Goal: Information Seeking & Learning: Check status

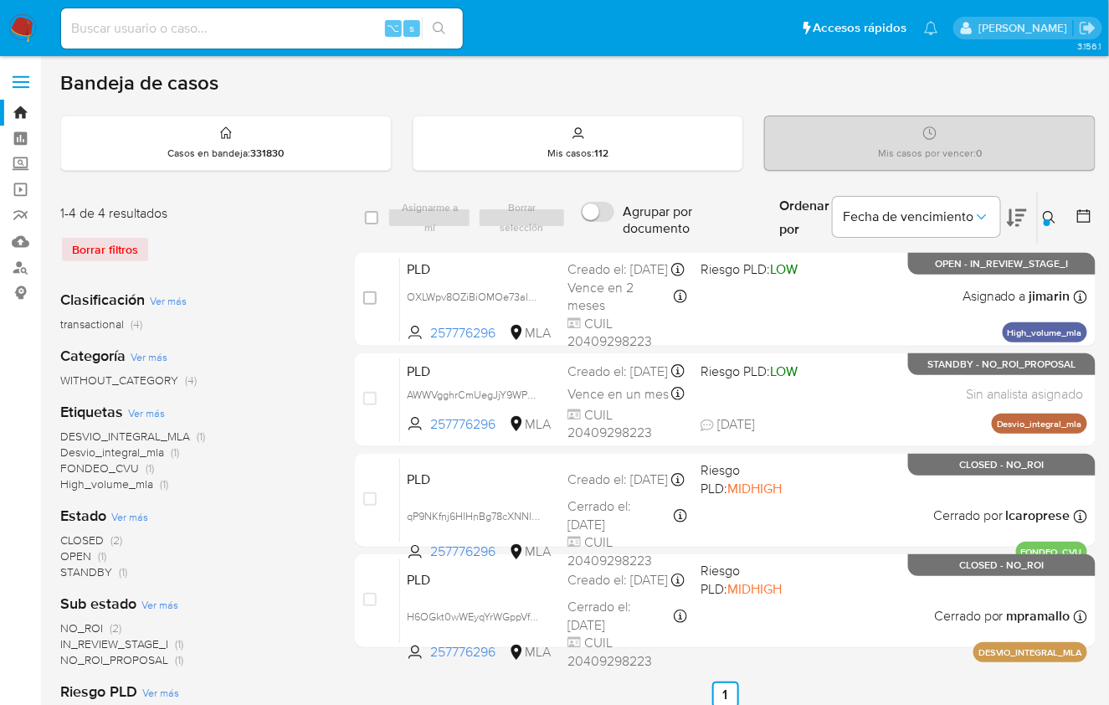
click at [1050, 213] on icon at bounding box center [1049, 217] width 13 height 13
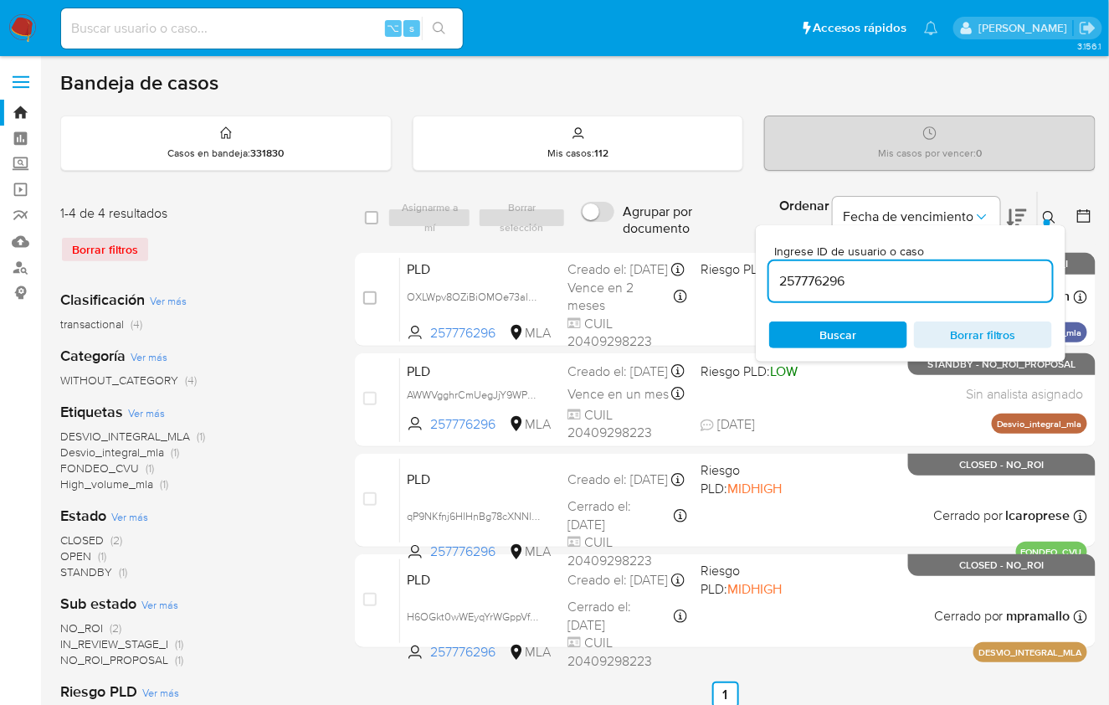
click at [967, 275] on input "257776296" at bounding box center [910, 281] width 283 height 22
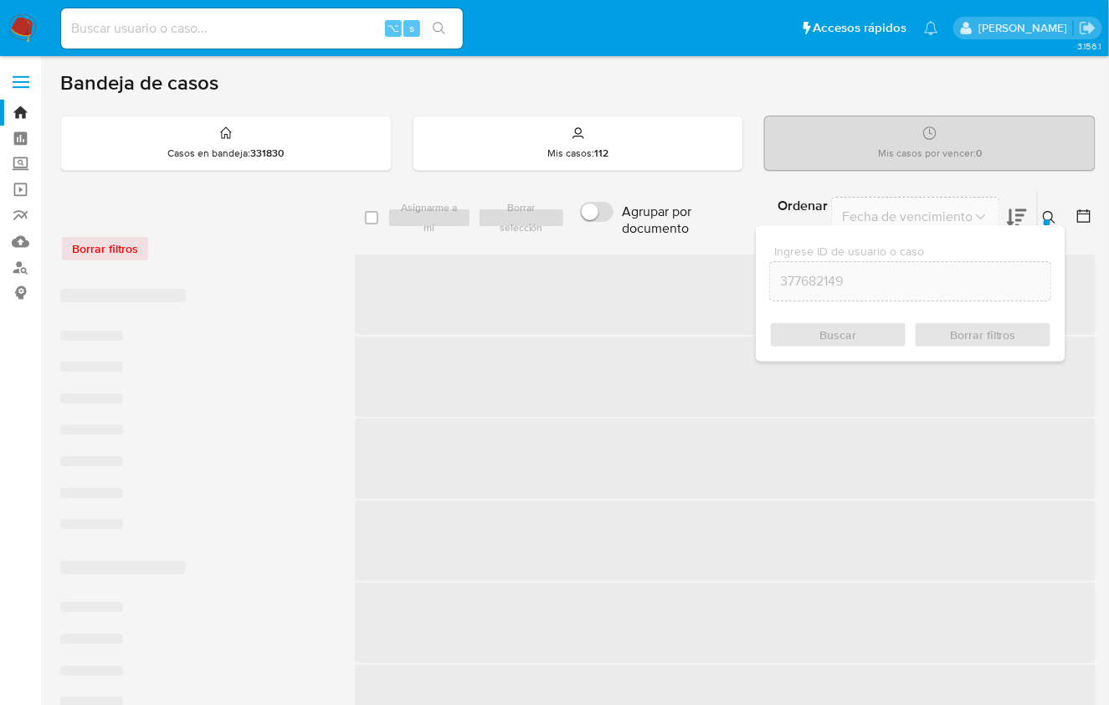
click at [1049, 215] on icon at bounding box center [1049, 217] width 13 height 13
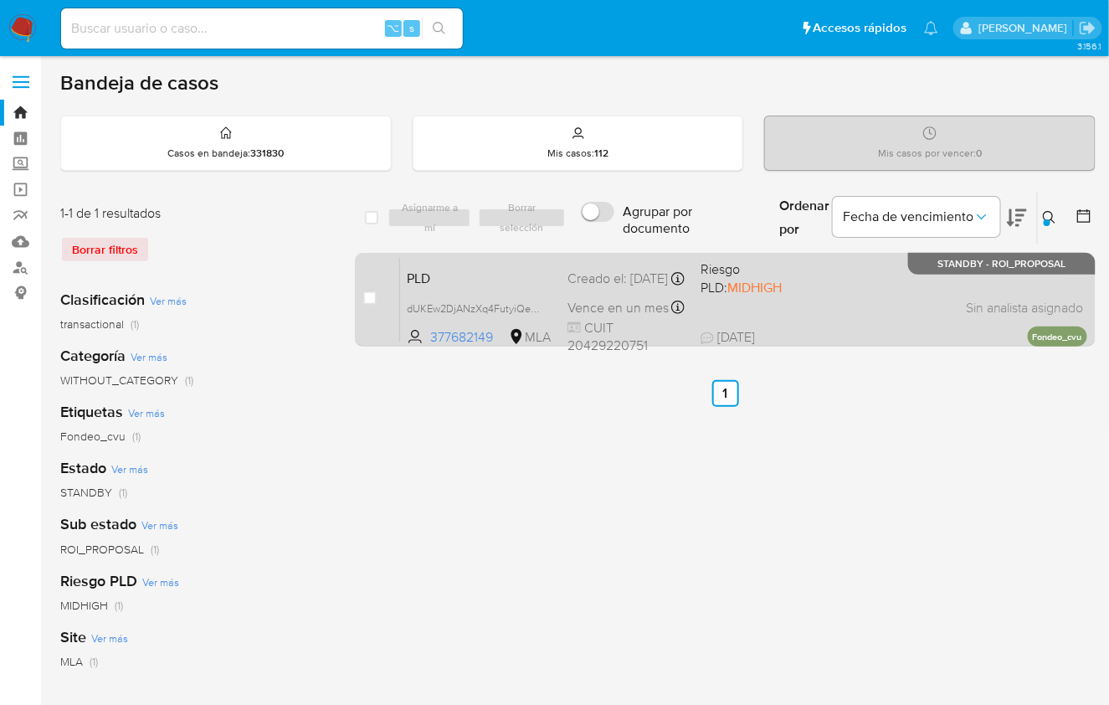
click at [774, 290] on span "Riesgo PLD: MIDHIGH" at bounding box center [761, 276] width 120 height 39
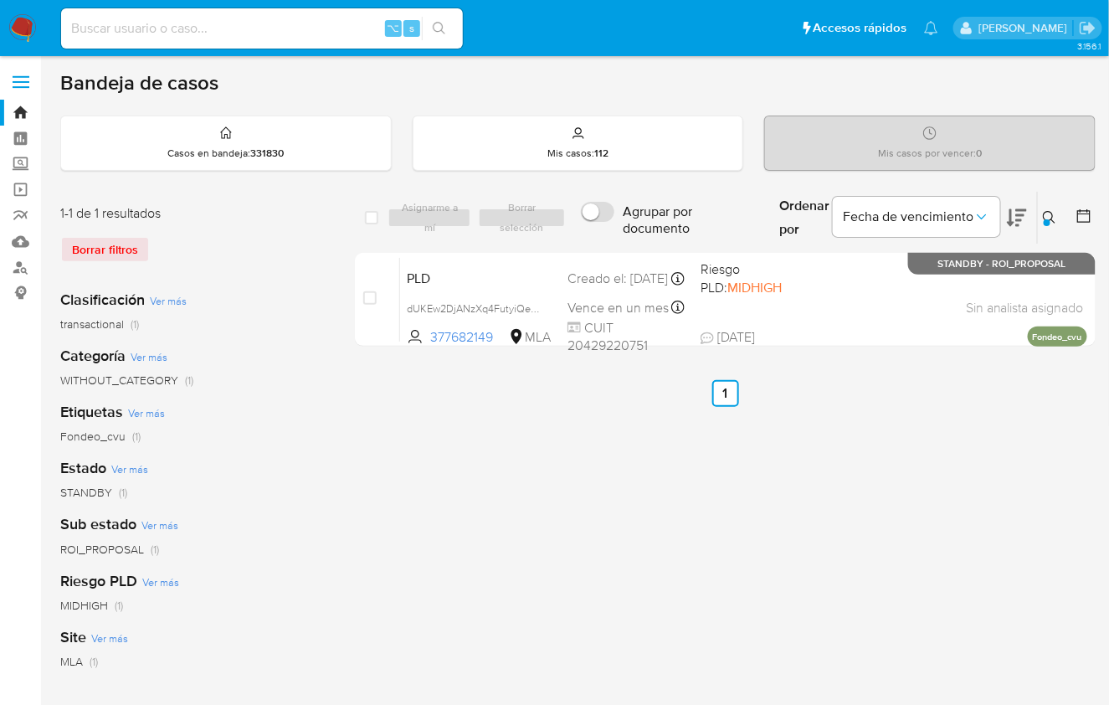
click at [1057, 218] on button at bounding box center [1052, 218] width 28 height 20
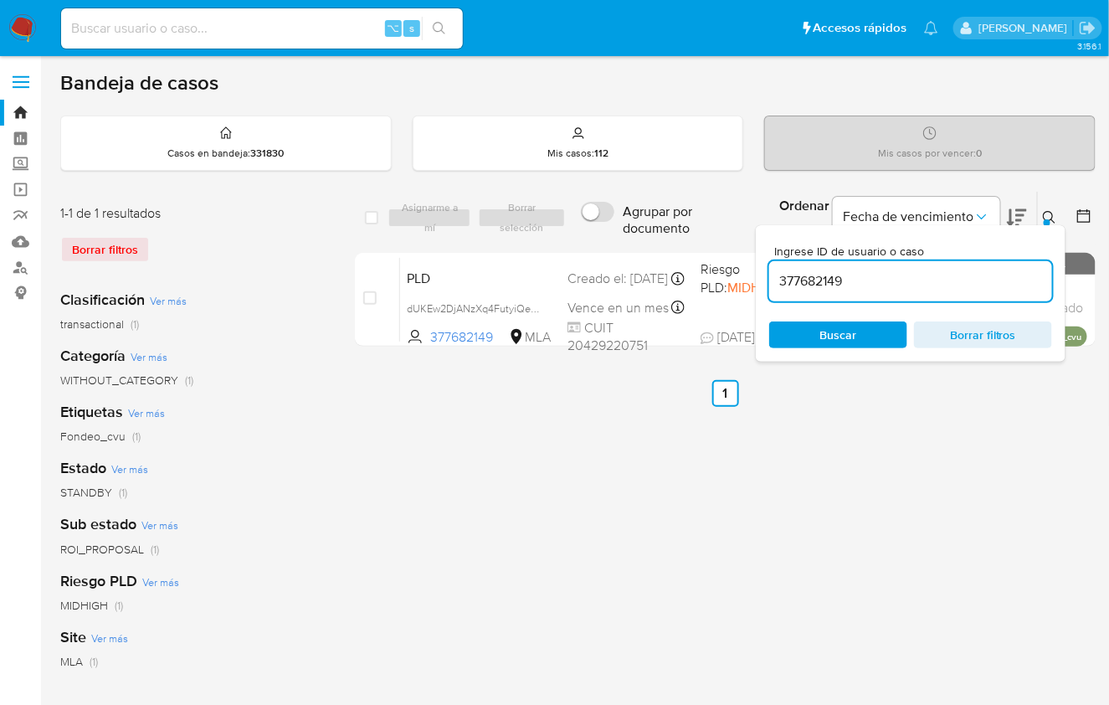
click at [984, 275] on input "377682149" at bounding box center [910, 281] width 283 height 22
click at [1042, 214] on button at bounding box center [1052, 218] width 28 height 20
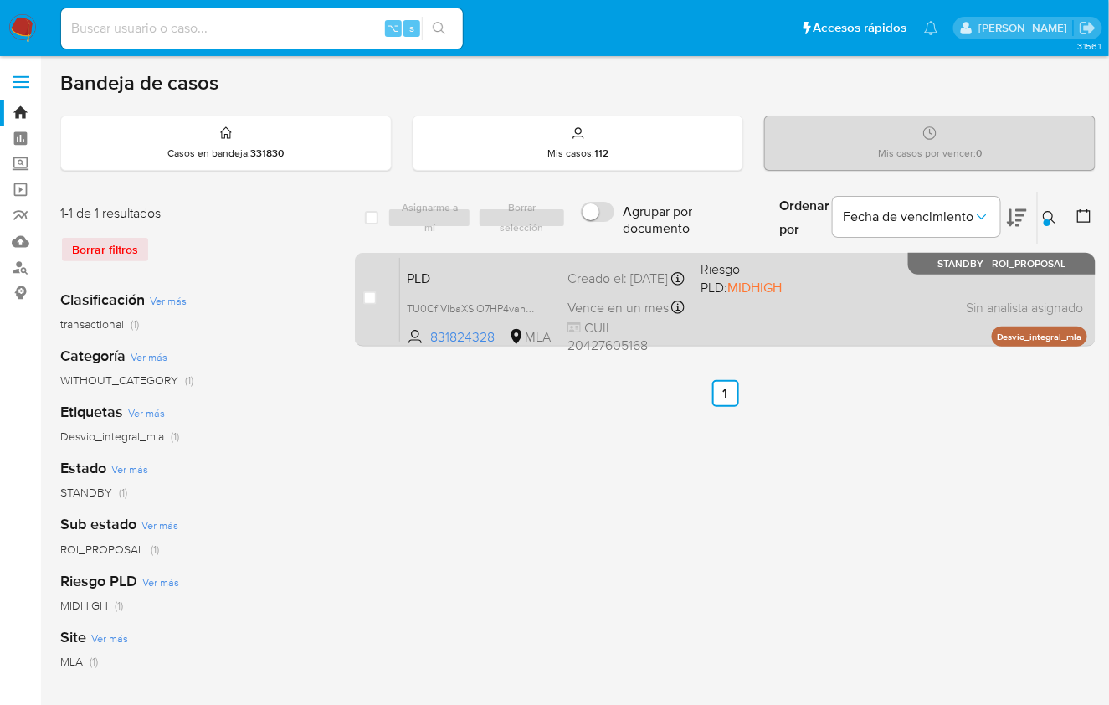
click at [889, 301] on div "PLD TU0Cf1VIbaXSIO7HP4vahmgA 831824328 MLA Riesgo PLD: MIDHIGH Creado el: 12/07…" at bounding box center [743, 299] width 687 height 85
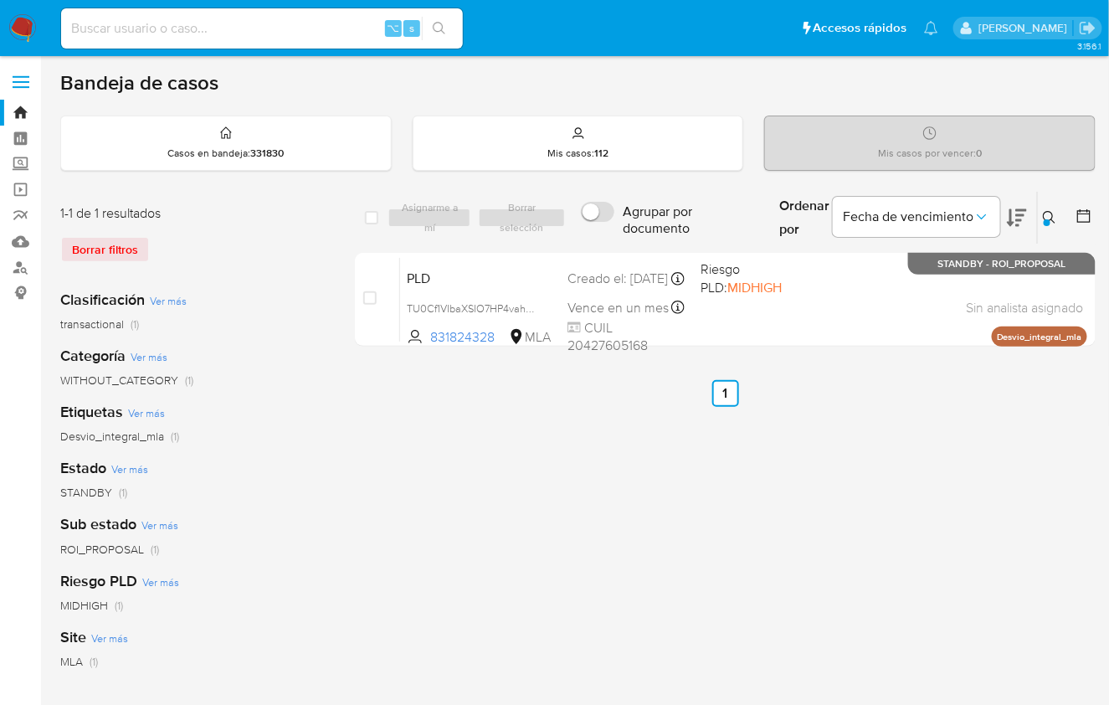
click at [1044, 220] on icon at bounding box center [1049, 217] width 13 height 13
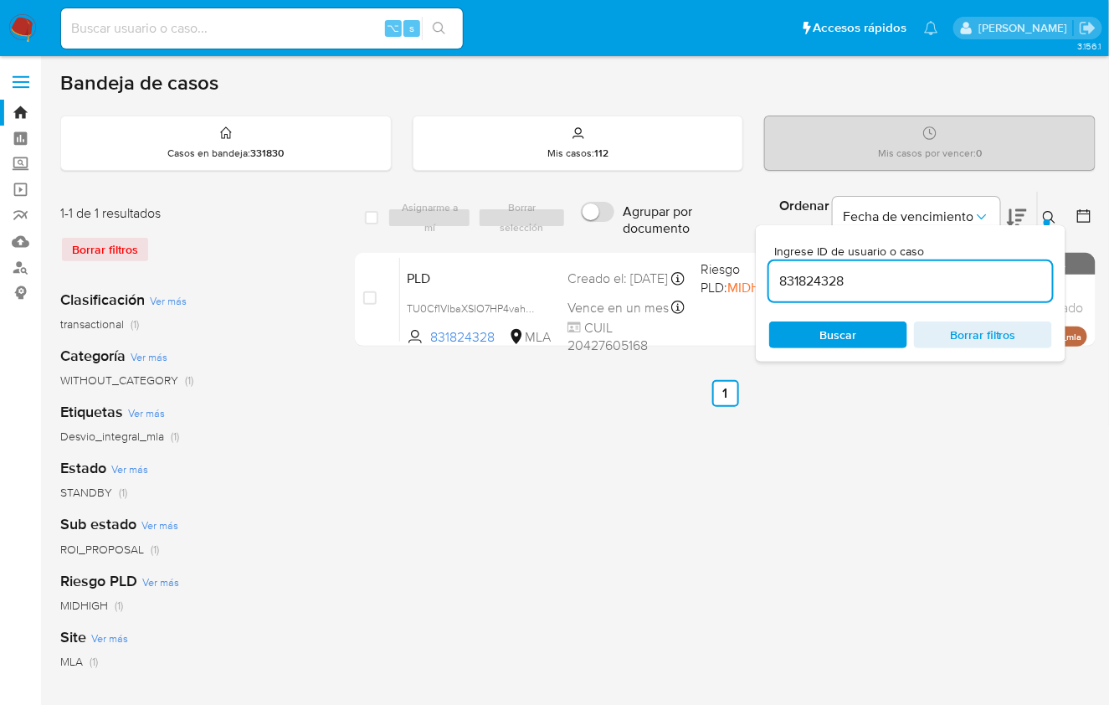
click at [845, 278] on input "831824328" at bounding box center [910, 281] width 283 height 22
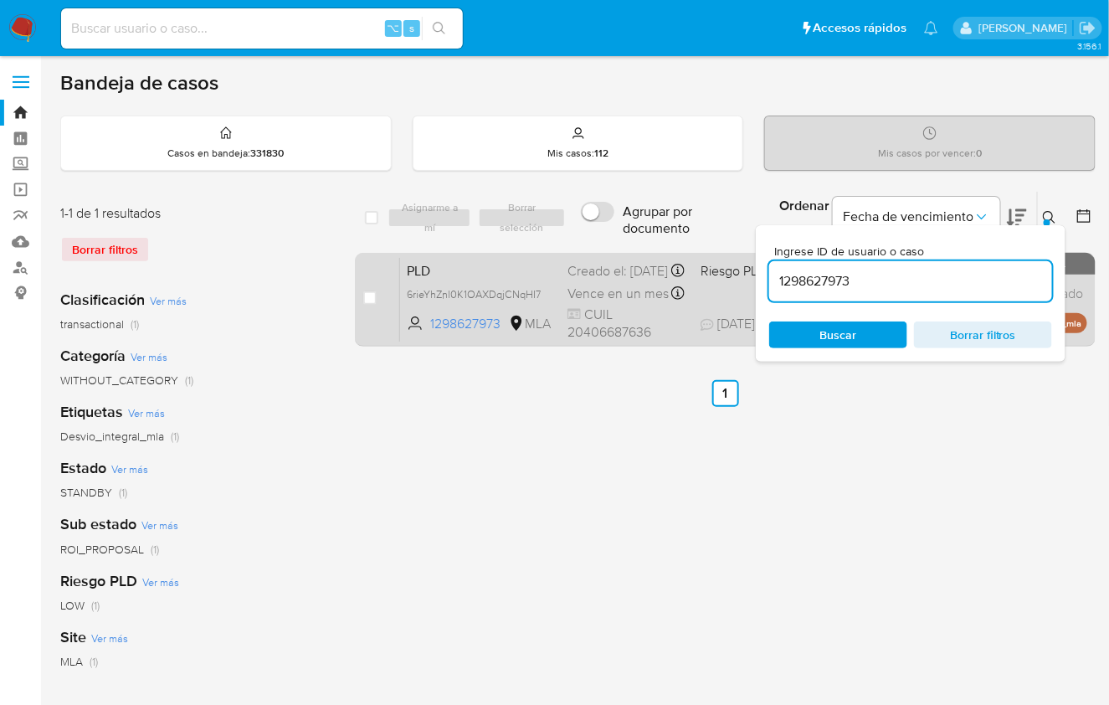
click at [705, 301] on div "PLD 6rieYhZnl0K1OAXDqjCNqHI7 1298627973 MLA Riesgo PLD: LOW Creado el: 12/07/20…" at bounding box center [743, 299] width 687 height 85
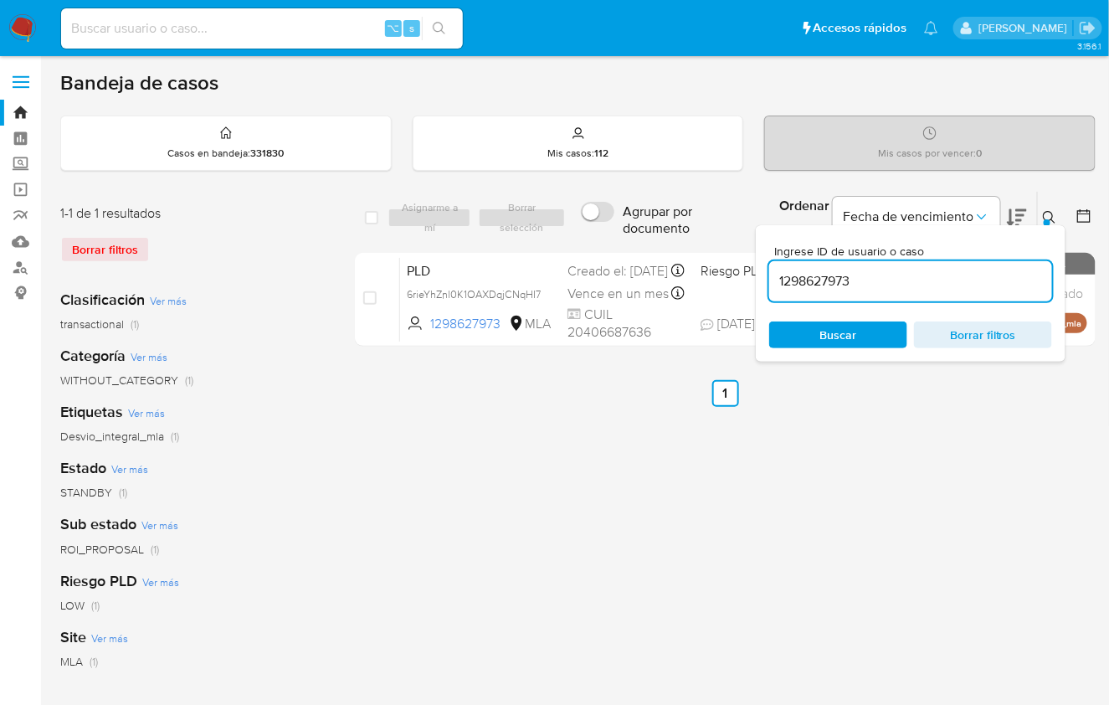
click at [1055, 217] on icon at bounding box center [1049, 217] width 13 height 13
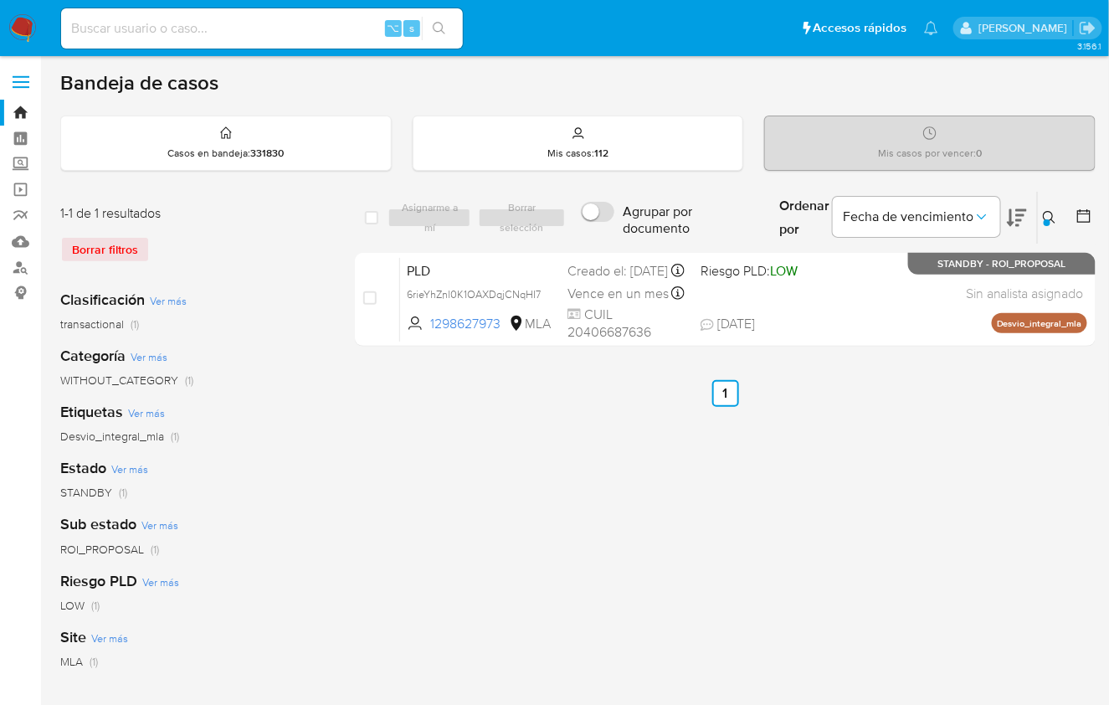
click at [1039, 227] on div "Ingrese ID de usuario o caso 1298627973 Buscar Borrar filtros" at bounding box center [1051, 218] width 28 height 52
click at [1051, 219] on icon at bounding box center [1049, 217] width 13 height 13
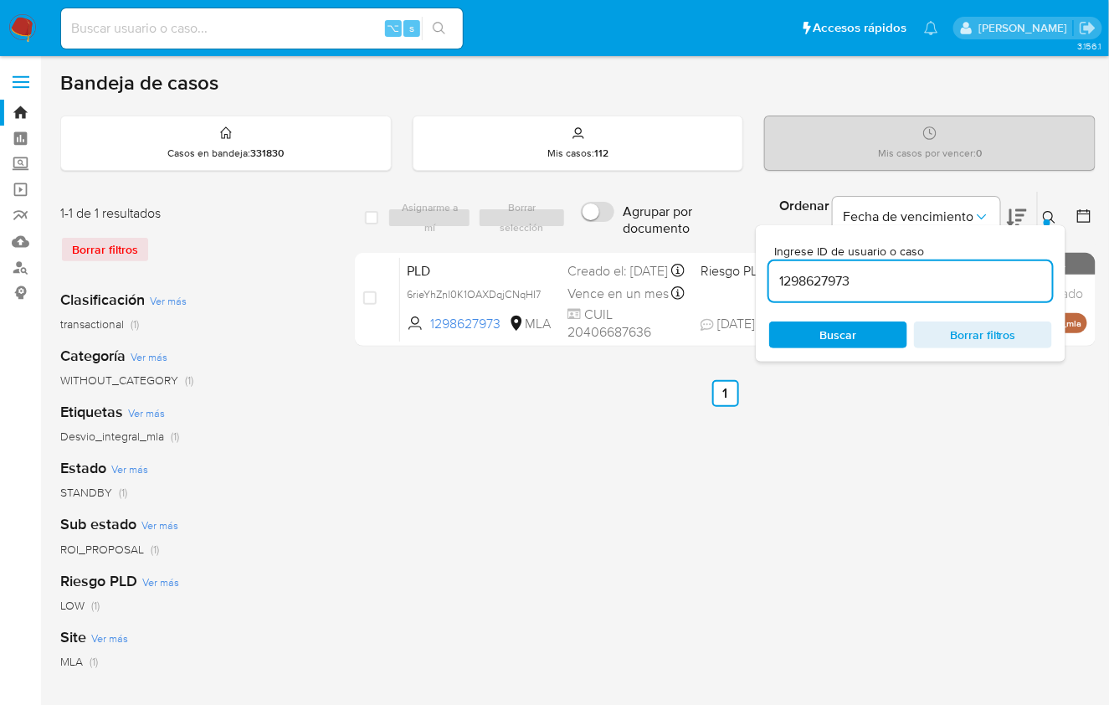
click at [968, 276] on input "1298627973" at bounding box center [910, 281] width 283 height 22
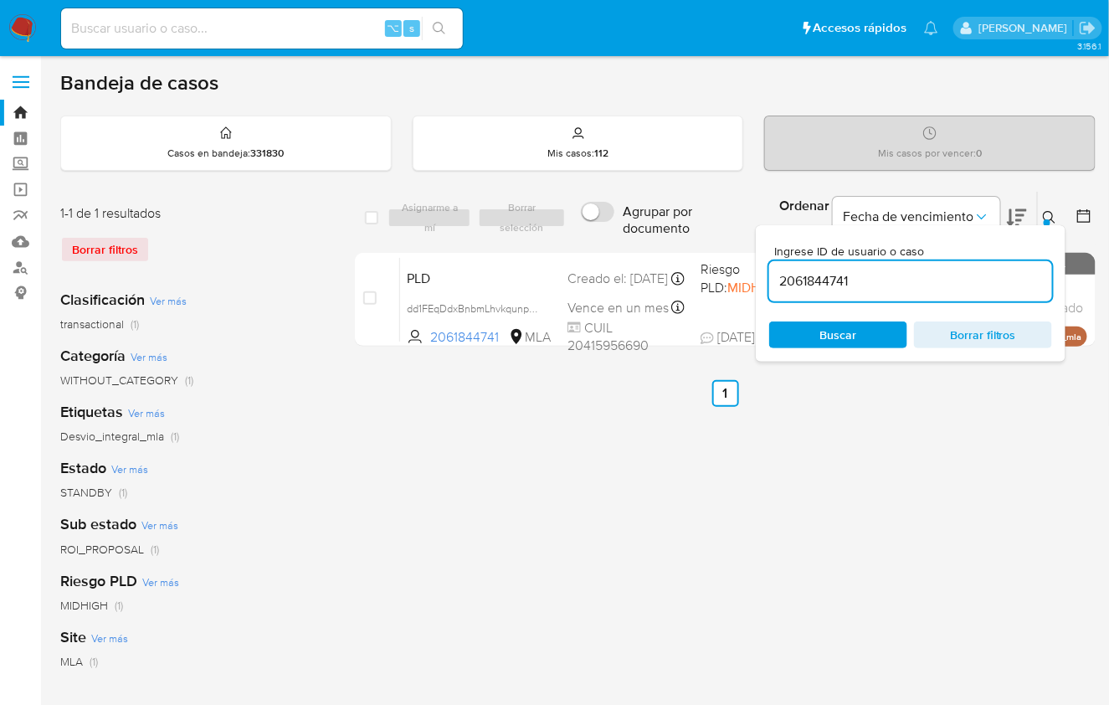
click at [1052, 214] on icon at bounding box center [1049, 217] width 13 height 13
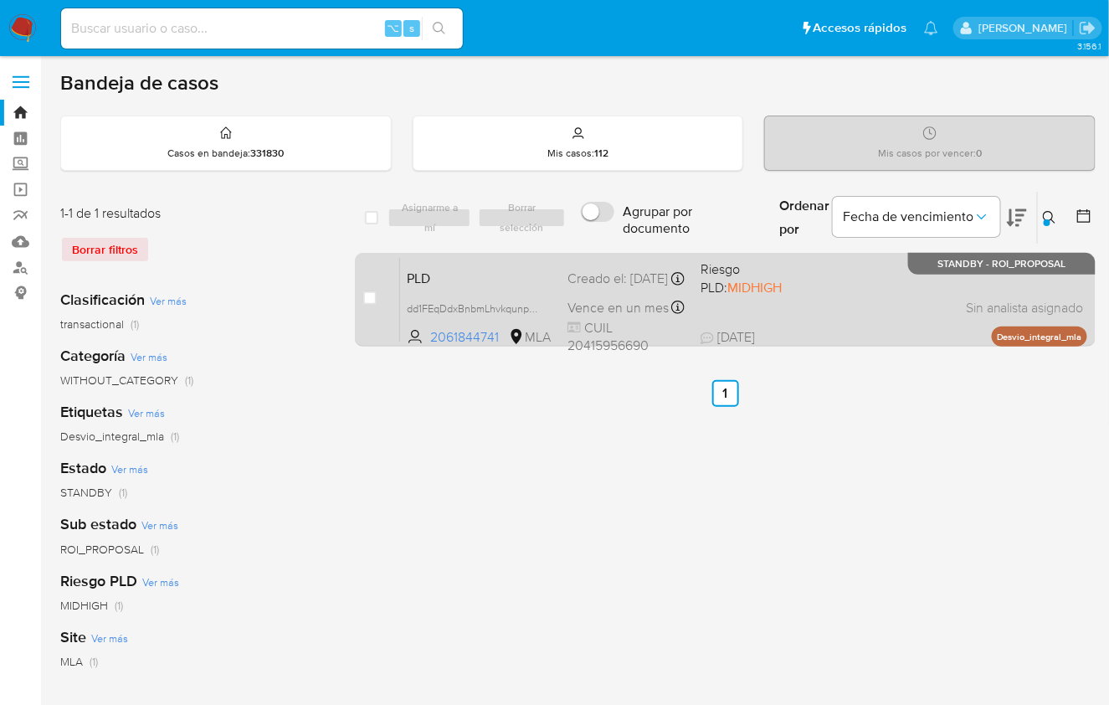
click at [847, 303] on div "PLD dd1FEqDdxBnbmLhvkqunpUc7 2061844741 MLA Riesgo PLD: MIDHIGH Creado el: 12/0…" at bounding box center [743, 299] width 687 height 85
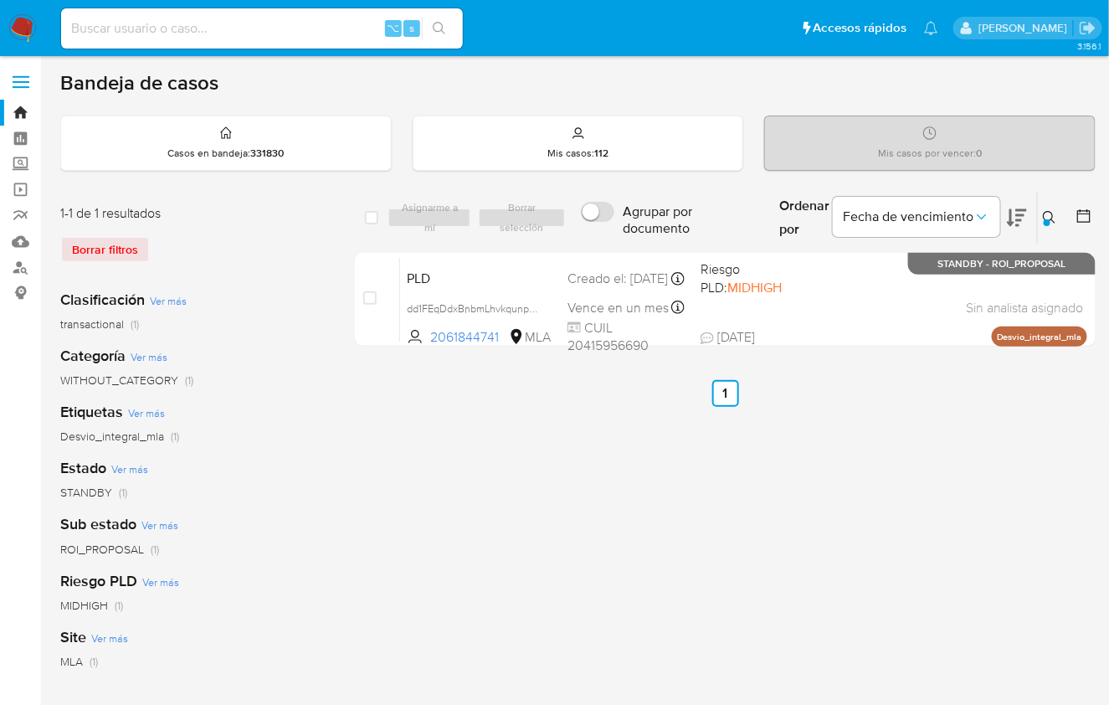
click at [1048, 221] on div at bounding box center [1047, 222] width 7 height 7
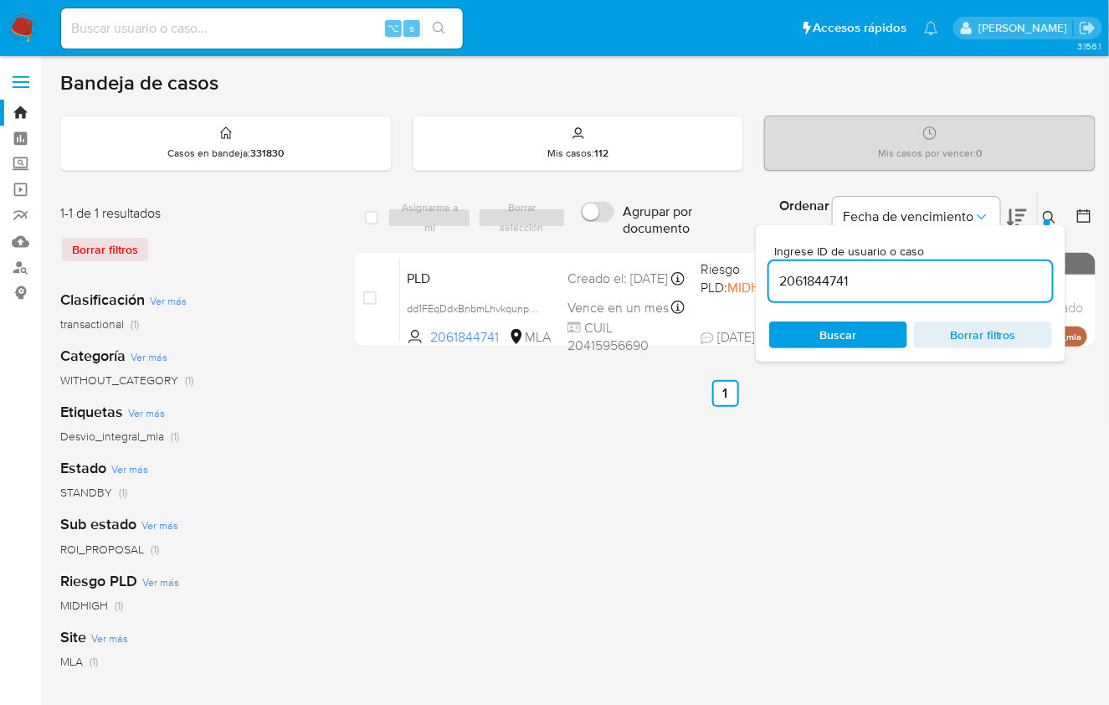
click at [950, 285] on input "2061844741" at bounding box center [910, 281] width 283 height 22
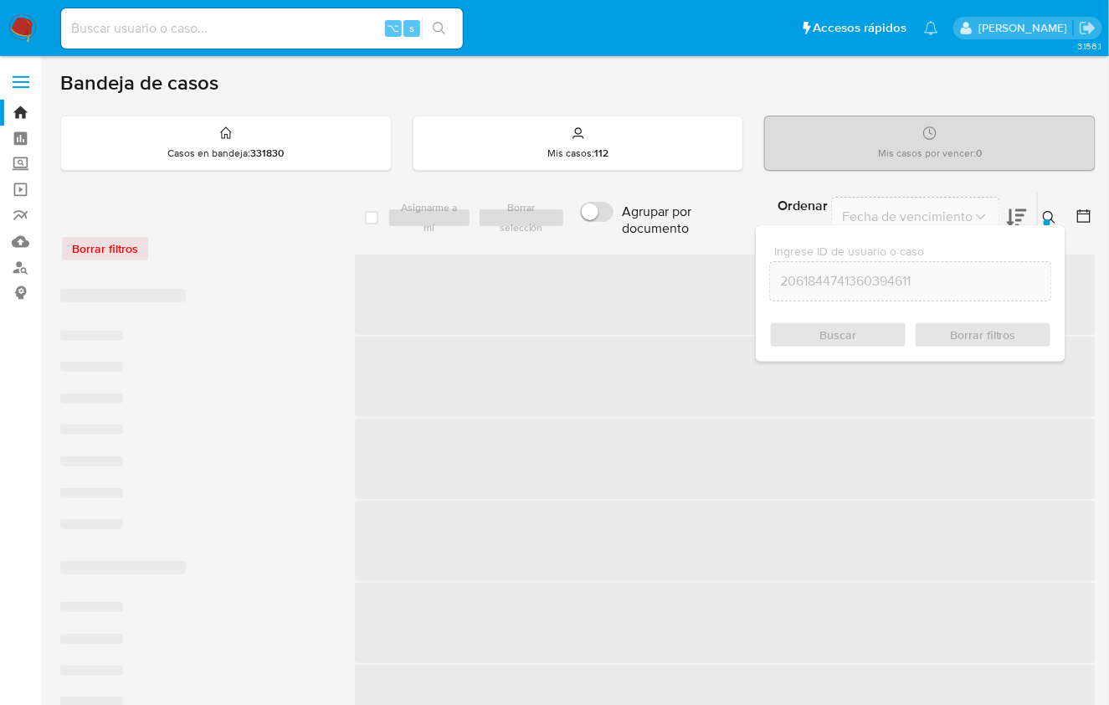
click at [880, 278] on input "2061844741360394611" at bounding box center [910, 281] width 281 height 22
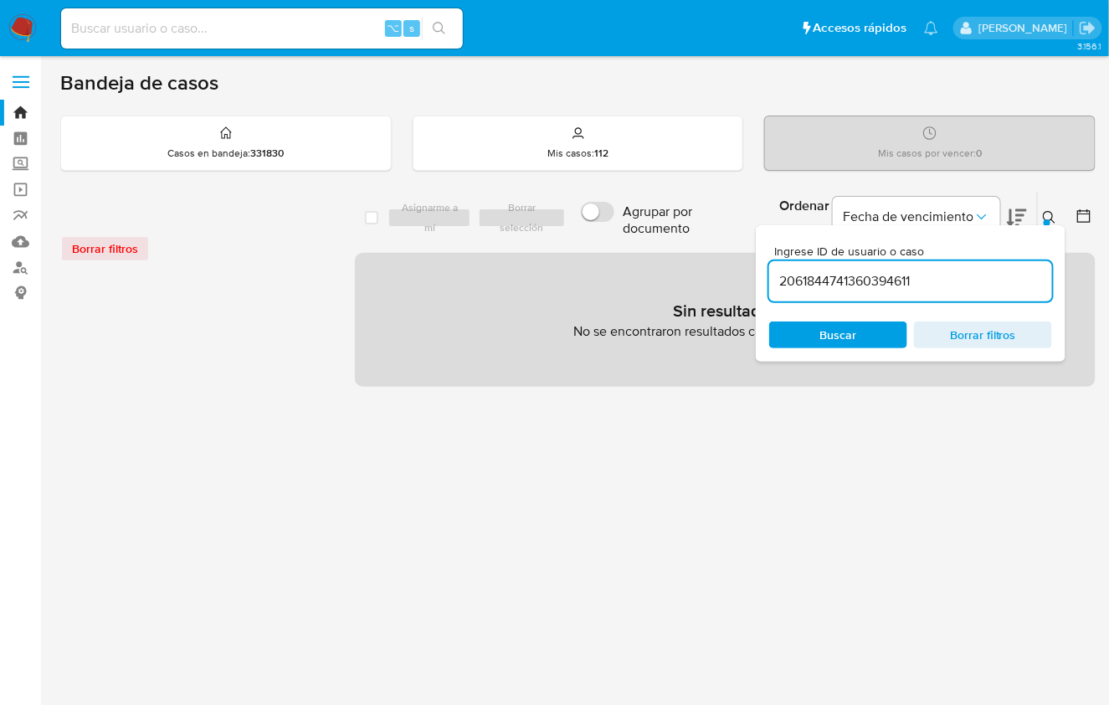
paste input
click at [1052, 213] on icon at bounding box center [1049, 217] width 13 height 13
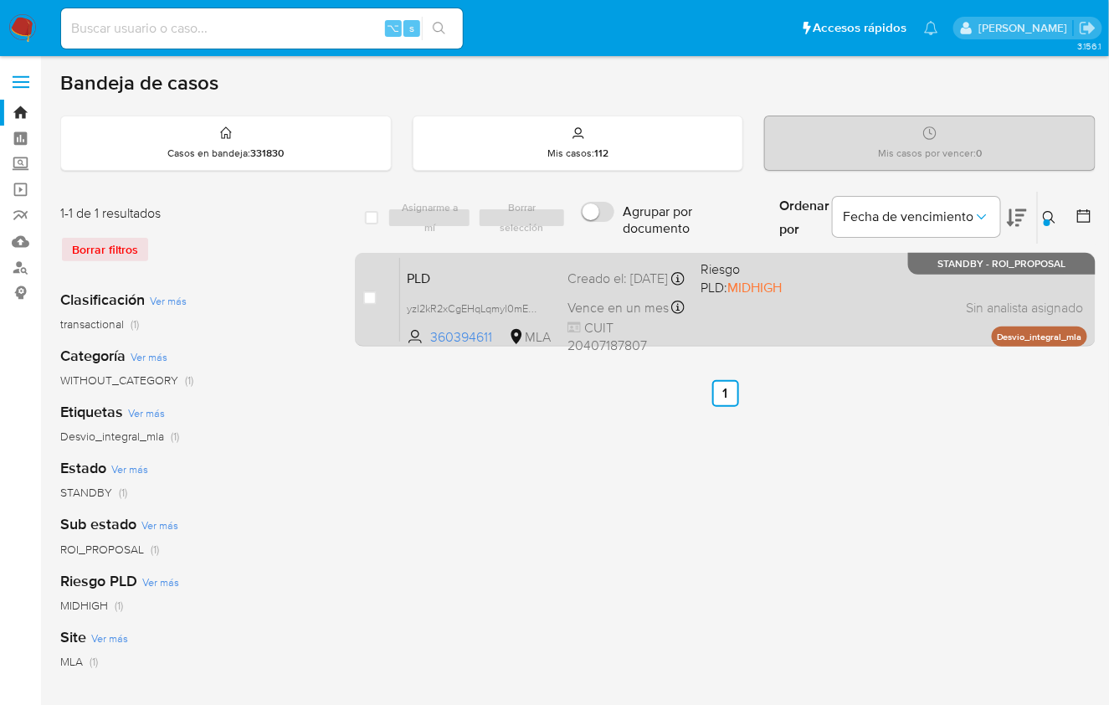
click at [848, 298] on div "PLD yzl2kR2xCgEHqLqmyl0mEX0K 360394611 MLA Riesgo PLD: MIDHIGH Creado el: 12/07…" at bounding box center [743, 299] width 687 height 85
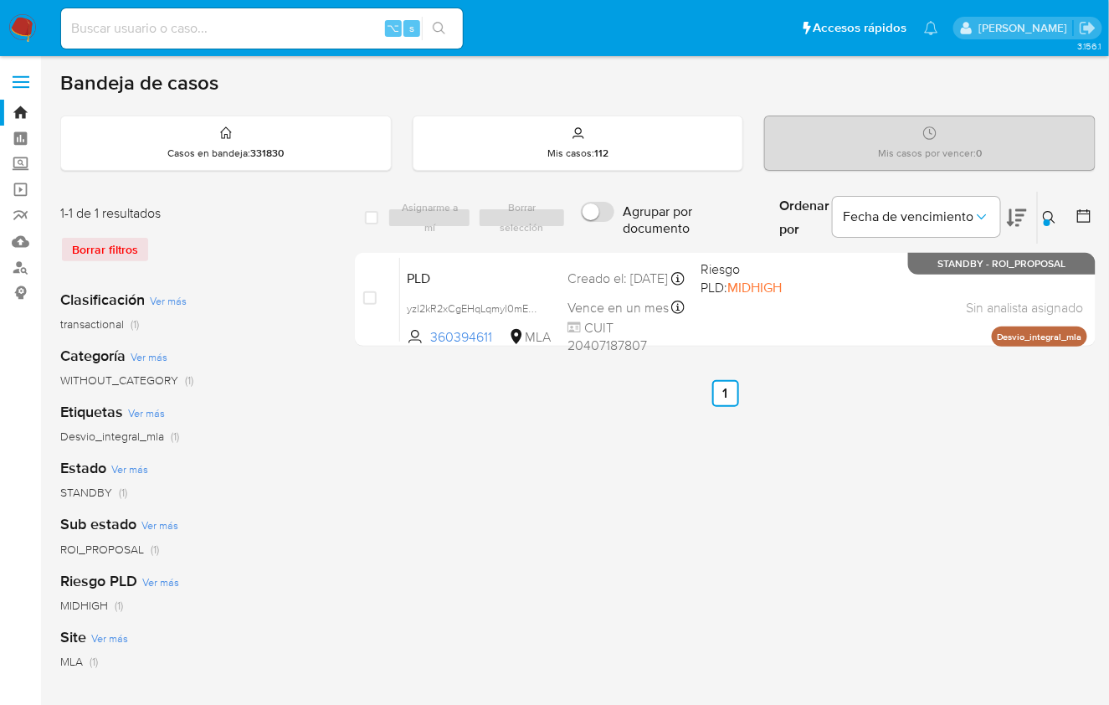
click at [1057, 219] on button at bounding box center [1052, 218] width 28 height 20
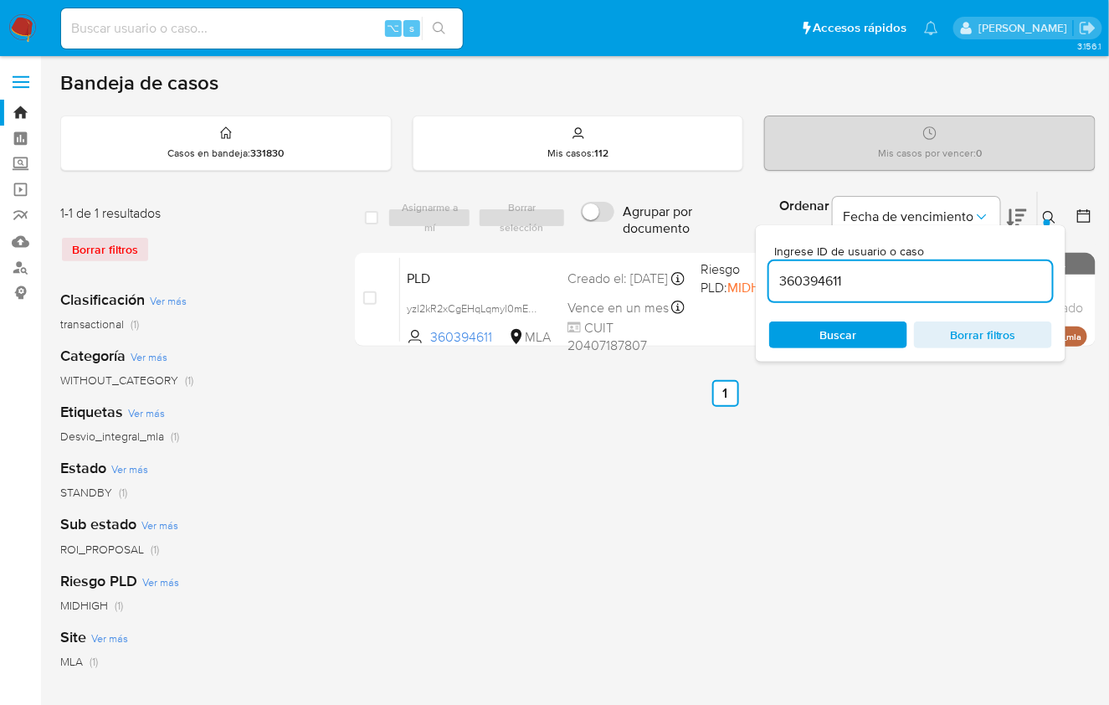
click at [978, 275] on input "360394611" at bounding box center [910, 281] width 283 height 22
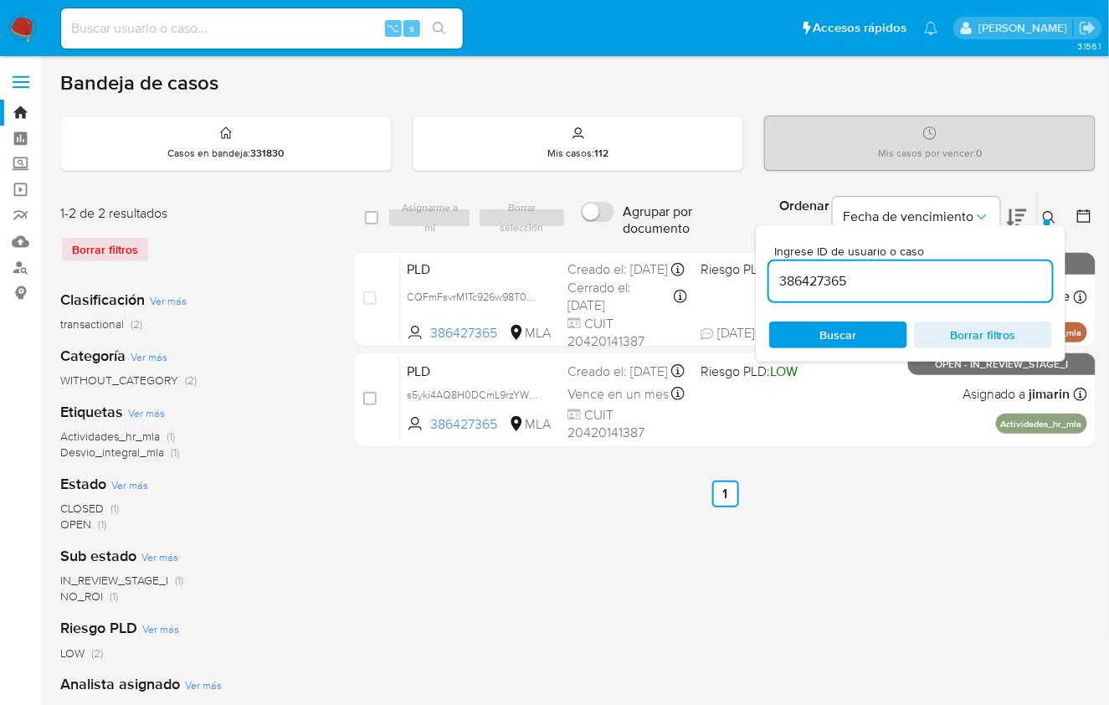
click at [1044, 214] on icon at bounding box center [1049, 217] width 13 height 13
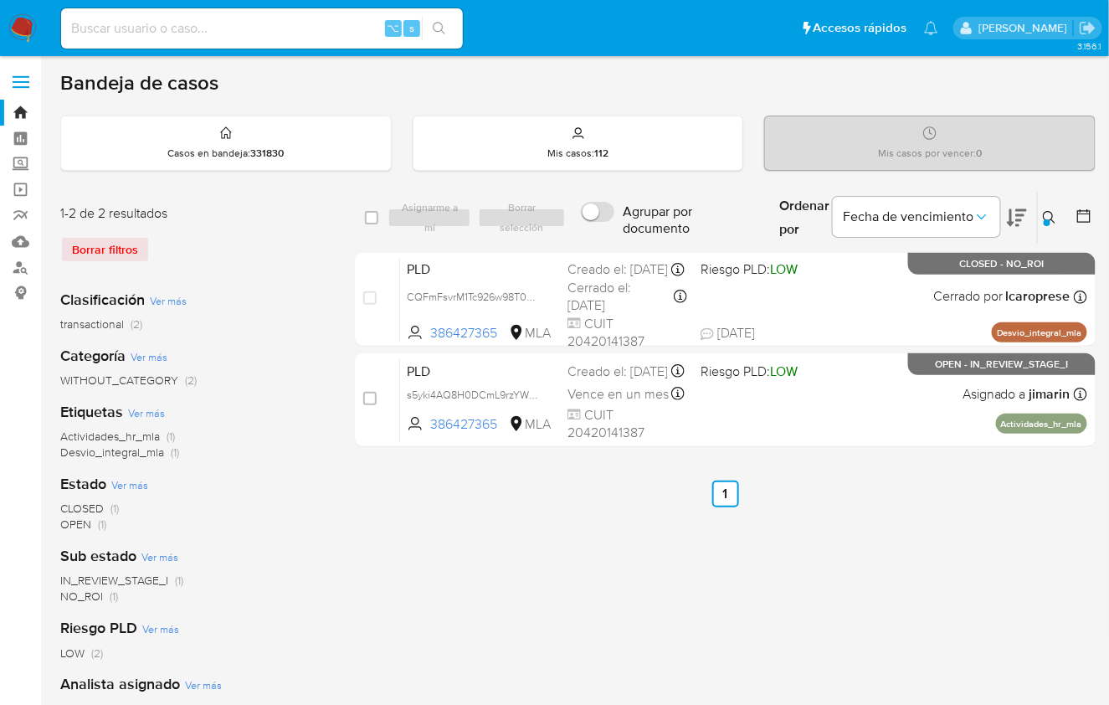
click at [1010, 224] on icon at bounding box center [1017, 218] width 20 height 20
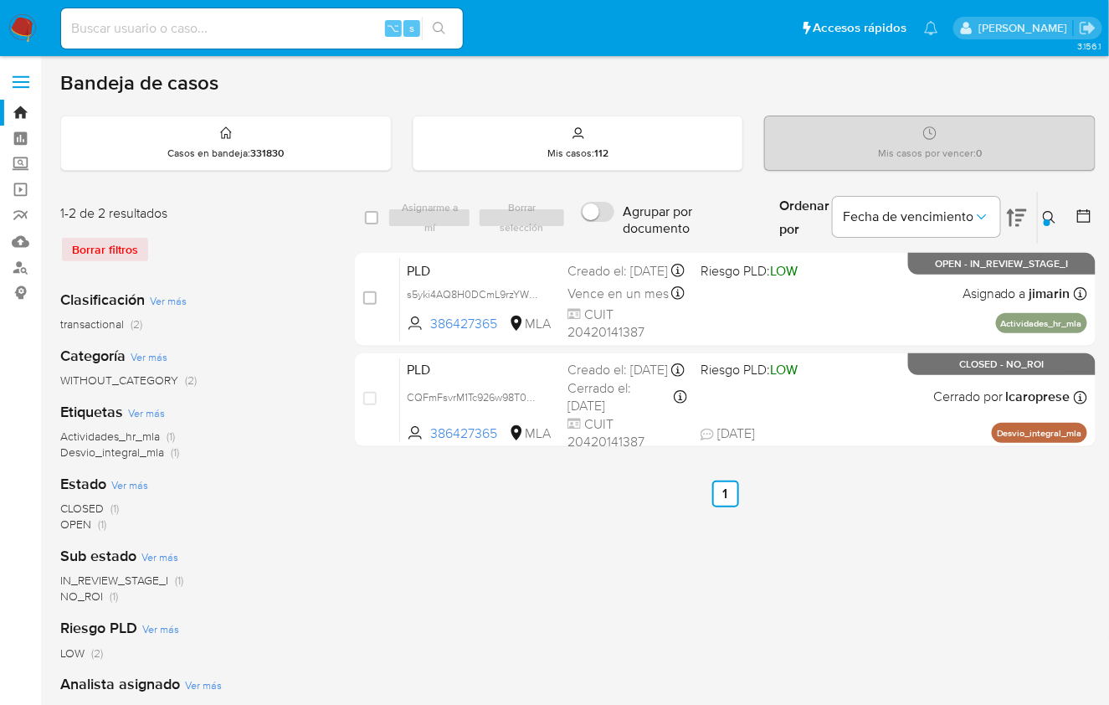
click at [955, 538] on div "select-all-cases-checkbox Asignarme a mí Borrar selección Agrupar por documento…" at bounding box center [725, 558] width 741 height 735
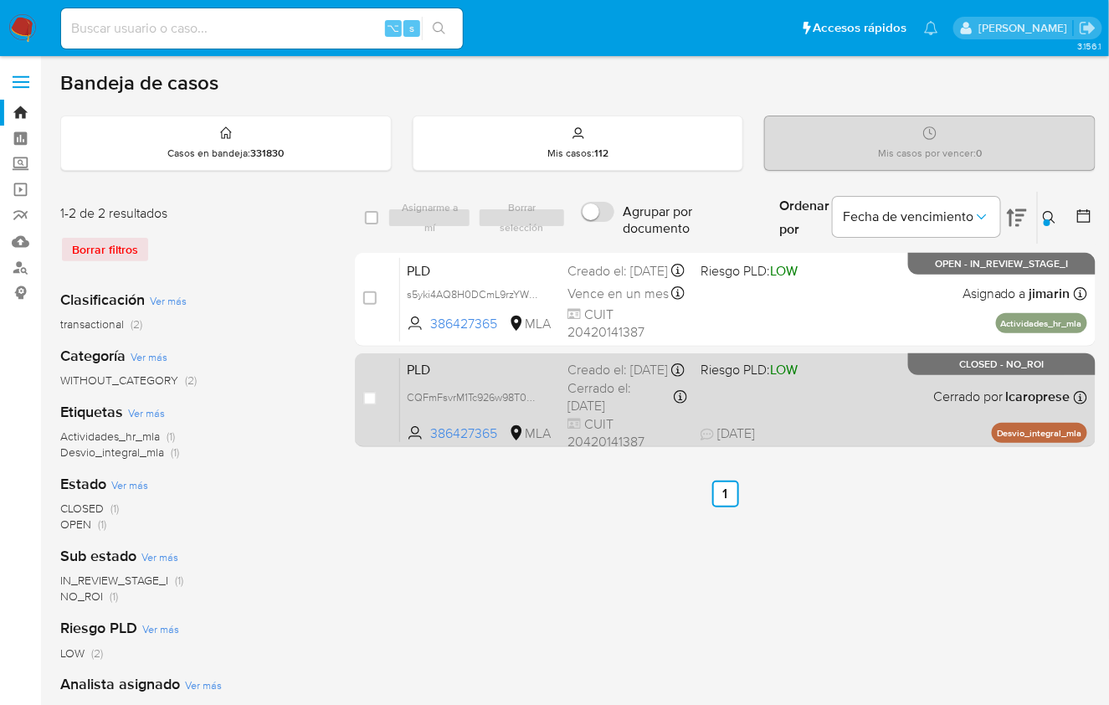
click at [861, 409] on div "PLD CQFmFsvrM1Tc926w98T0Gm0h 386427365 MLA Riesgo PLD: LOW Creado el: 12/07/202…" at bounding box center [743, 399] width 687 height 85
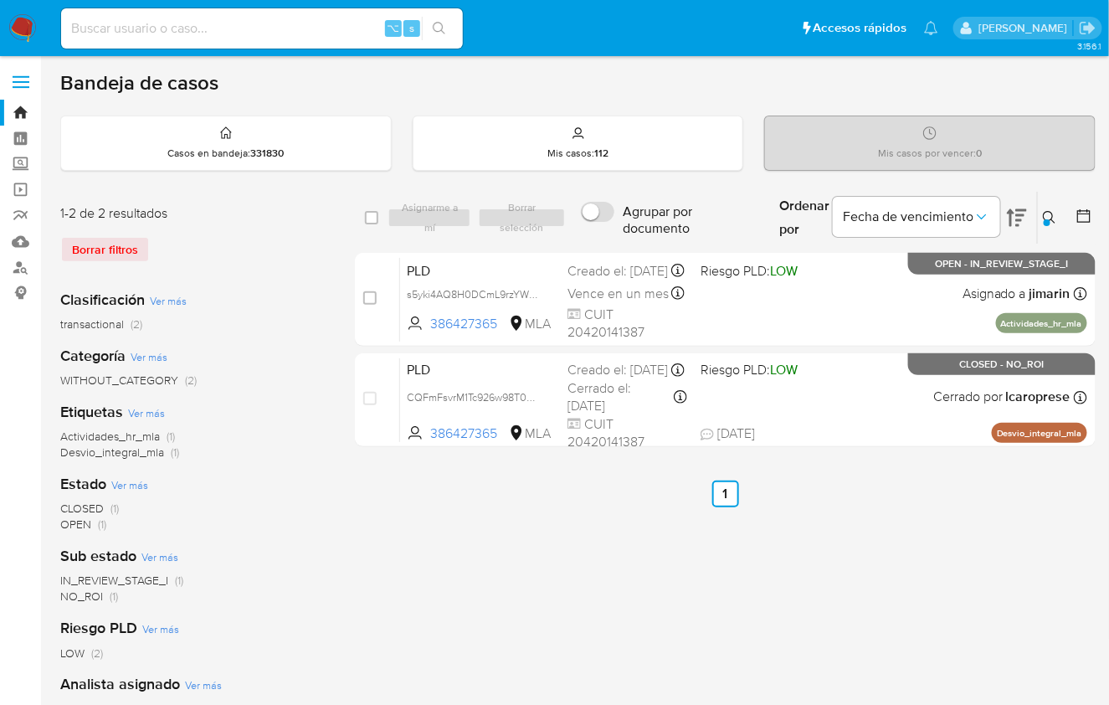
click at [1050, 221] on div at bounding box center [1047, 222] width 7 height 7
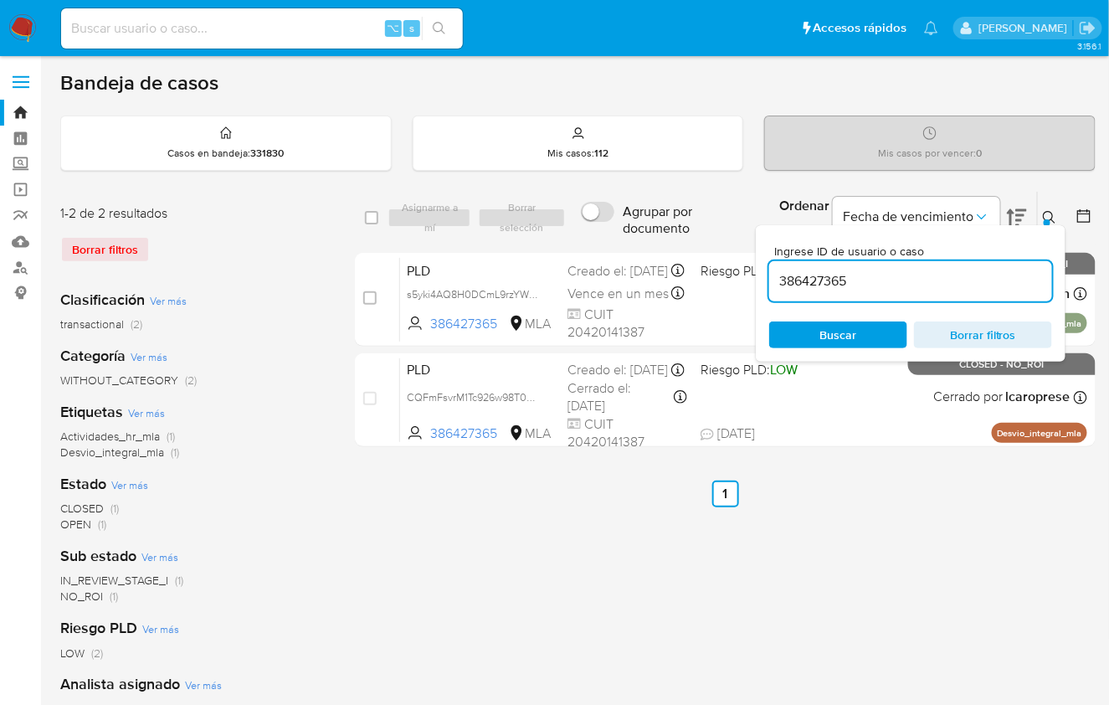
click at [970, 296] on div "386427365" at bounding box center [910, 281] width 283 height 40
click at [969, 286] on input "386427365" at bounding box center [910, 281] width 283 height 22
paste input "4405138"
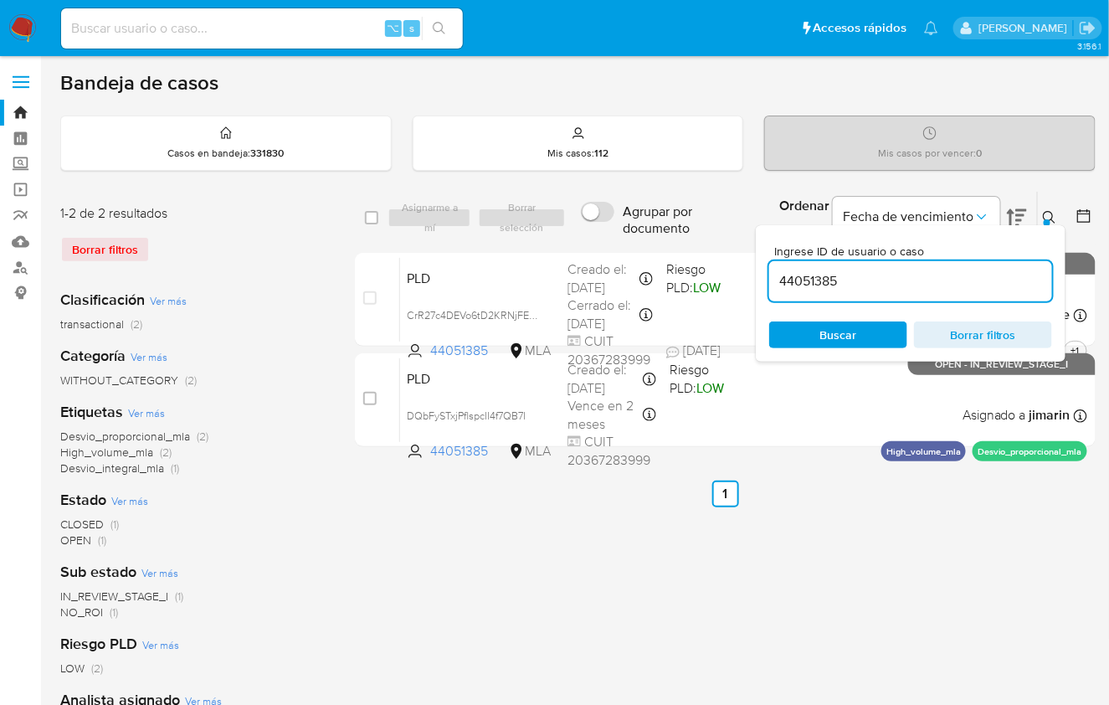
click at [1048, 212] on icon at bounding box center [1049, 217] width 13 height 13
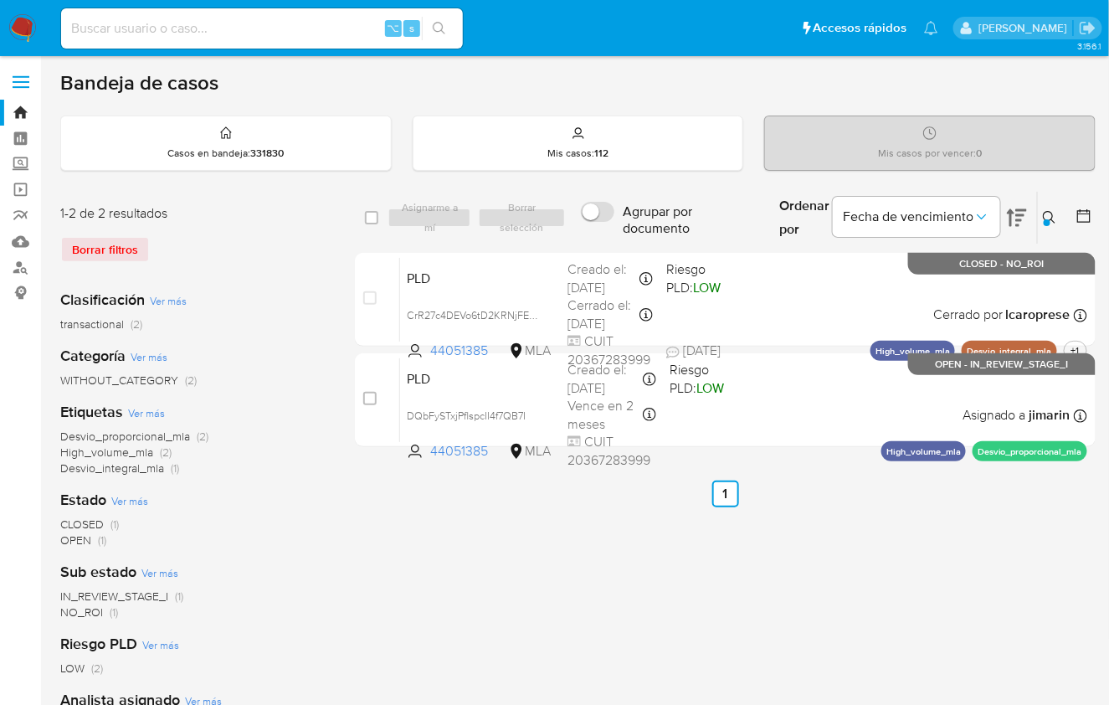
click at [1048, 219] on div at bounding box center [1047, 222] width 7 height 7
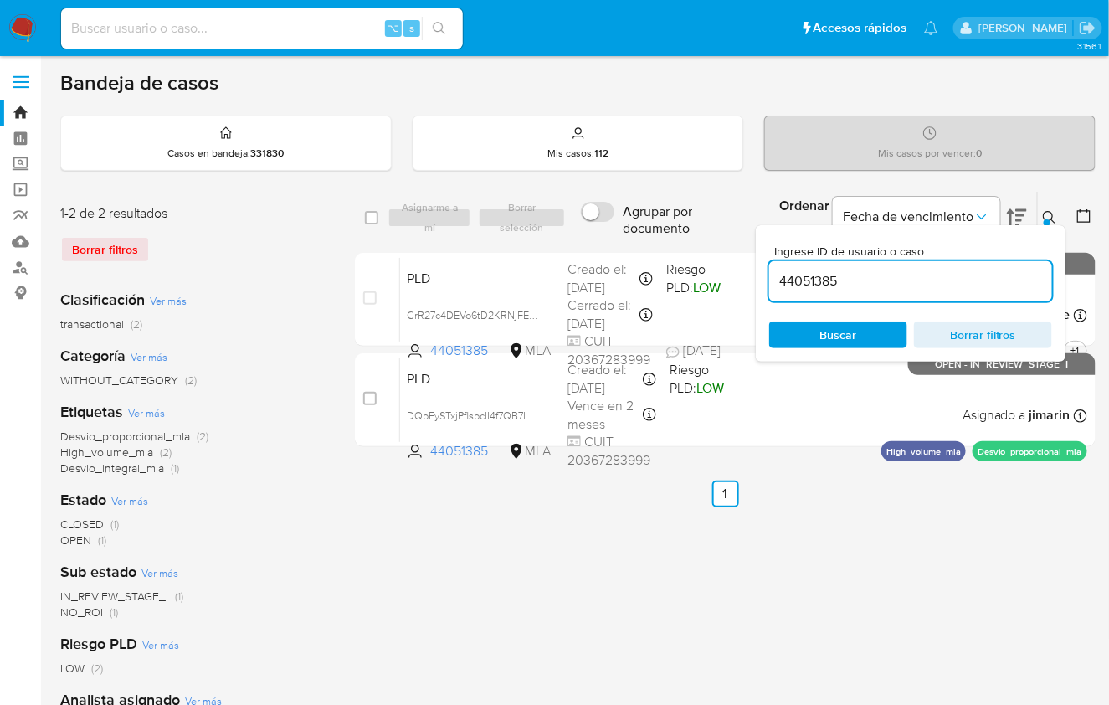
click at [995, 275] on input "44051385" at bounding box center [910, 281] width 283 height 22
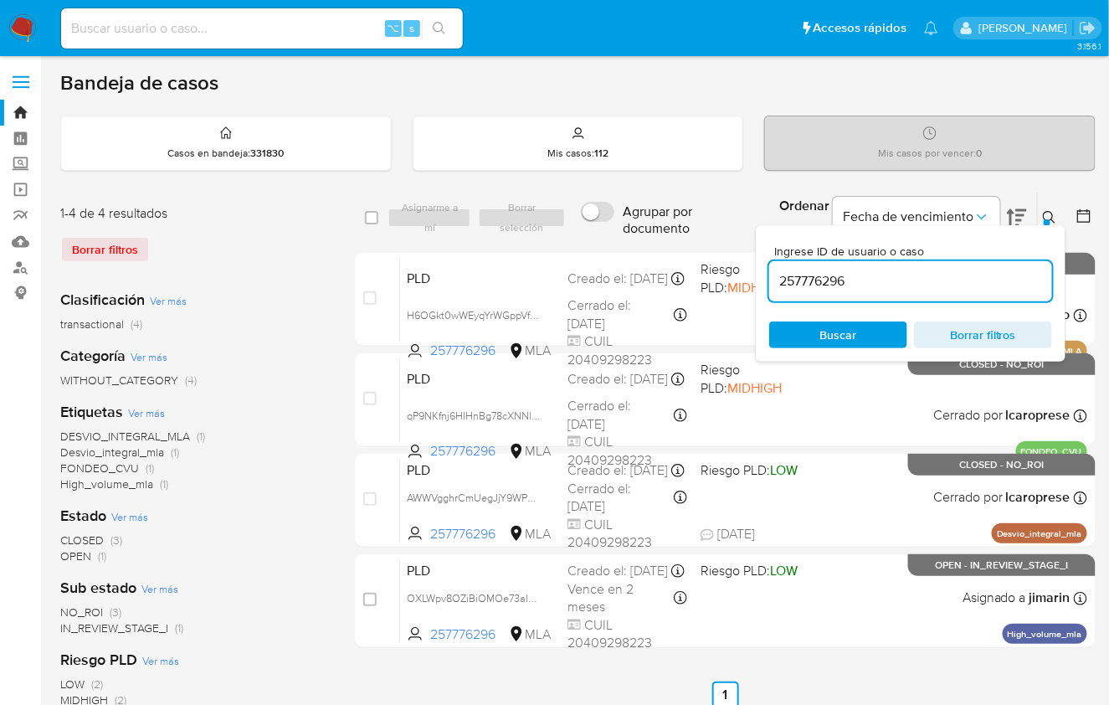
click at [1057, 211] on button at bounding box center [1052, 218] width 28 height 20
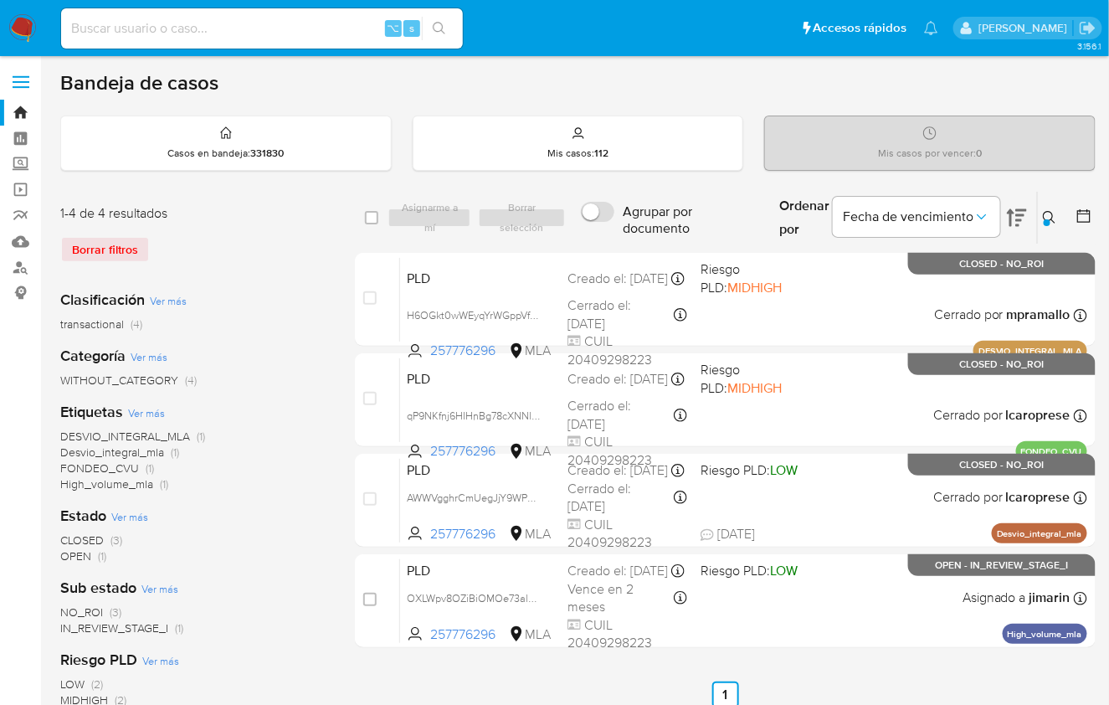
click at [1021, 222] on icon at bounding box center [1017, 218] width 20 height 20
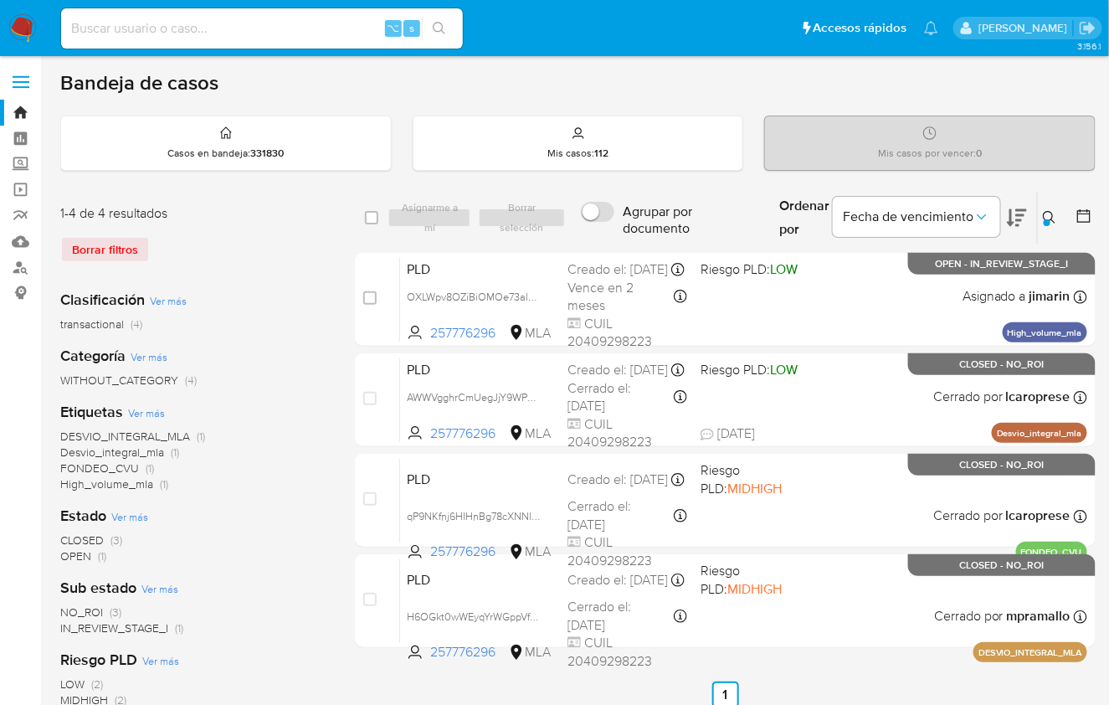
click at [1025, 181] on div "Bandeja de casos Casos en bandeja : 331830 Mis casos : 112 Mis casos por vencer…" at bounding box center [578, 501] width 1036 height 862
click at [1057, 216] on icon at bounding box center [1049, 217] width 13 height 13
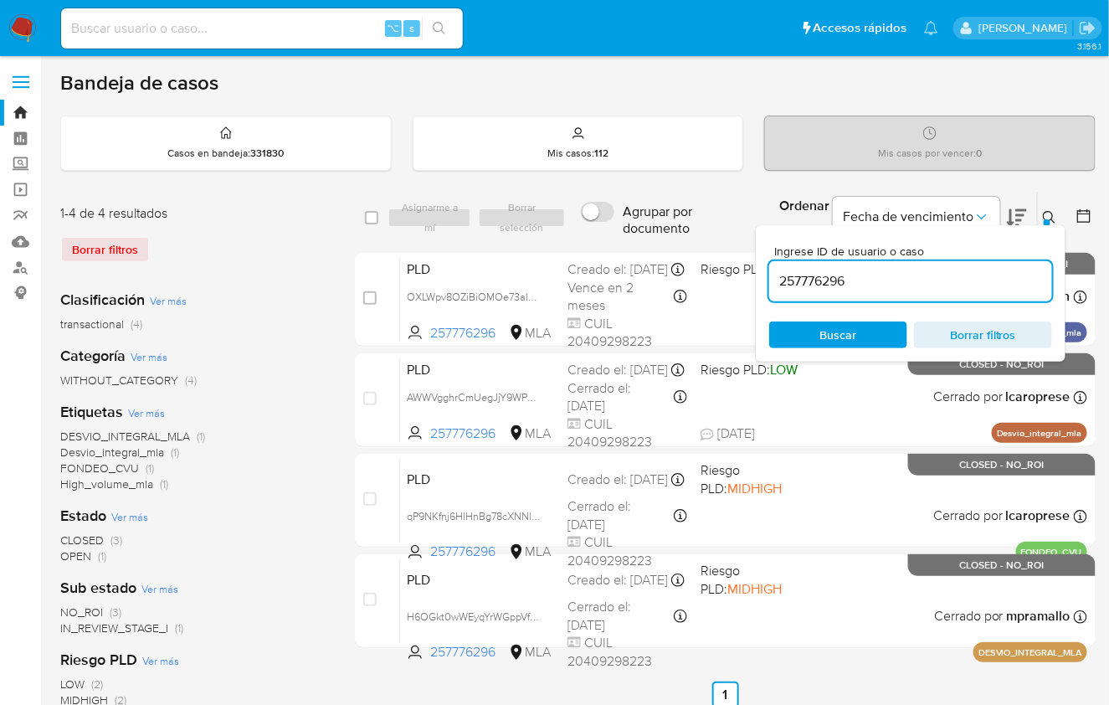
click at [986, 279] on input "257776296" at bounding box center [910, 281] width 283 height 22
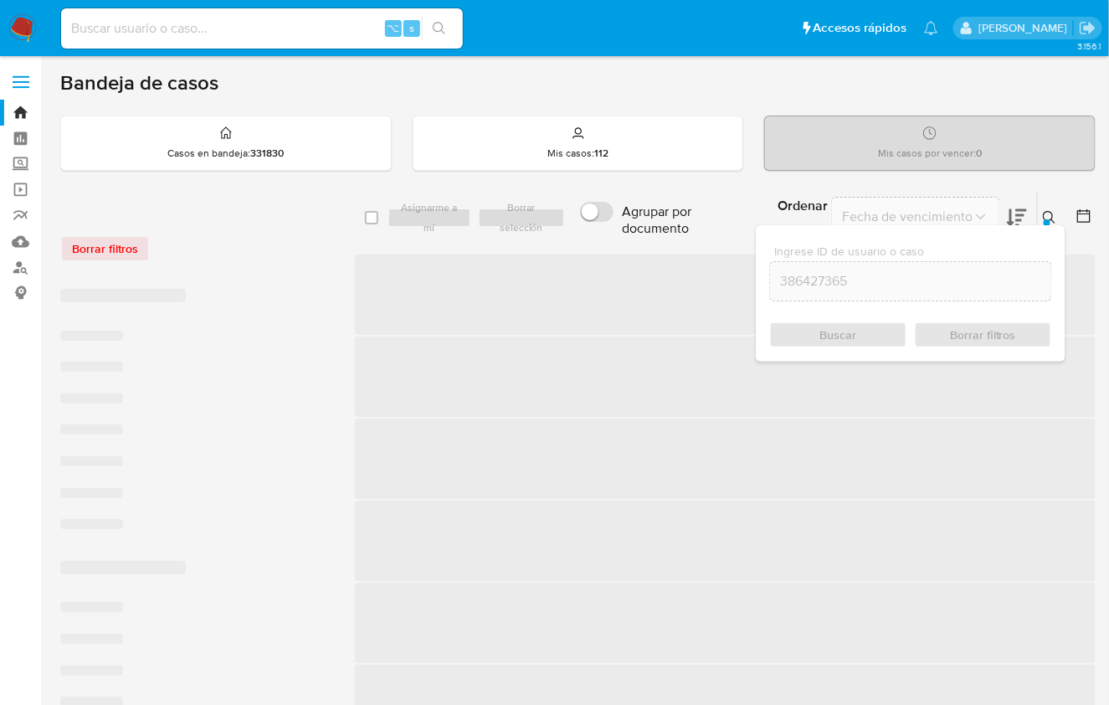
click at [1051, 217] on icon at bounding box center [1049, 217] width 13 height 13
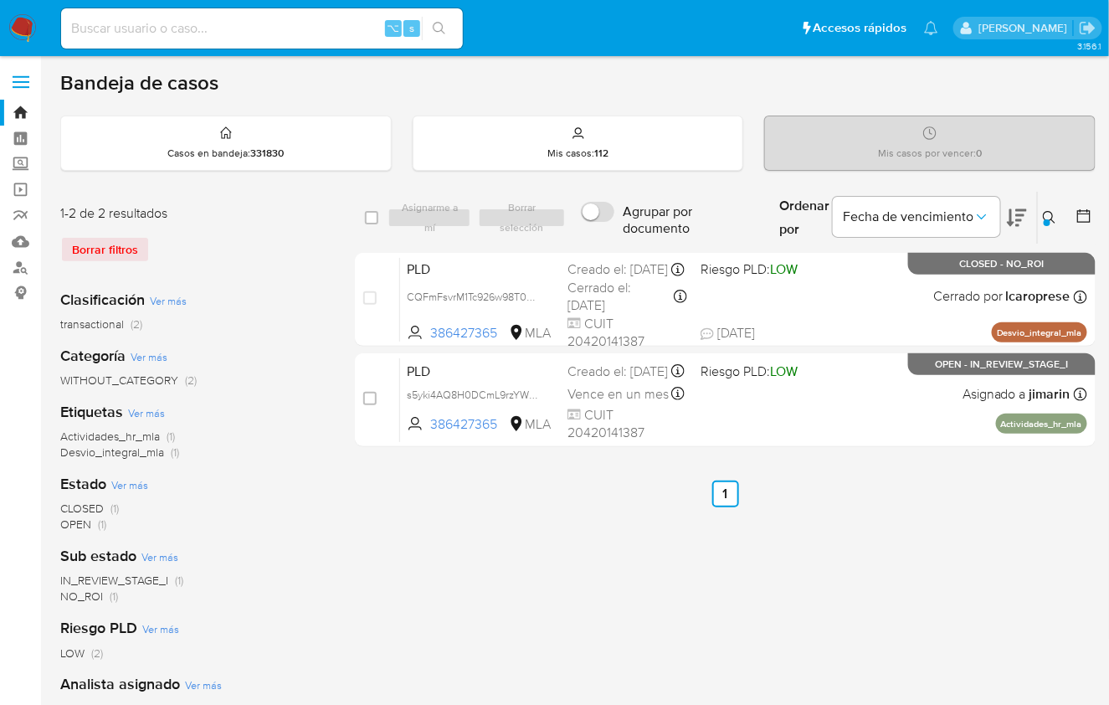
click at [1004, 217] on div "Fecha de vencimiento" at bounding box center [930, 218] width 194 height 52
click at [1026, 222] on icon at bounding box center [1017, 218] width 20 height 20
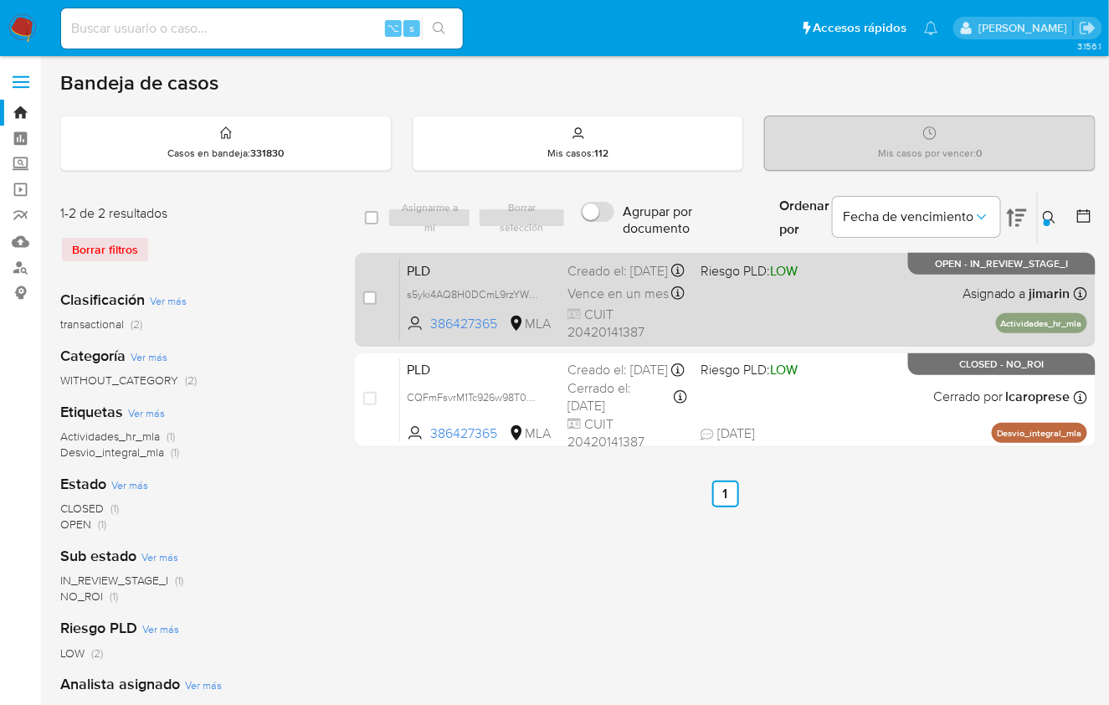
click at [903, 310] on div "PLD s5yki4AQ8H0DCmL9rzYWyuGr 386427365 MLA Riesgo PLD: LOW Creado el: 12/08/202…" at bounding box center [743, 299] width 687 height 85
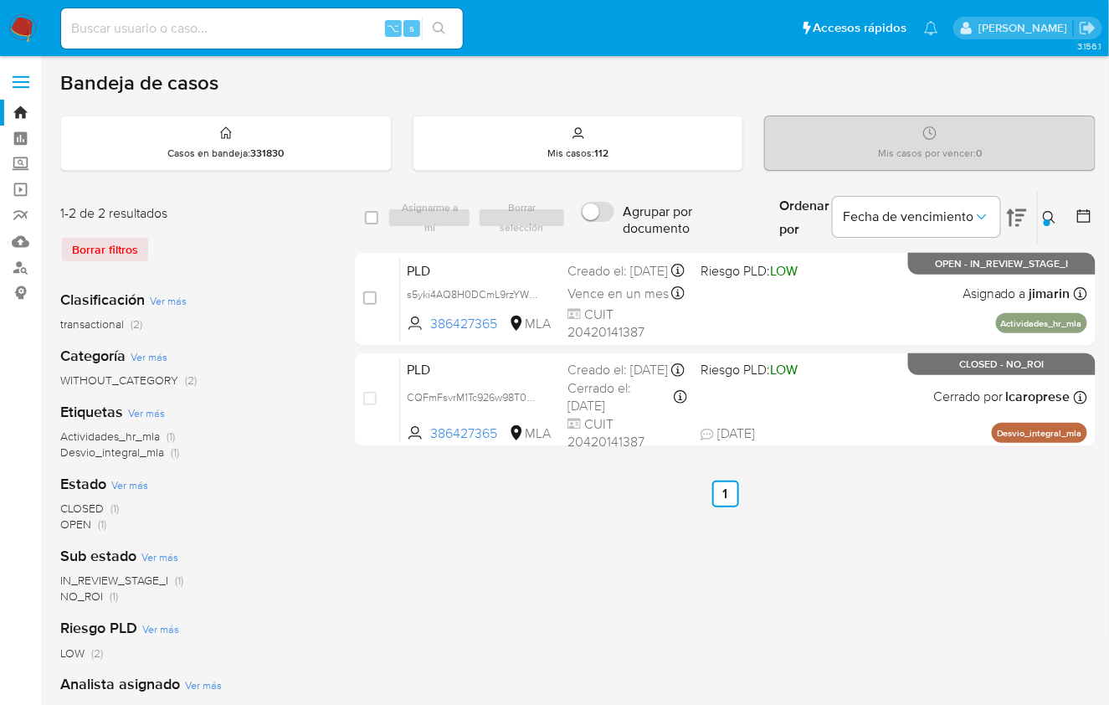
click at [1060, 208] on button at bounding box center [1052, 218] width 28 height 20
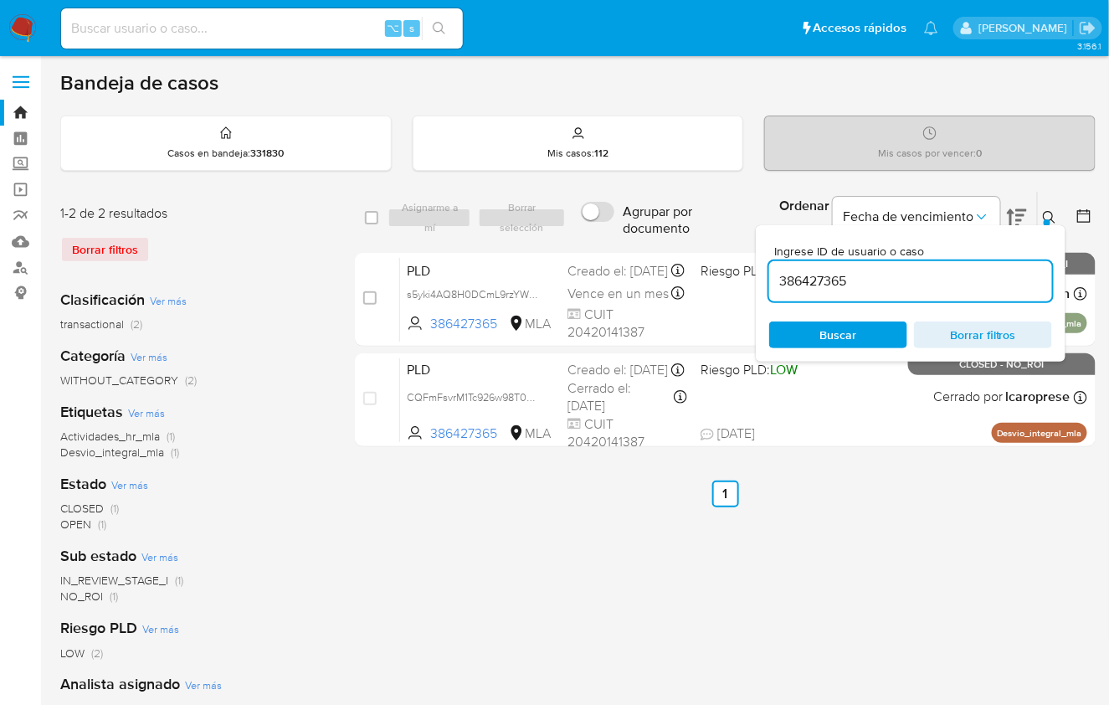
click at [970, 279] on input "386427365" at bounding box center [910, 281] width 283 height 22
type input "44051385"
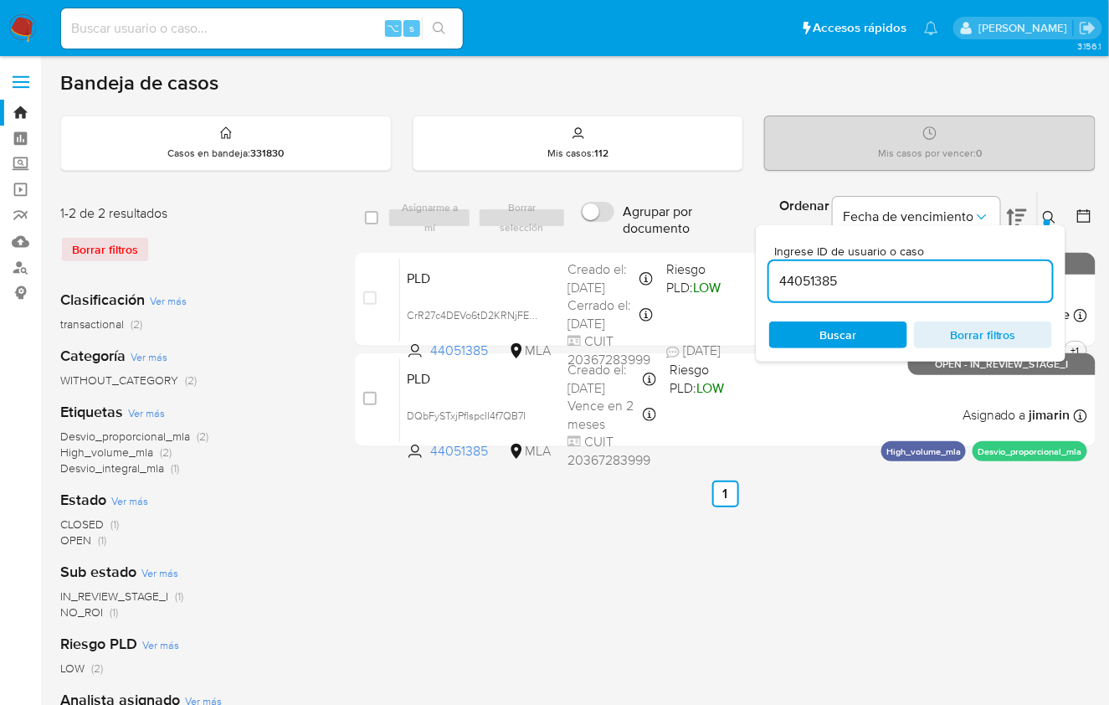
click at [1051, 218] on icon at bounding box center [1049, 217] width 13 height 13
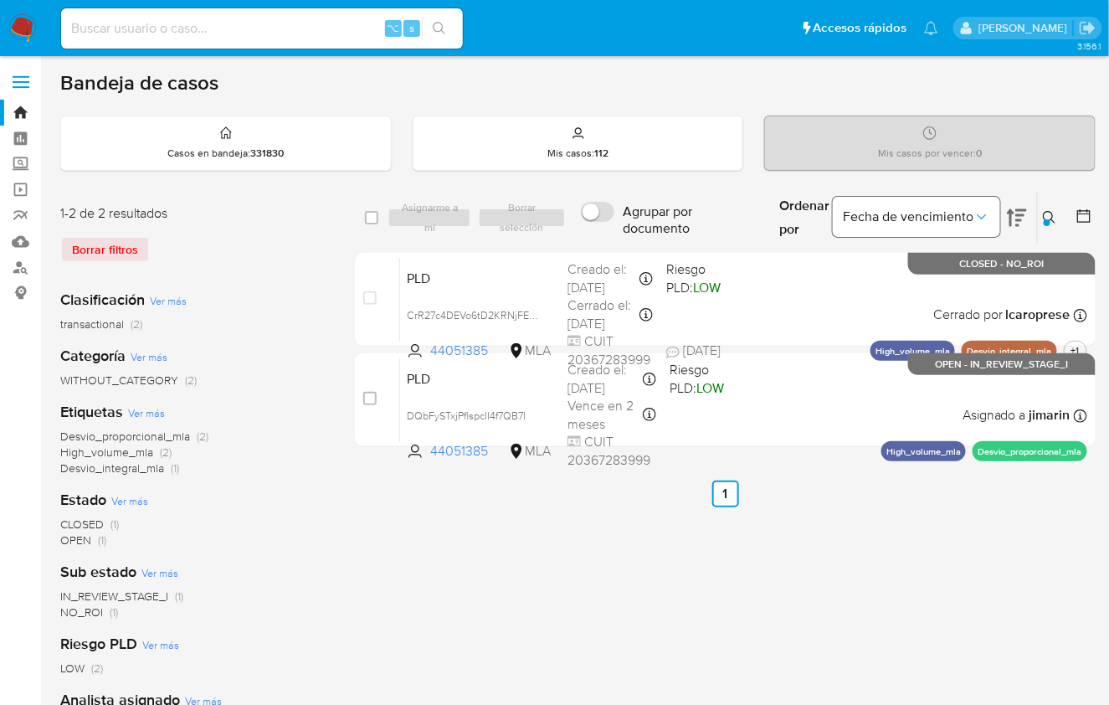
click at [1000, 214] on button "Fecha de vencimiento" at bounding box center [916, 217] width 167 height 40
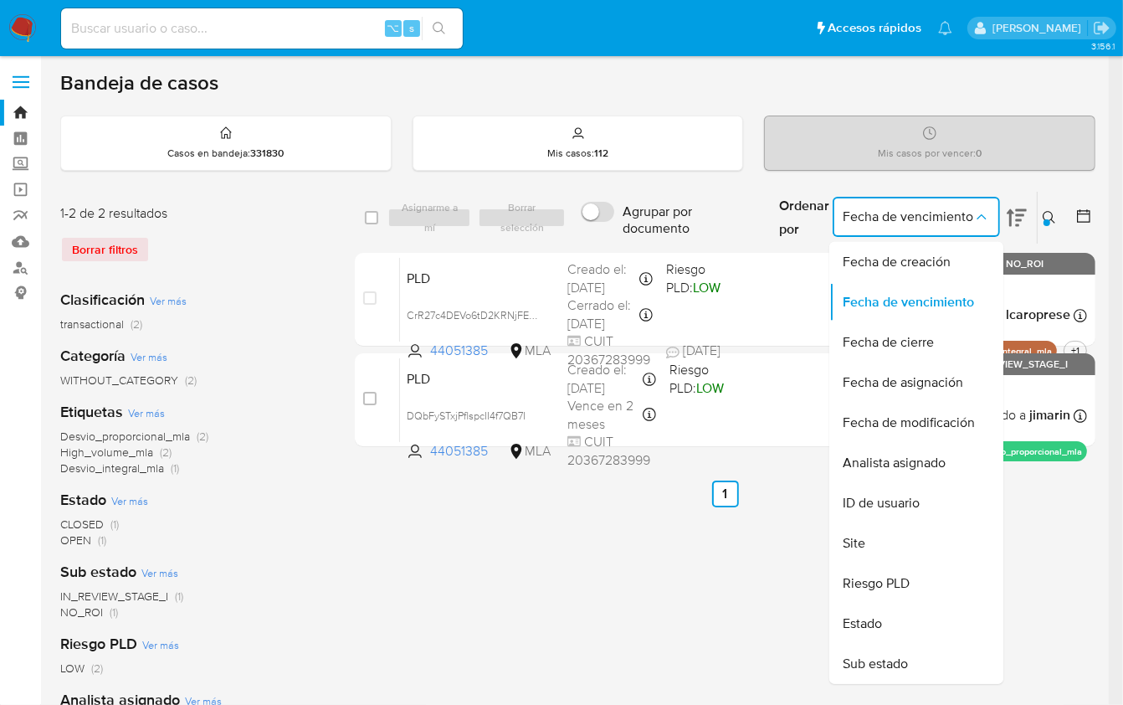
click at [1013, 211] on icon at bounding box center [1017, 218] width 20 height 18
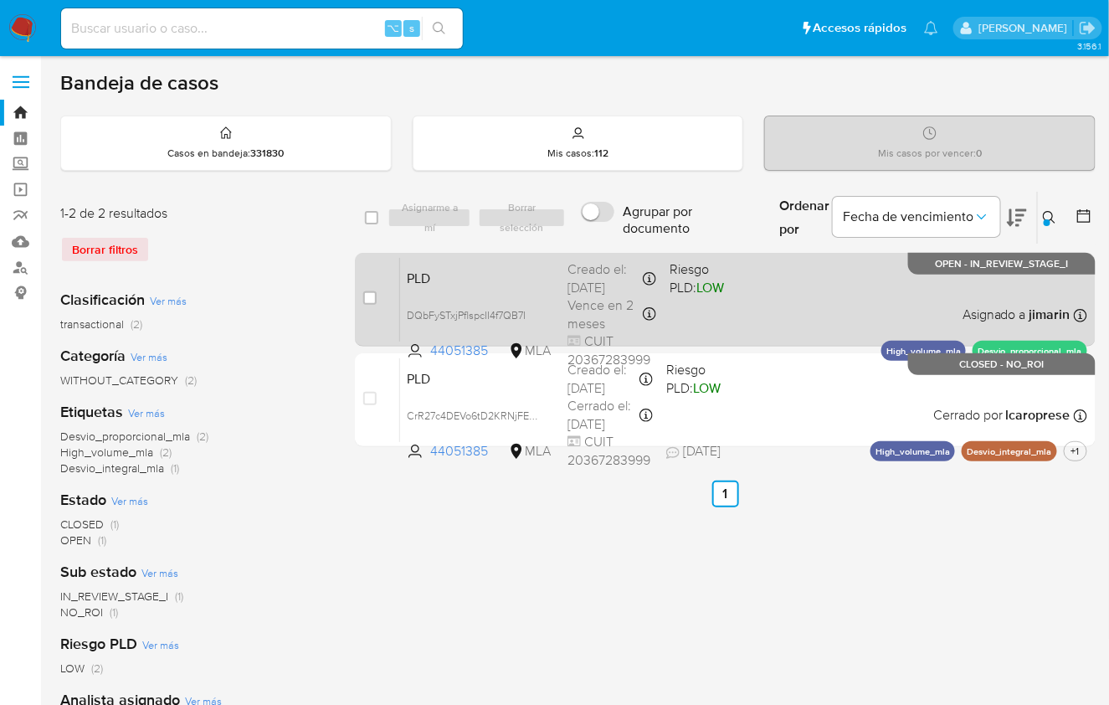
click at [871, 317] on div "PLD DQbFySTxjPflspcII4f7QB7I 44051385 MLA Riesgo PLD: LOW Creado el: 12/08/2025…" at bounding box center [743, 299] width 687 height 85
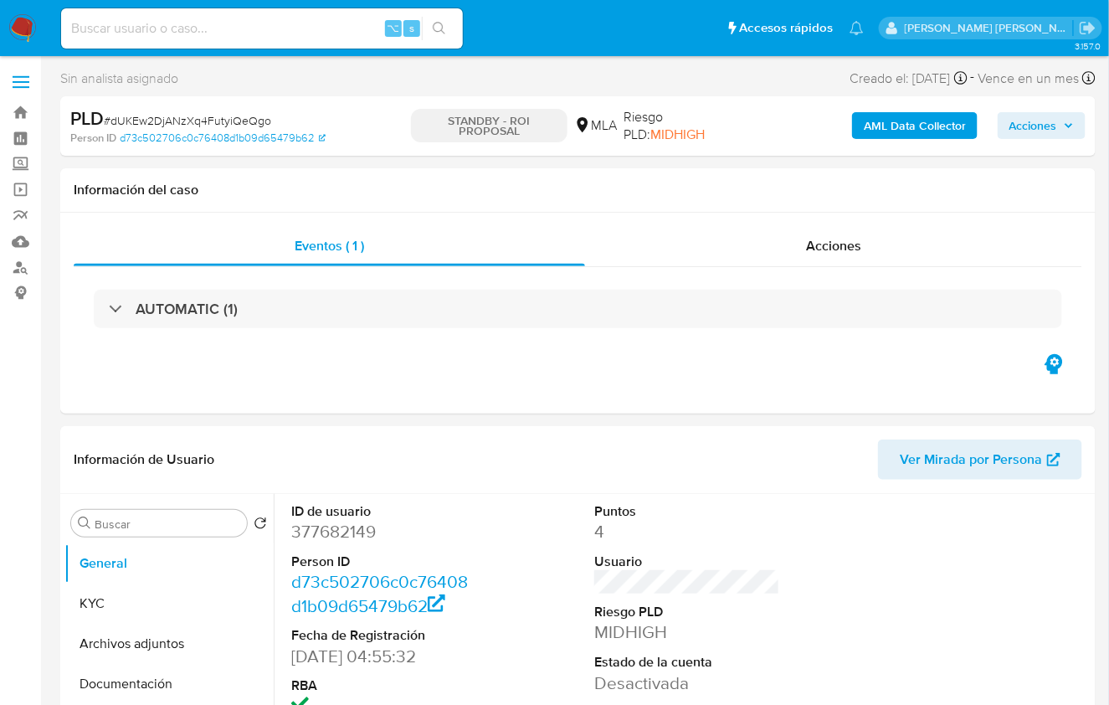
select select "10"
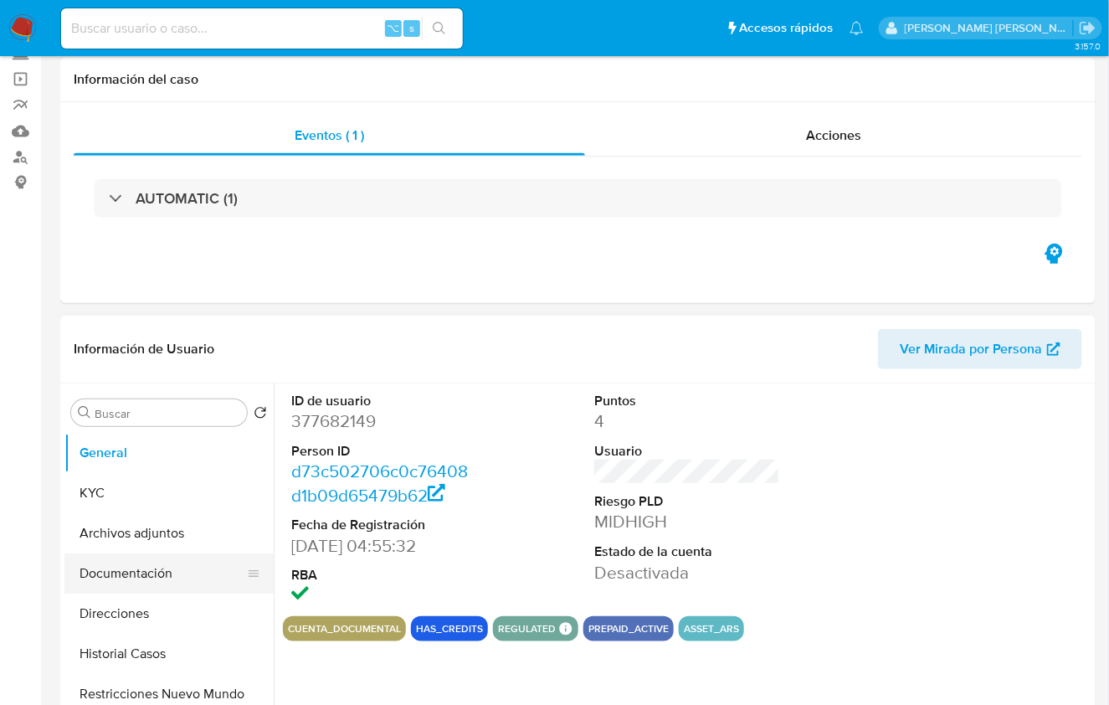
scroll to position [124, 0]
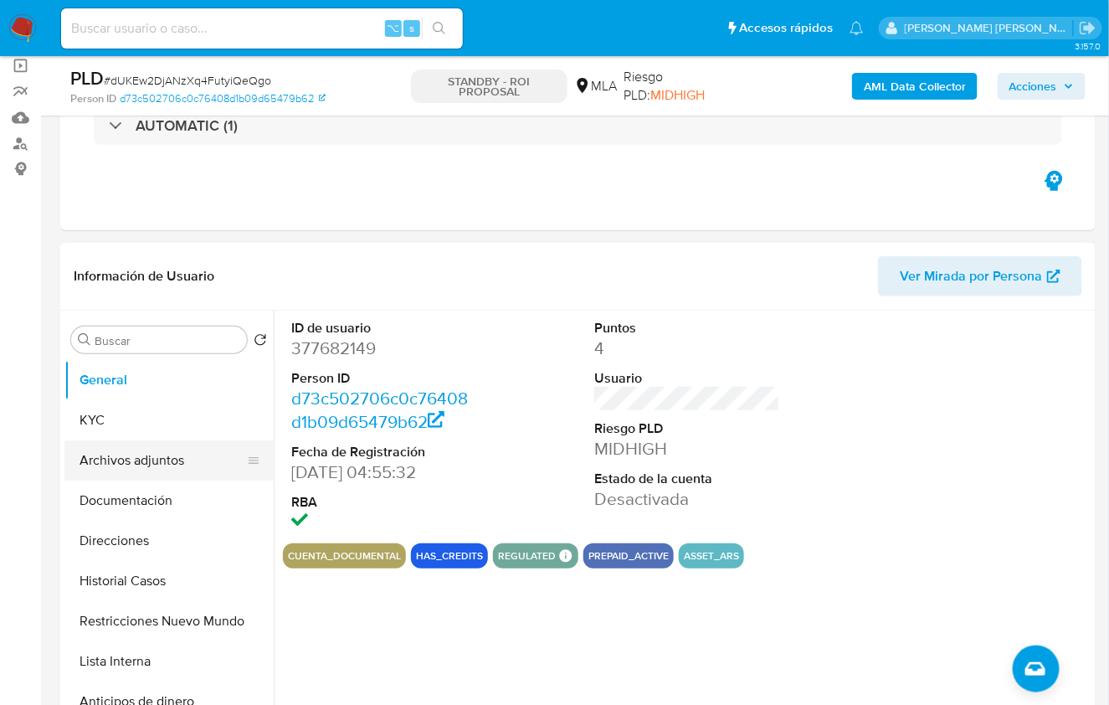
click at [123, 450] on button "Archivos adjuntos" at bounding box center [162, 460] width 196 height 40
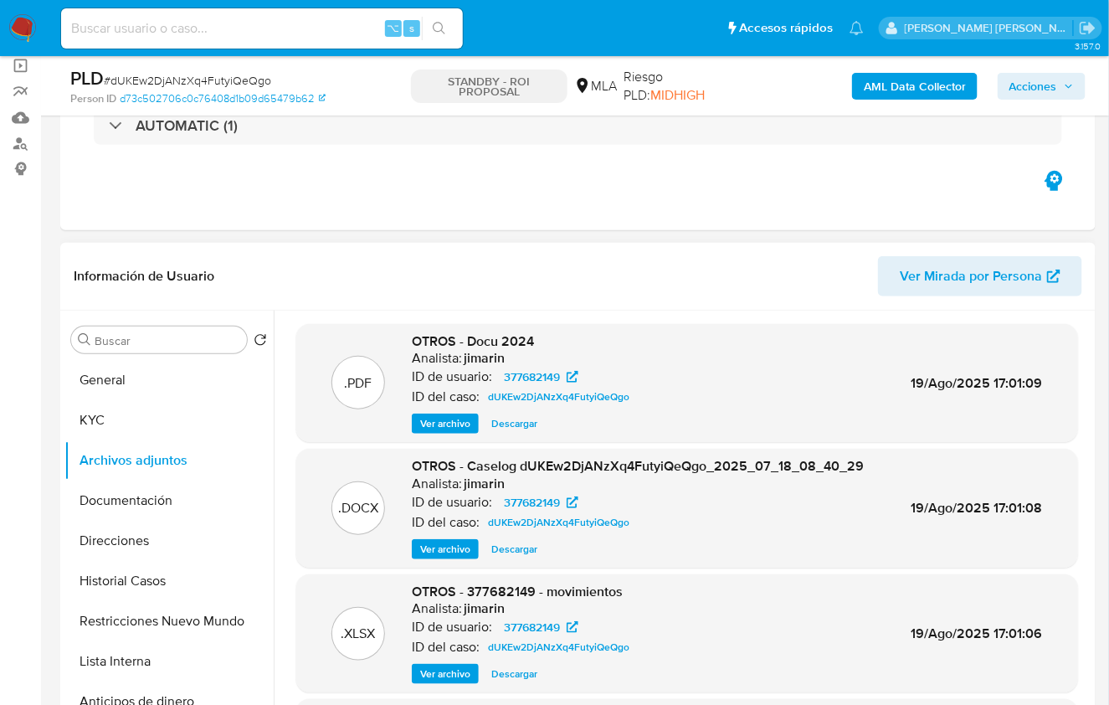
click at [744, 476] on div "Analista: jimarin" at bounding box center [638, 484] width 452 height 17
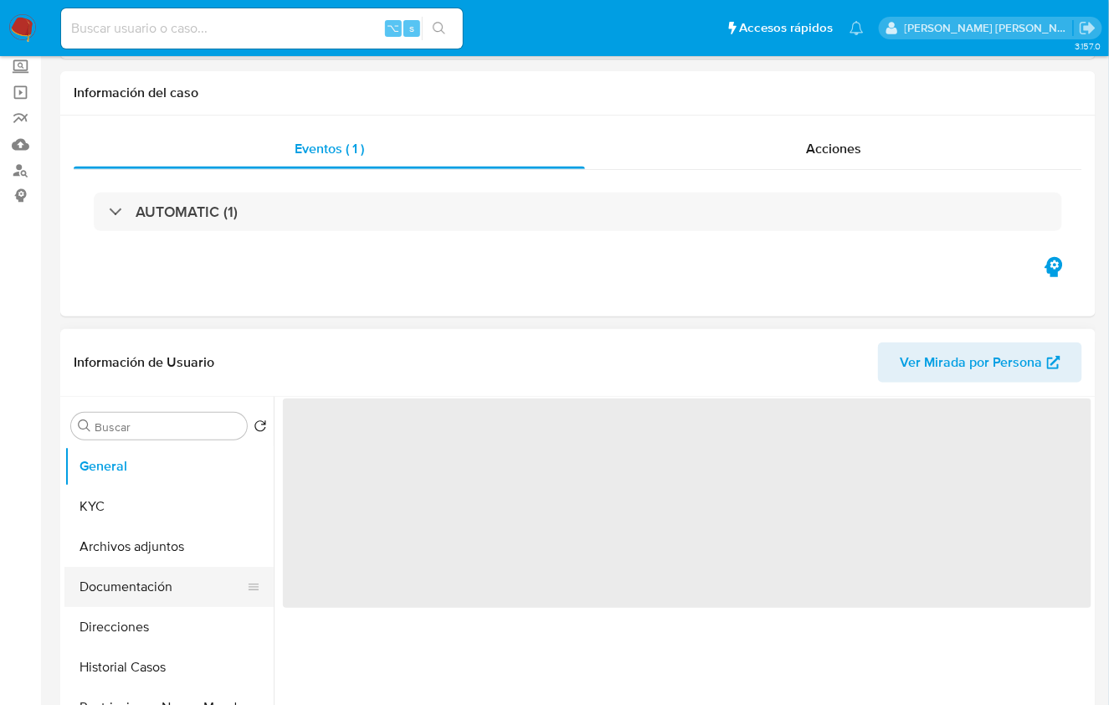
scroll to position [115, 0]
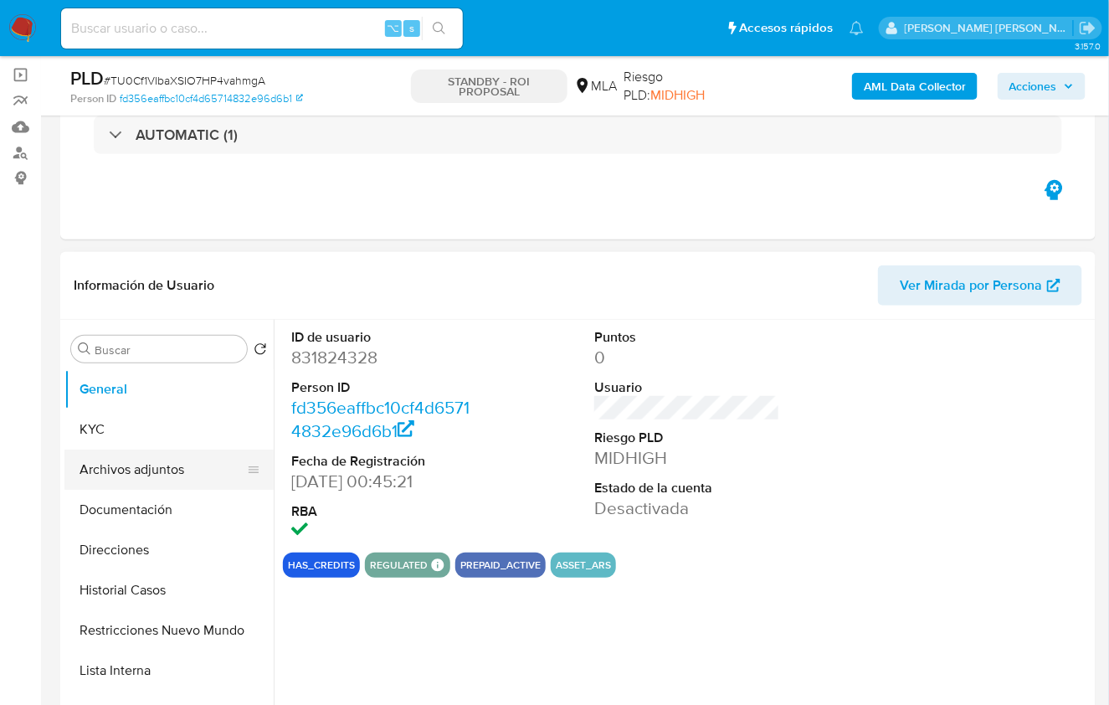
click at [158, 476] on button "Archivos adjuntos" at bounding box center [162, 470] width 196 height 40
select select "10"
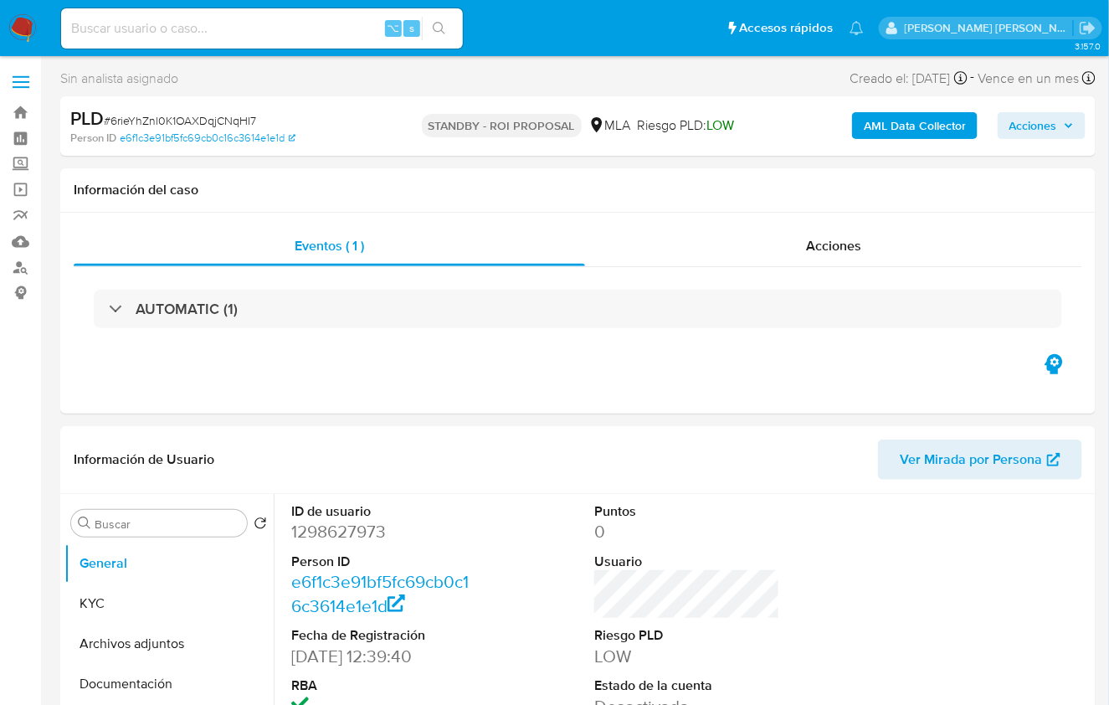
select select "10"
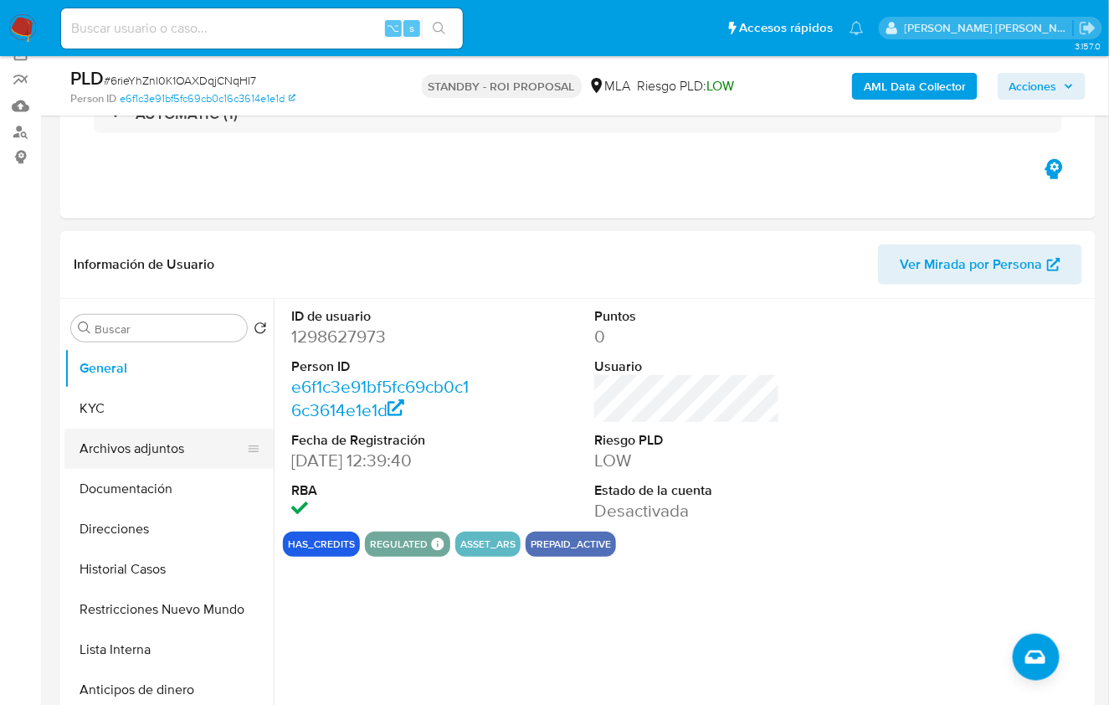
click at [121, 440] on button "Archivos adjuntos" at bounding box center [162, 449] width 196 height 40
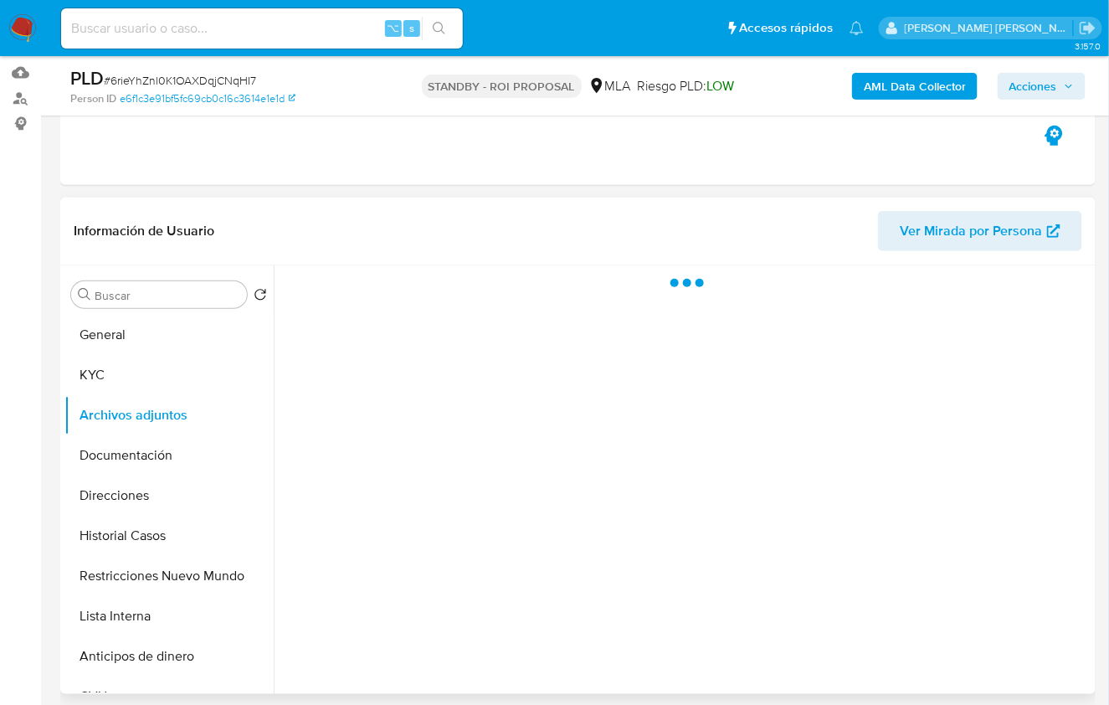
scroll to position [194, 0]
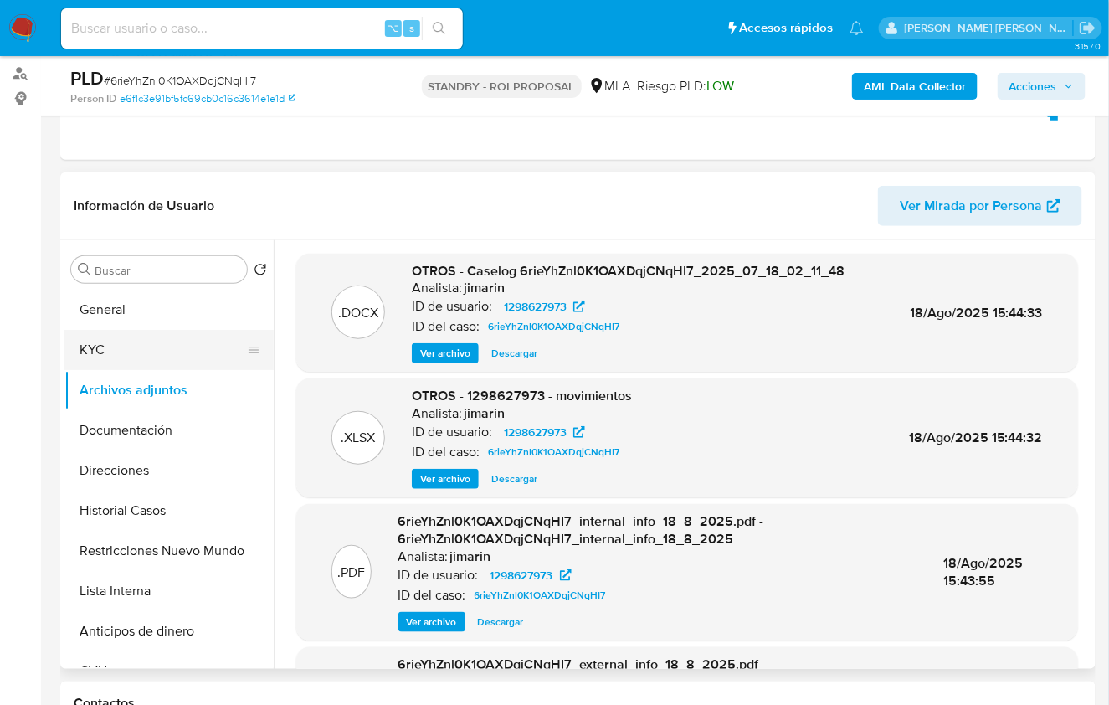
click at [125, 348] on button "KYC" at bounding box center [162, 350] width 196 height 40
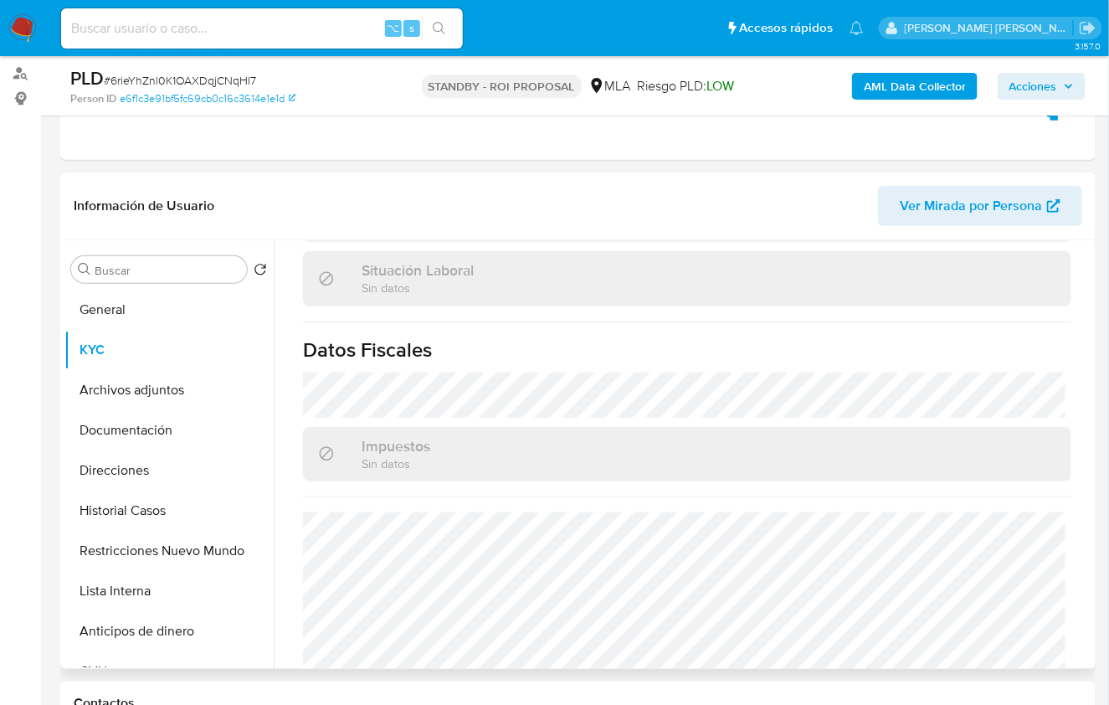
scroll to position [939, 0]
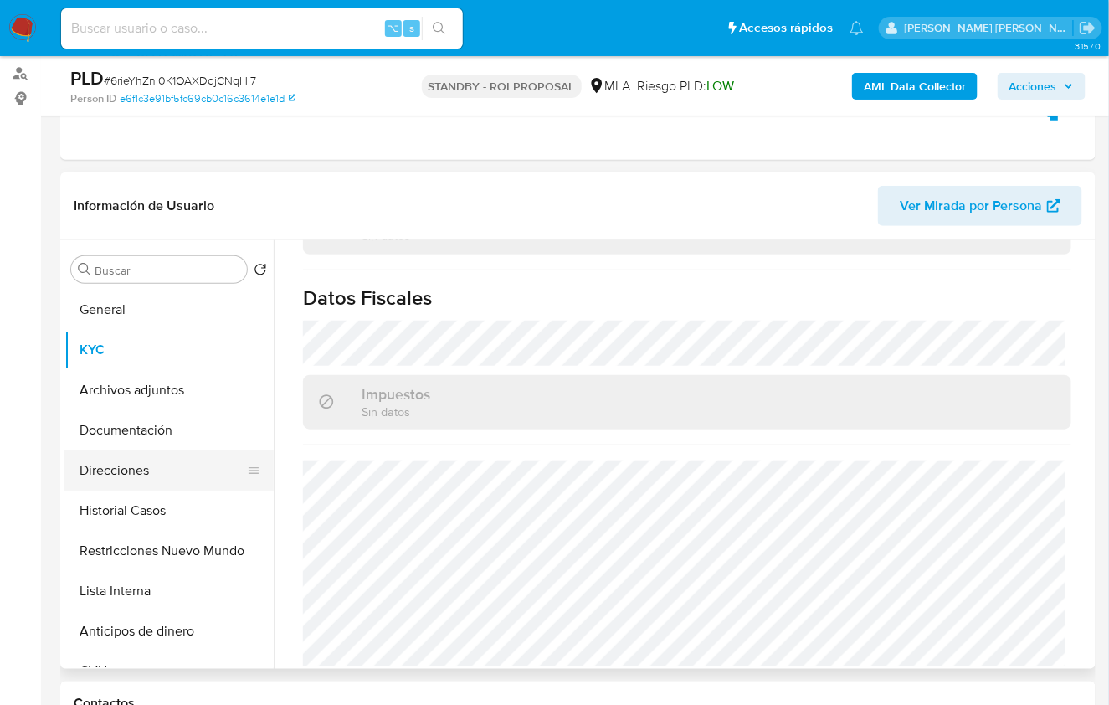
click at [159, 474] on button "Direcciones" at bounding box center [162, 470] width 196 height 40
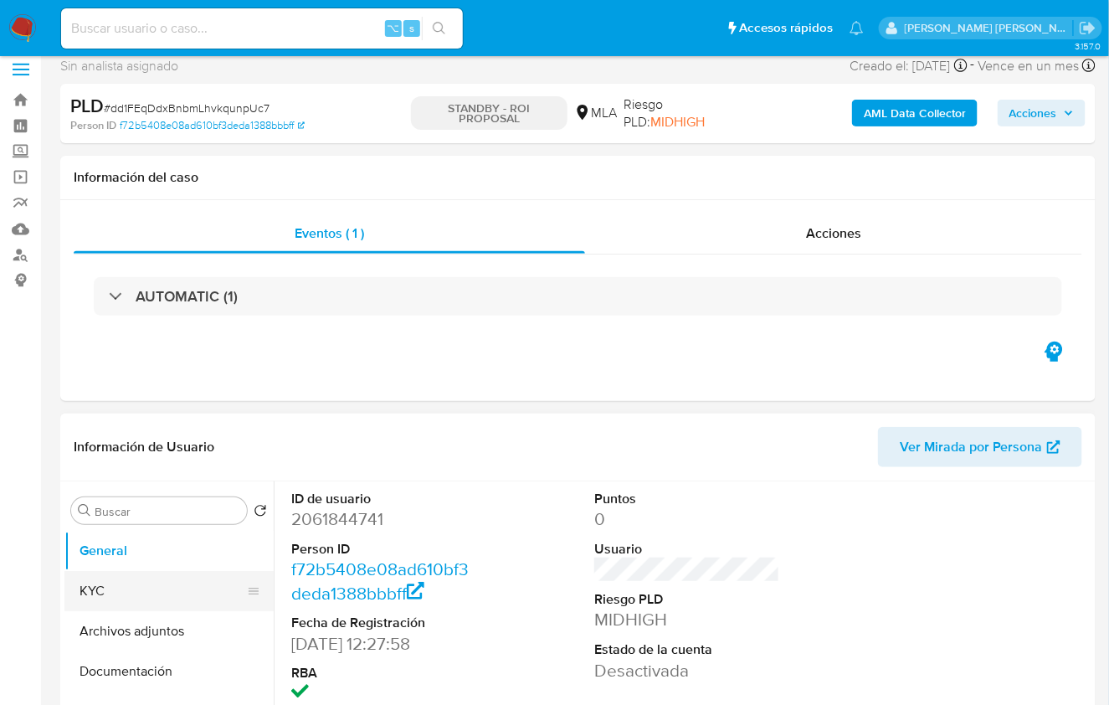
scroll to position [33, 0]
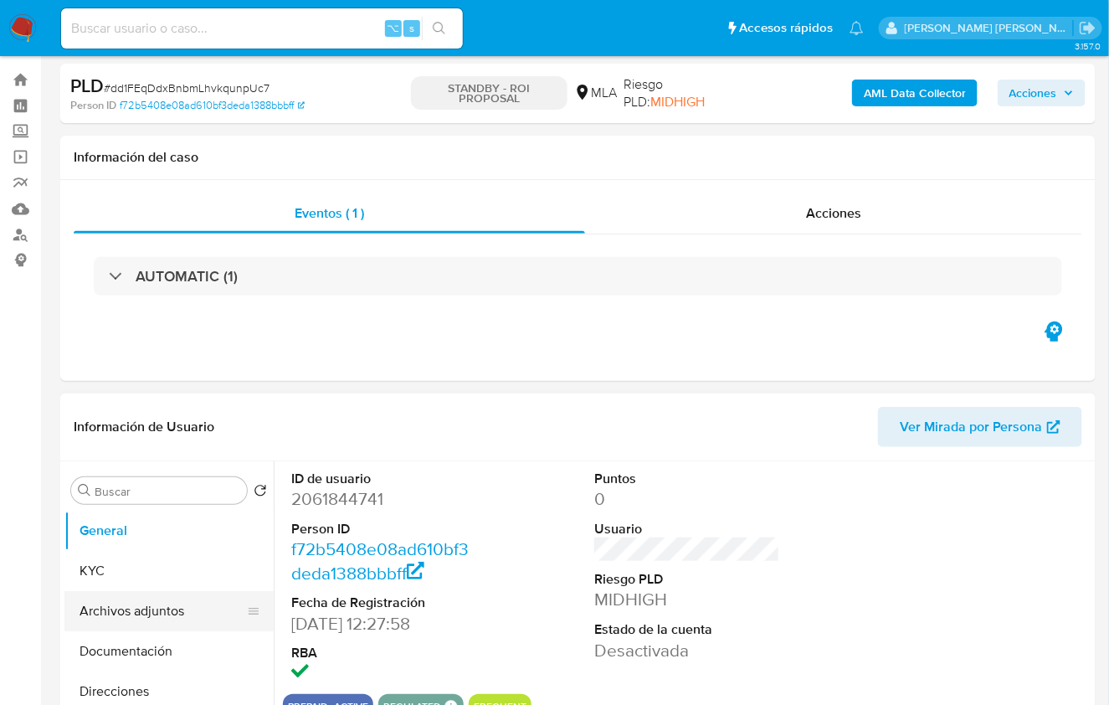
click at [141, 596] on button "Archivos adjuntos" at bounding box center [162, 611] width 196 height 40
select select "10"
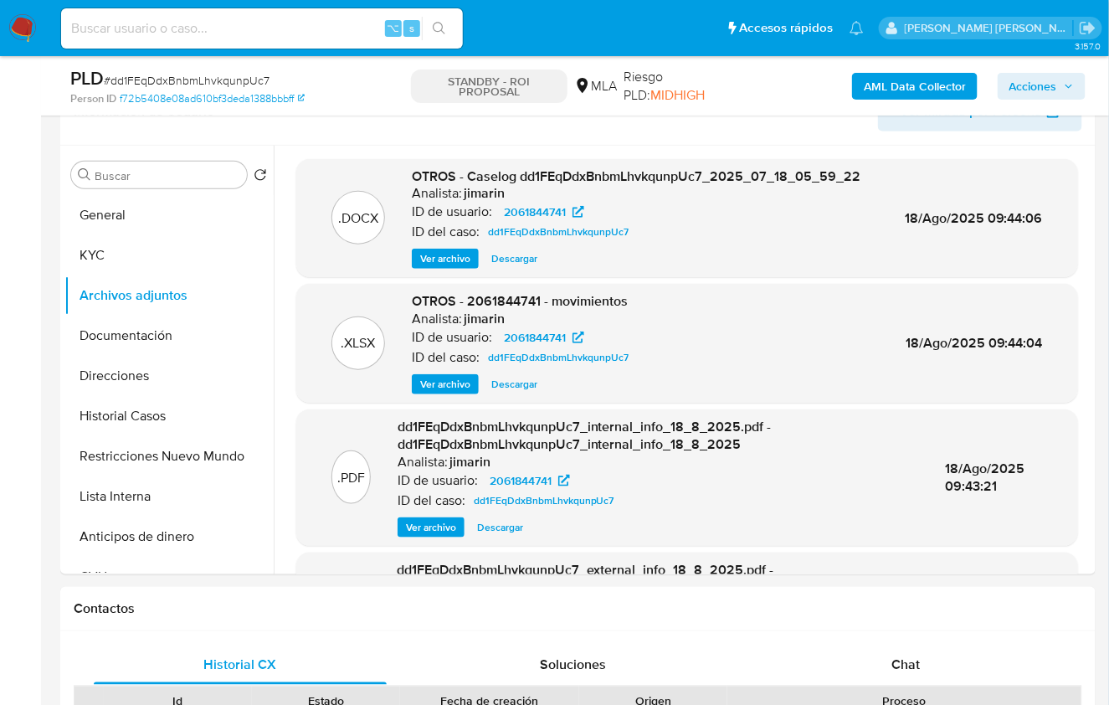
scroll to position [281, 0]
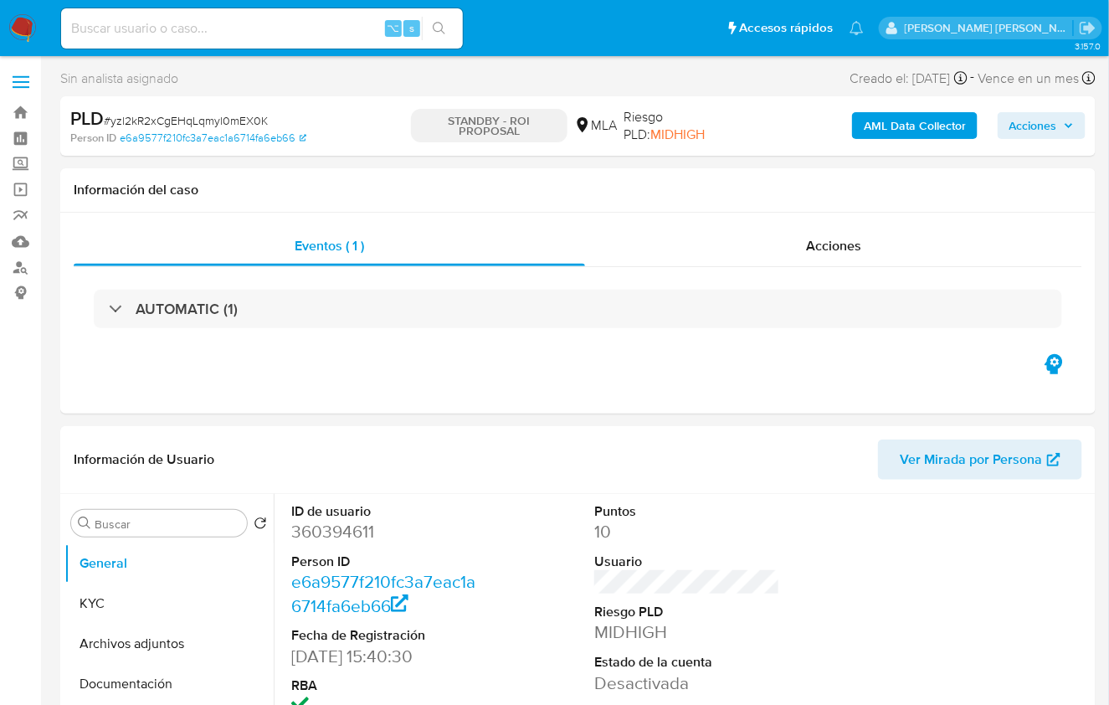
select select "10"
click at [157, 641] on button "Archivos adjuntos" at bounding box center [162, 644] width 196 height 40
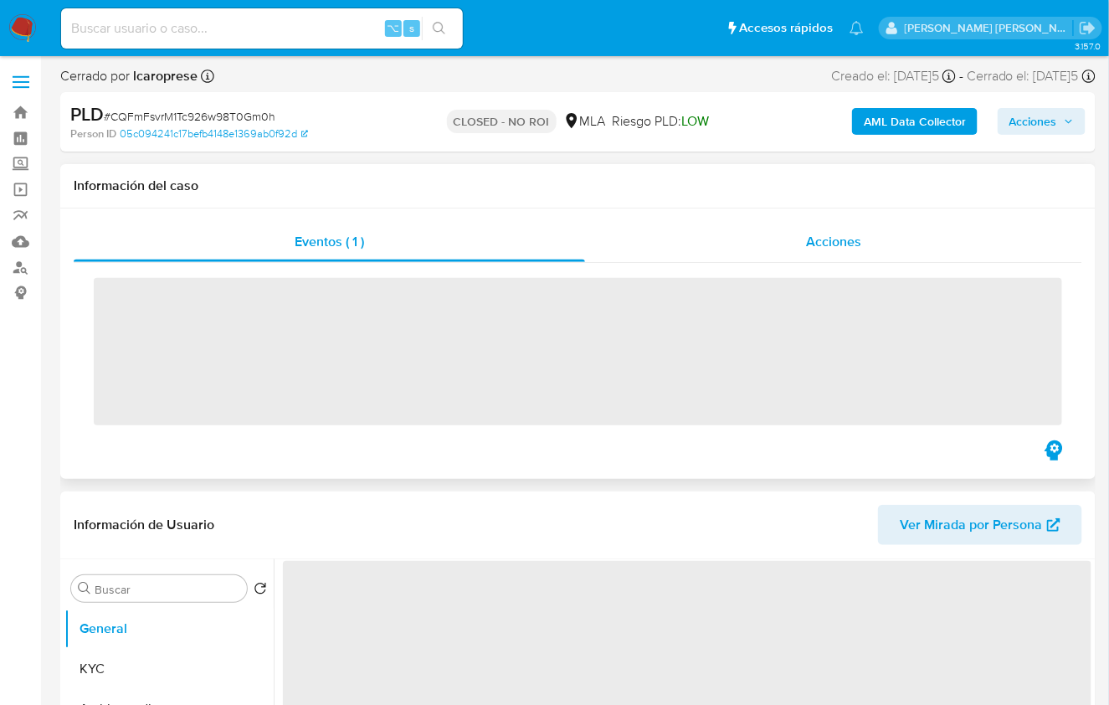
click at [835, 234] on span "Acciones" at bounding box center [833, 241] width 55 height 19
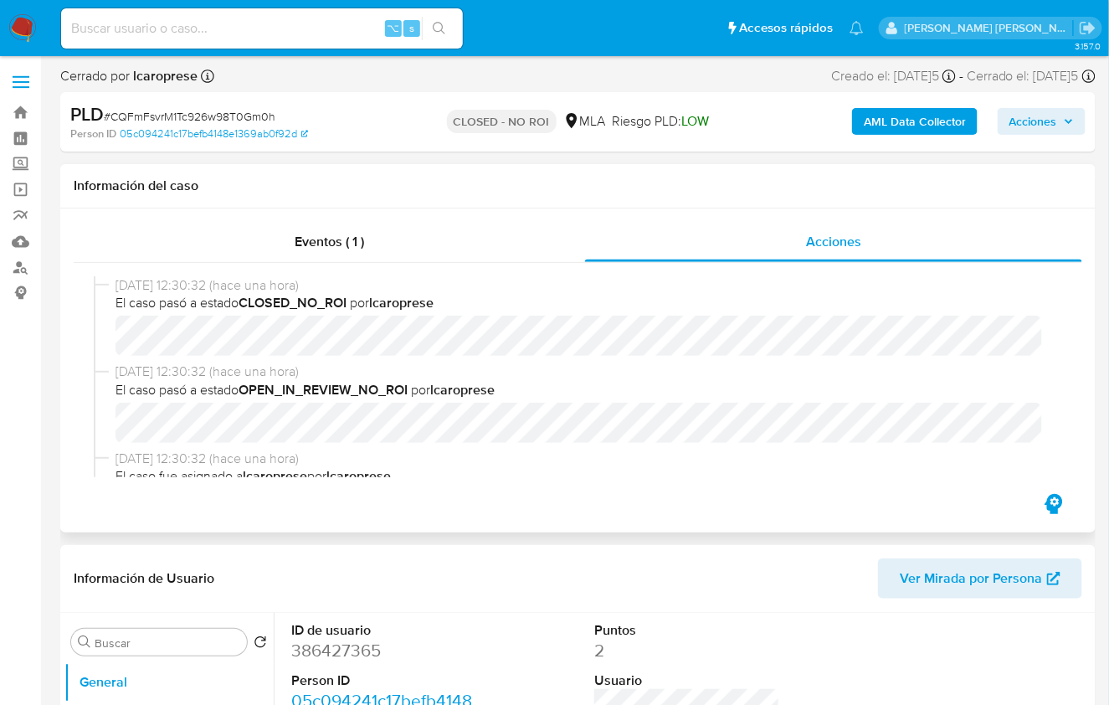
select select "10"
click at [625, 527] on div "Eventos ( 1 ) Acciones [DATE] 12:30:32 (hace una hora) El caso pasó a estado CL…" at bounding box center [578, 370] width 1036 height 324
click at [362, 249] on span "Eventos ( 1 )" at bounding box center [329, 241] width 69 height 19
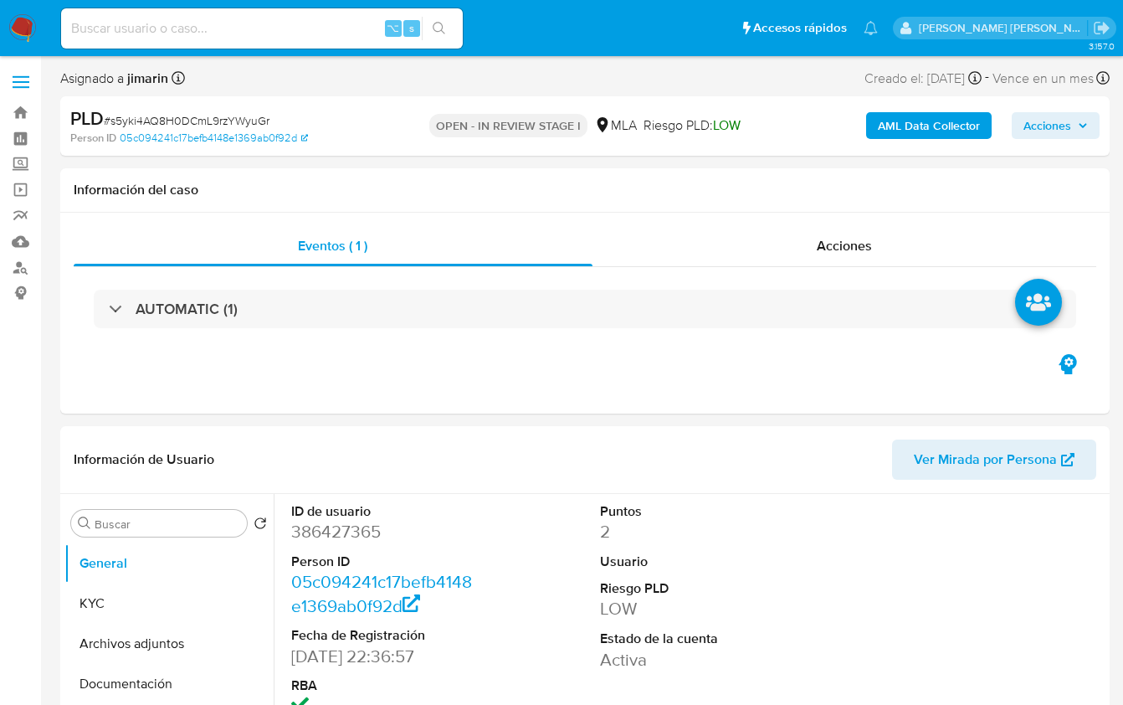
select select "10"
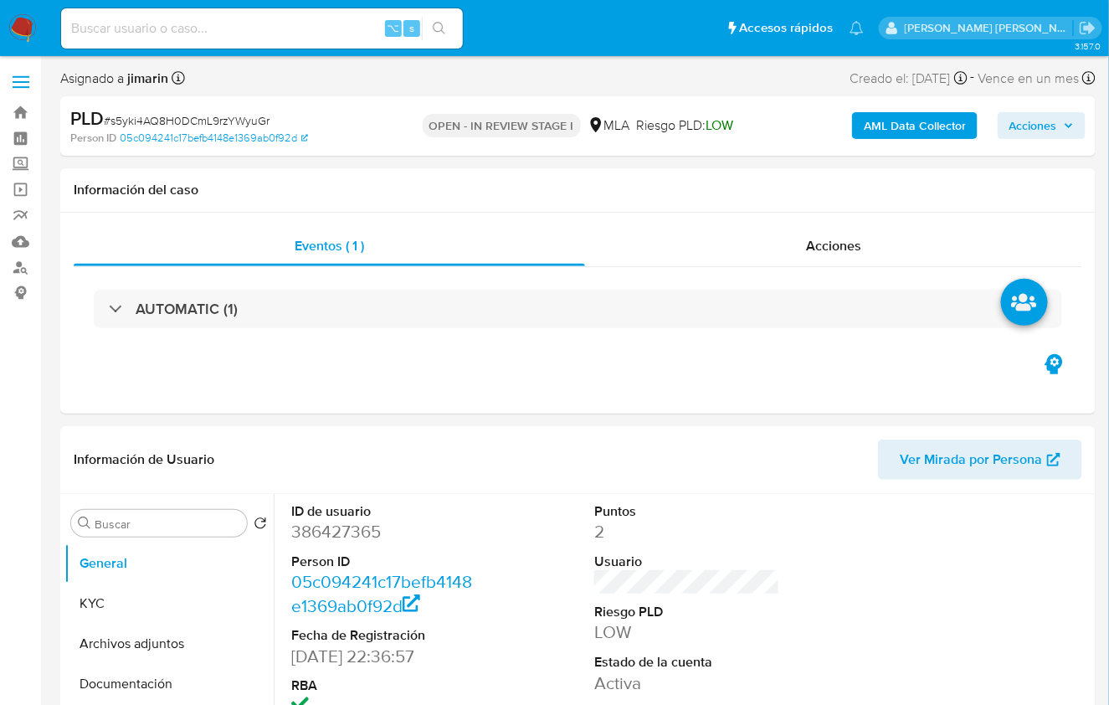
click at [225, 116] on span "# s5yki4AQ8H0DCmL9rzYWyuGr" at bounding box center [187, 120] width 166 height 17
click at [223, 112] on span "# s5yki4AQ8H0DCmL9rzYWyuGr" at bounding box center [187, 120] width 166 height 17
copy span "s5yki4AQ8H0DCmL9rzYWyuGr"
click at [311, 525] on dd "386427365" at bounding box center [384, 531] width 186 height 23
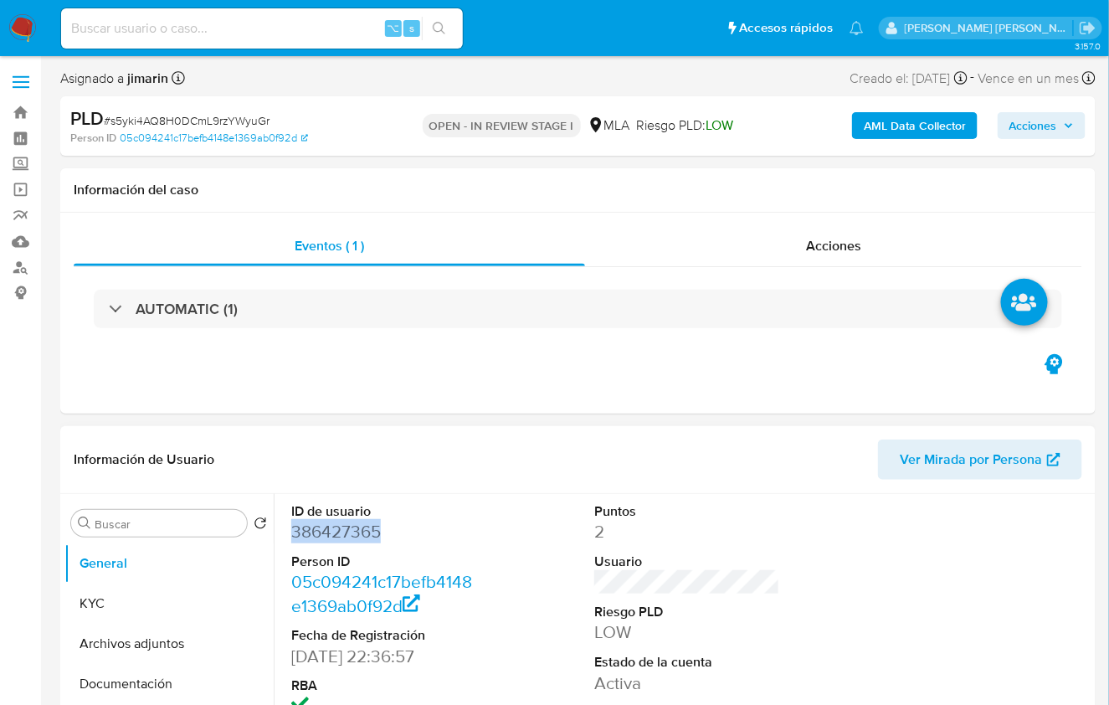
click at [311, 525] on dd "386427365" at bounding box center [384, 531] width 186 height 23
copy dd "386427365"
click at [142, 584] on button "KYC" at bounding box center [162, 604] width 196 height 40
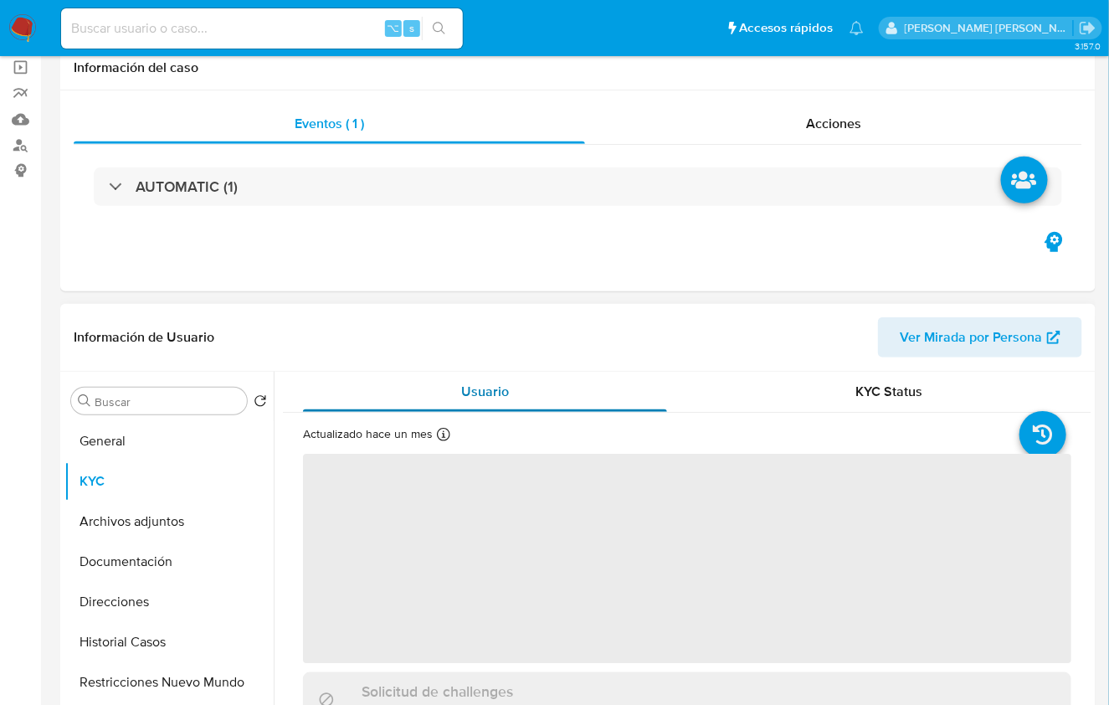
scroll to position [131, 0]
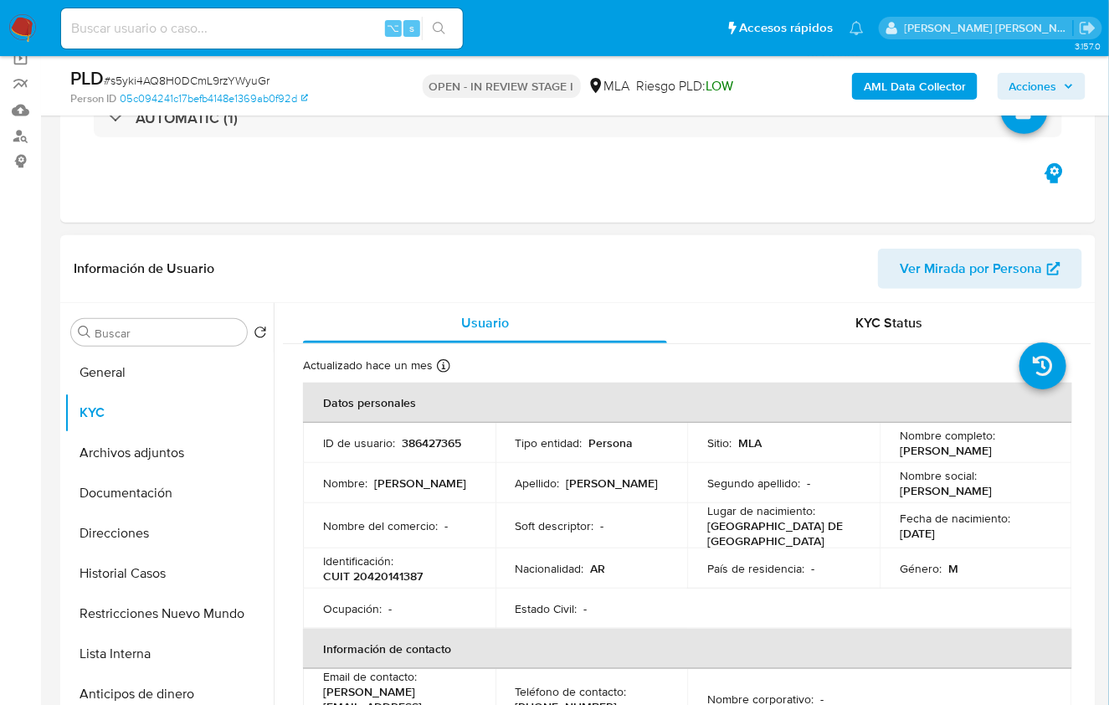
click at [404, 573] on p "CUIT 20420141387" at bounding box center [373, 575] width 100 height 15
copy p "20420141387"
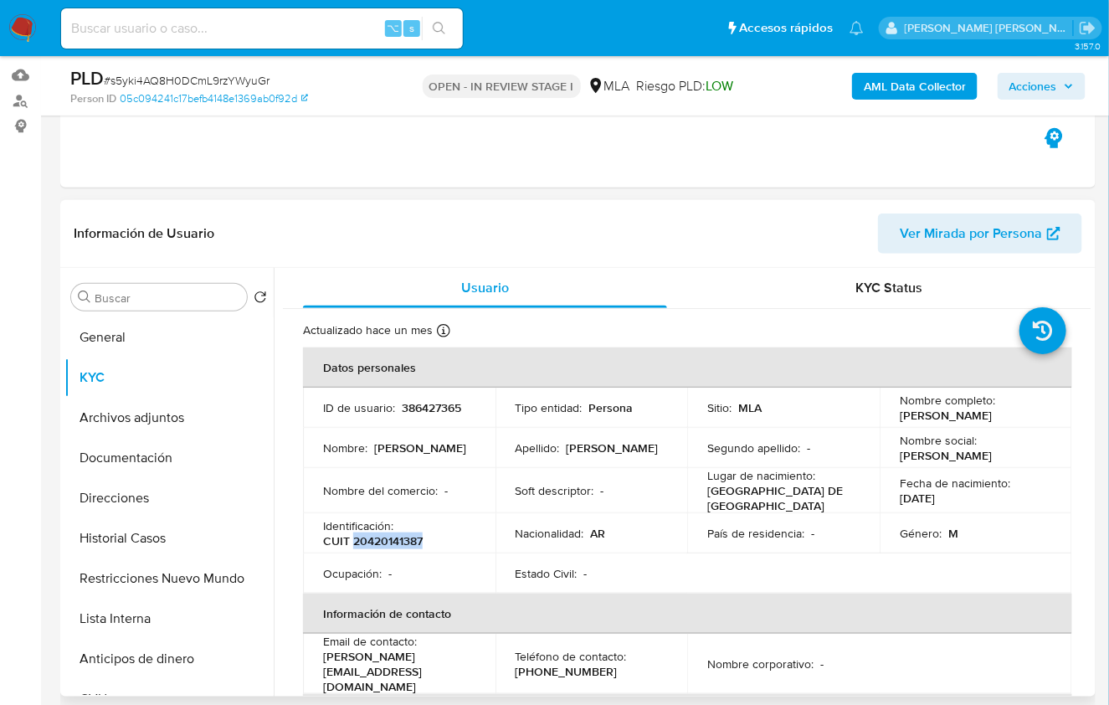
scroll to position [168, 0]
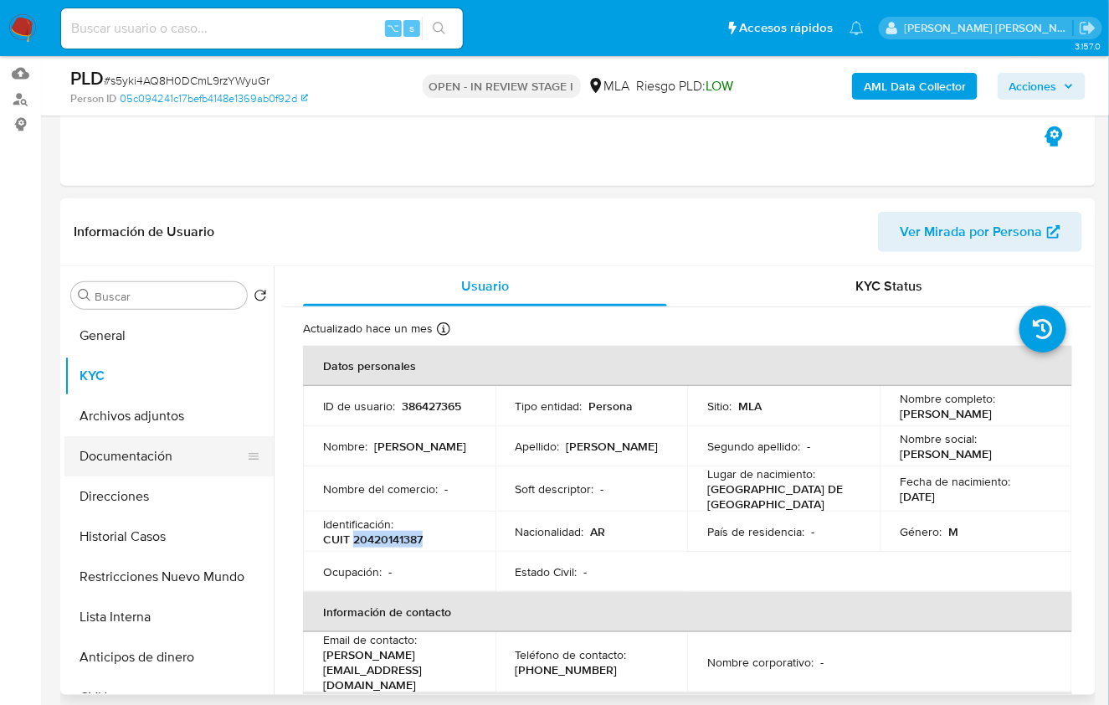
click at [189, 468] on button "Documentación" at bounding box center [162, 456] width 196 height 40
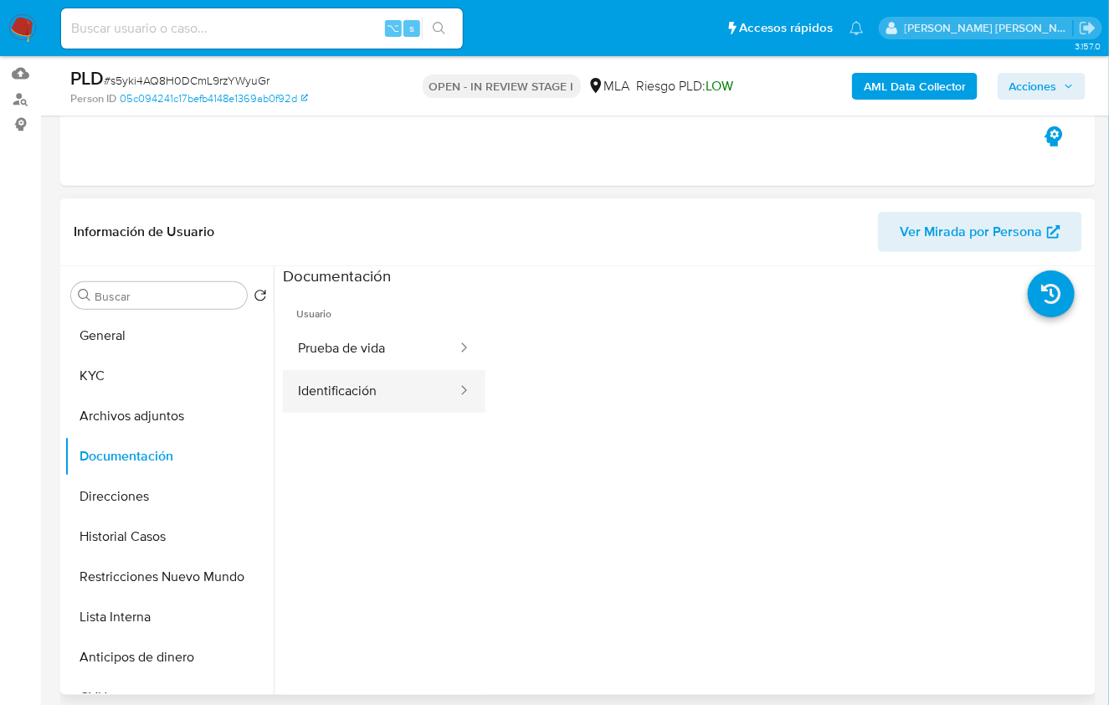
click at [379, 374] on button "Identificación" at bounding box center [371, 391] width 176 height 43
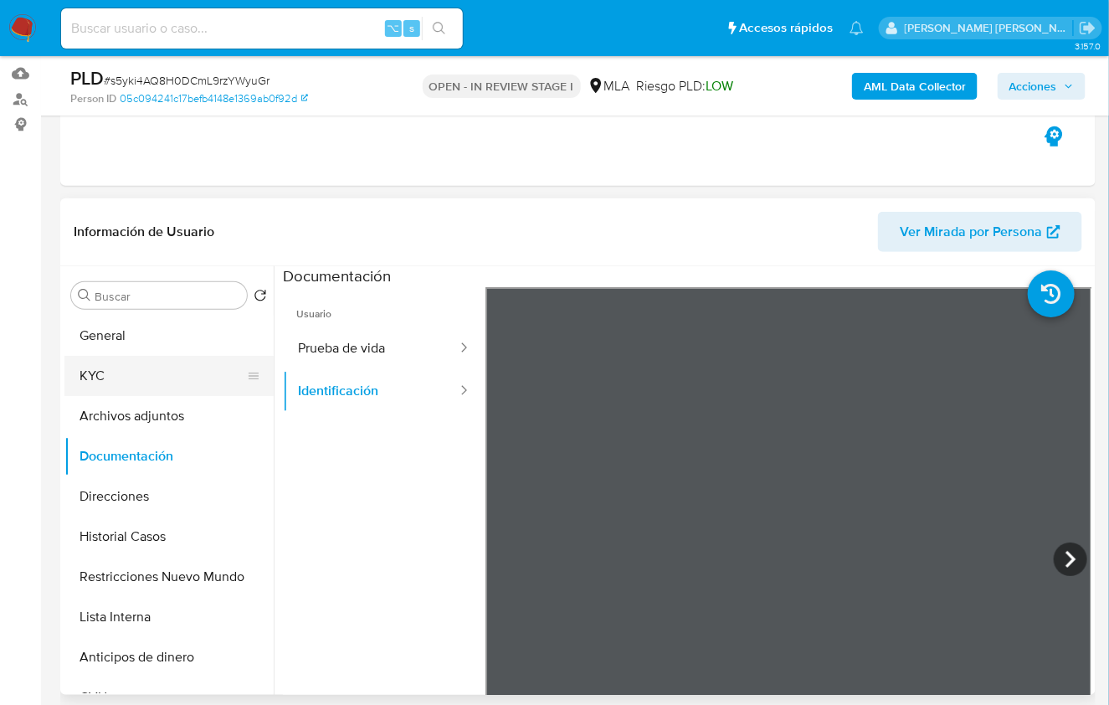
click at [147, 384] on button "KYC" at bounding box center [162, 376] width 196 height 40
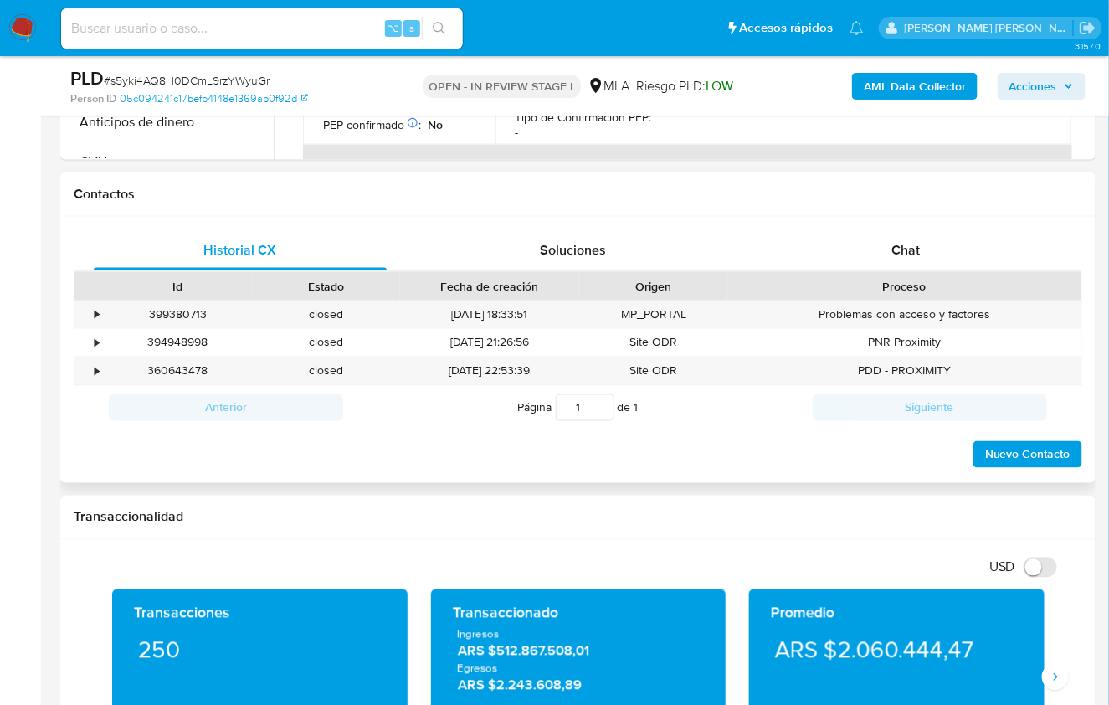
scroll to position [805, 0]
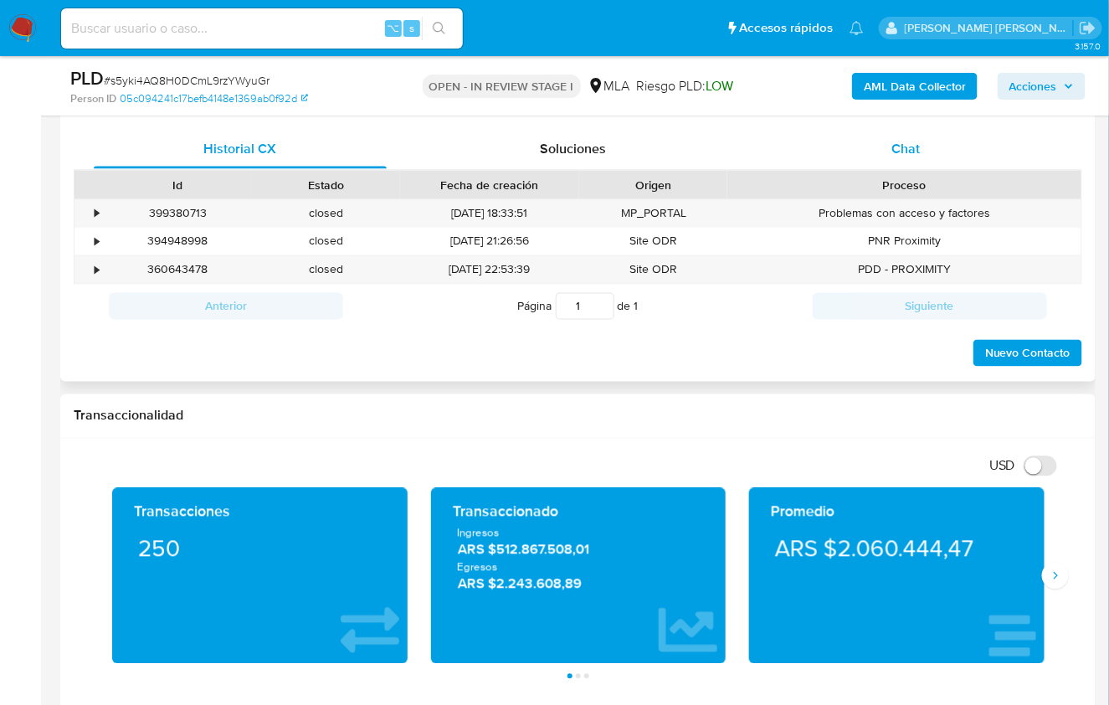
click at [914, 160] on div "Chat" at bounding box center [905, 149] width 293 height 40
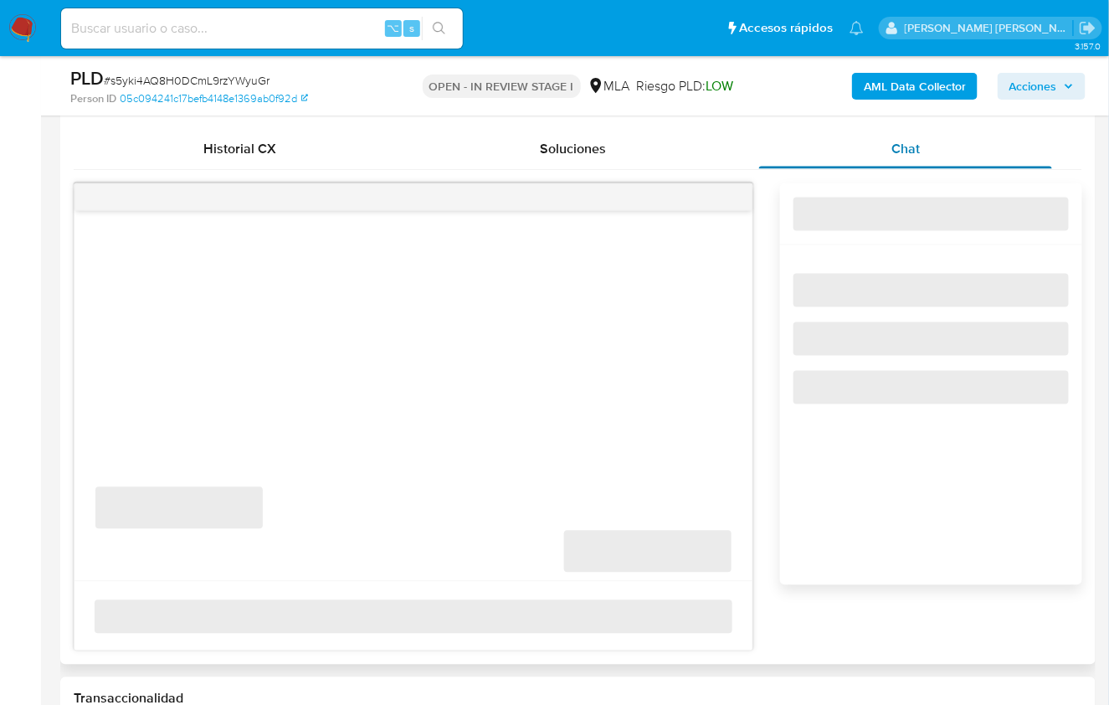
click at [917, 149] on span "Chat" at bounding box center [906, 148] width 28 height 19
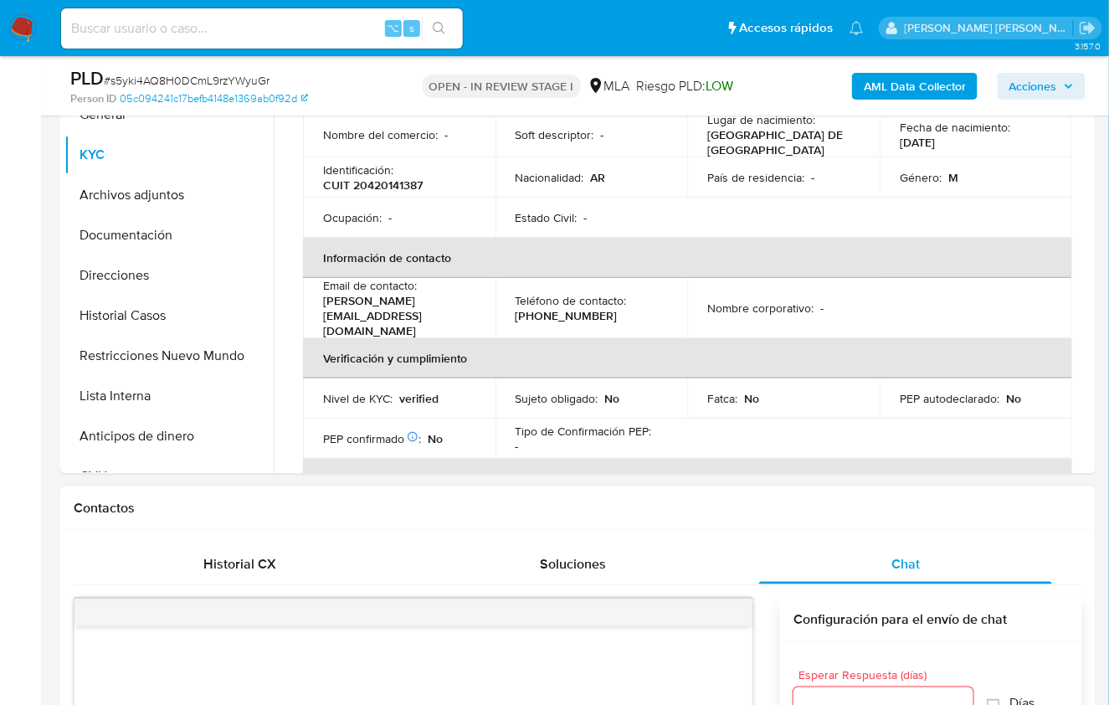
scroll to position [349, 0]
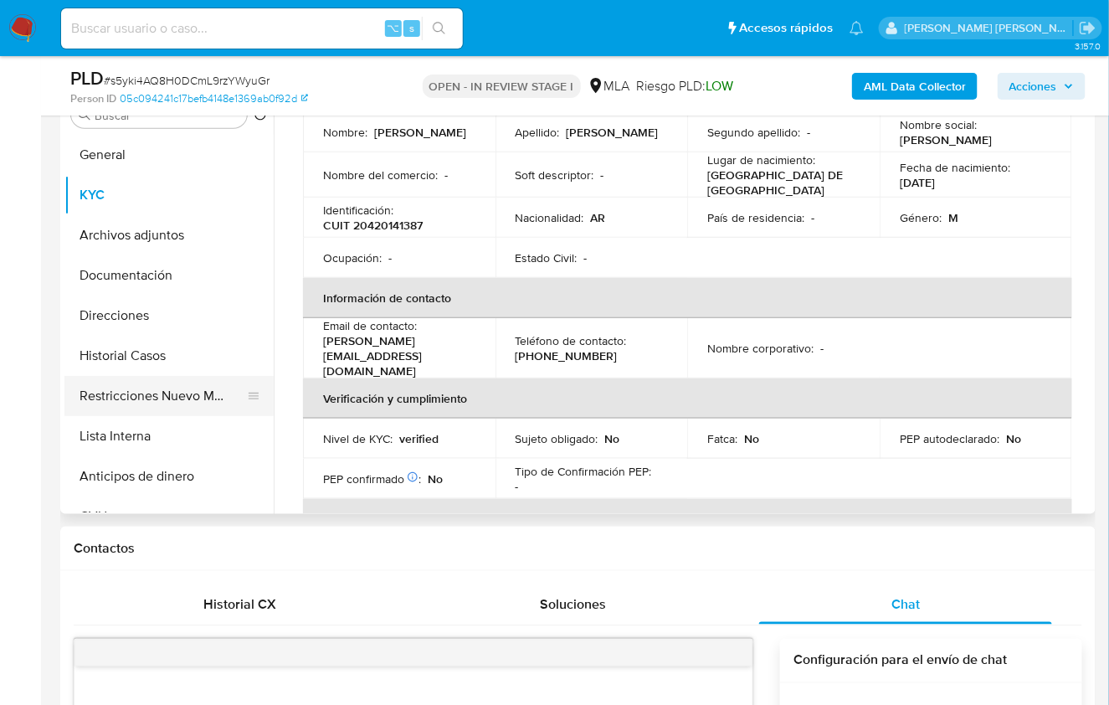
click at [111, 388] on button "Restricciones Nuevo Mundo" at bounding box center [162, 396] width 196 height 40
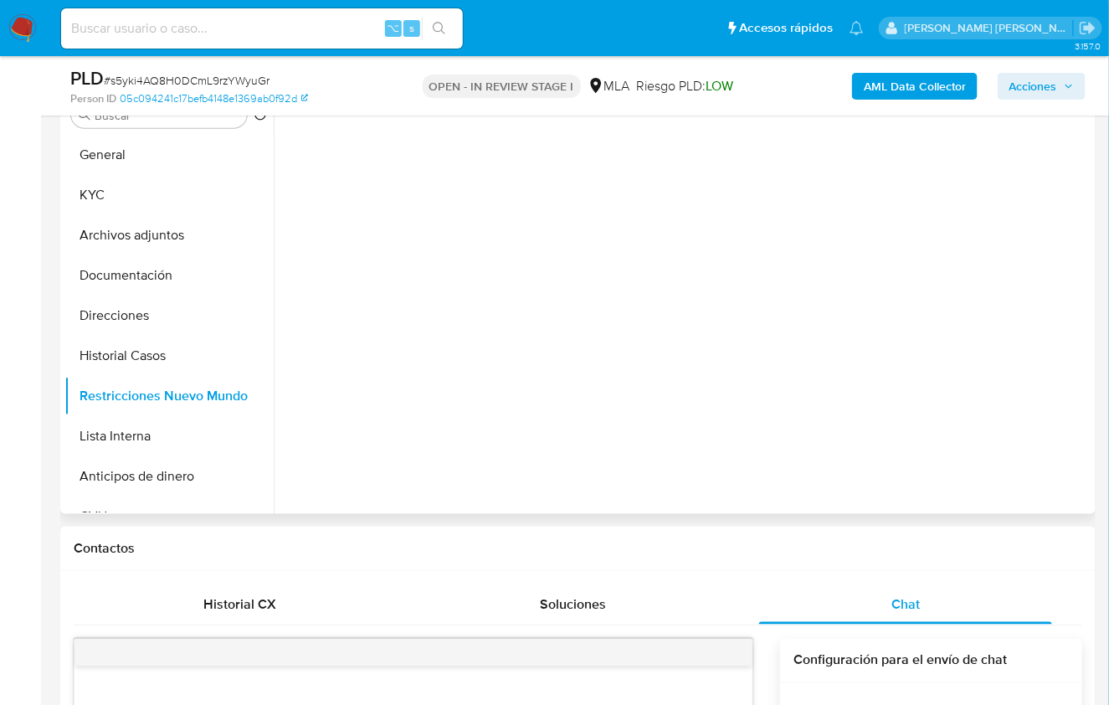
scroll to position [0, 0]
click at [866, 79] on b "AML Data Collector" at bounding box center [915, 86] width 102 height 27
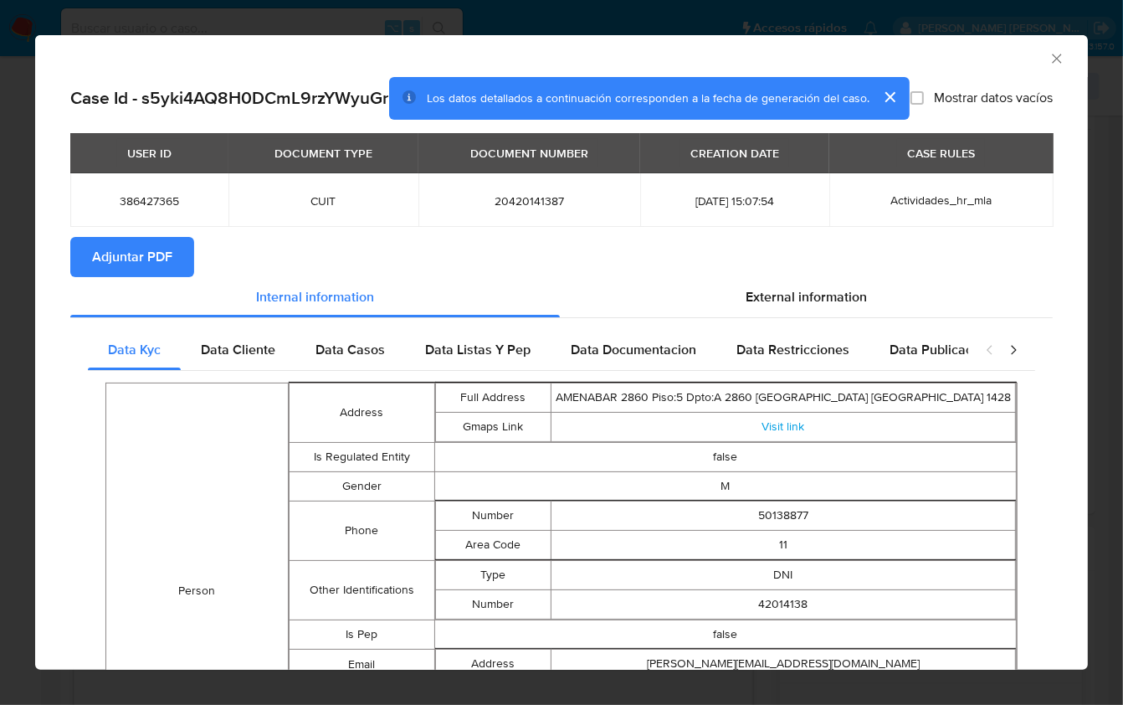
click at [156, 275] on span "Adjuntar PDF" at bounding box center [132, 257] width 80 height 37
click at [1049, 63] on icon "Cerrar ventana" at bounding box center [1057, 58] width 17 height 17
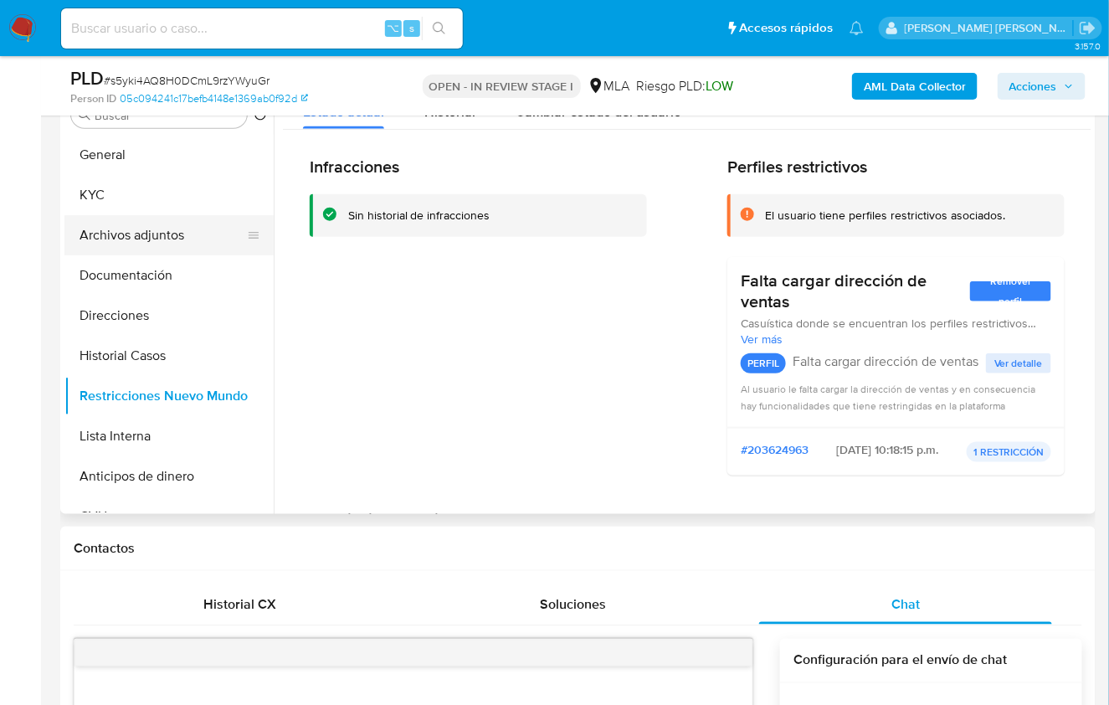
click at [186, 252] on button "Archivos adjuntos" at bounding box center [162, 235] width 196 height 40
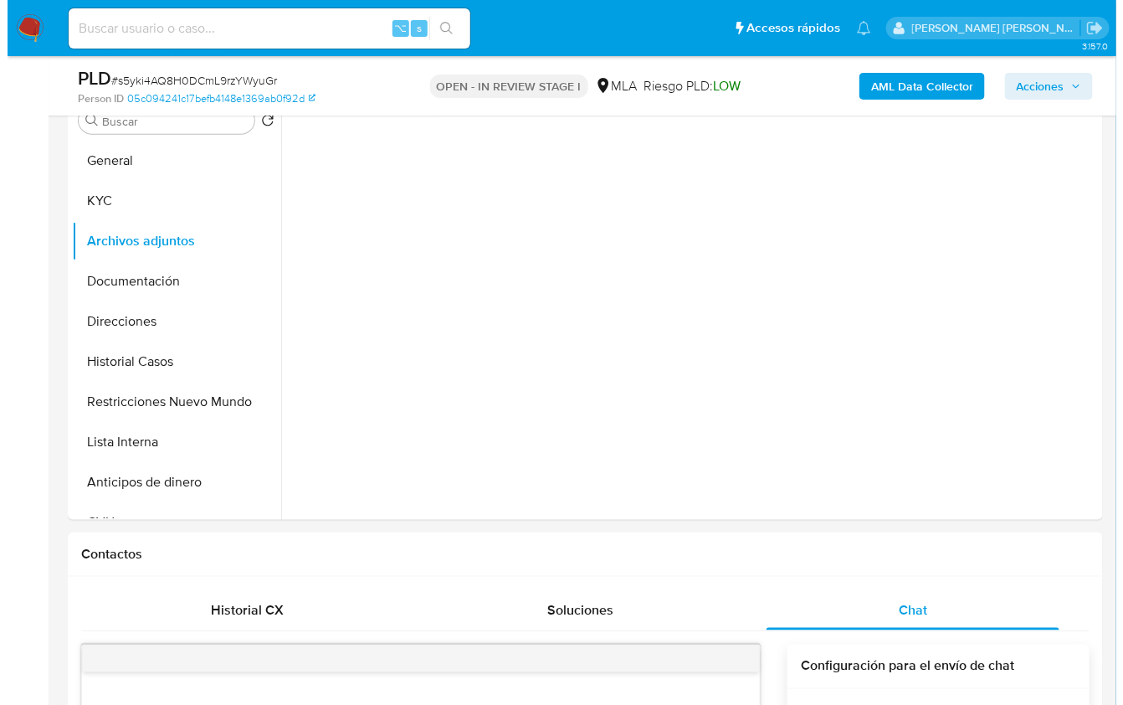
scroll to position [321, 0]
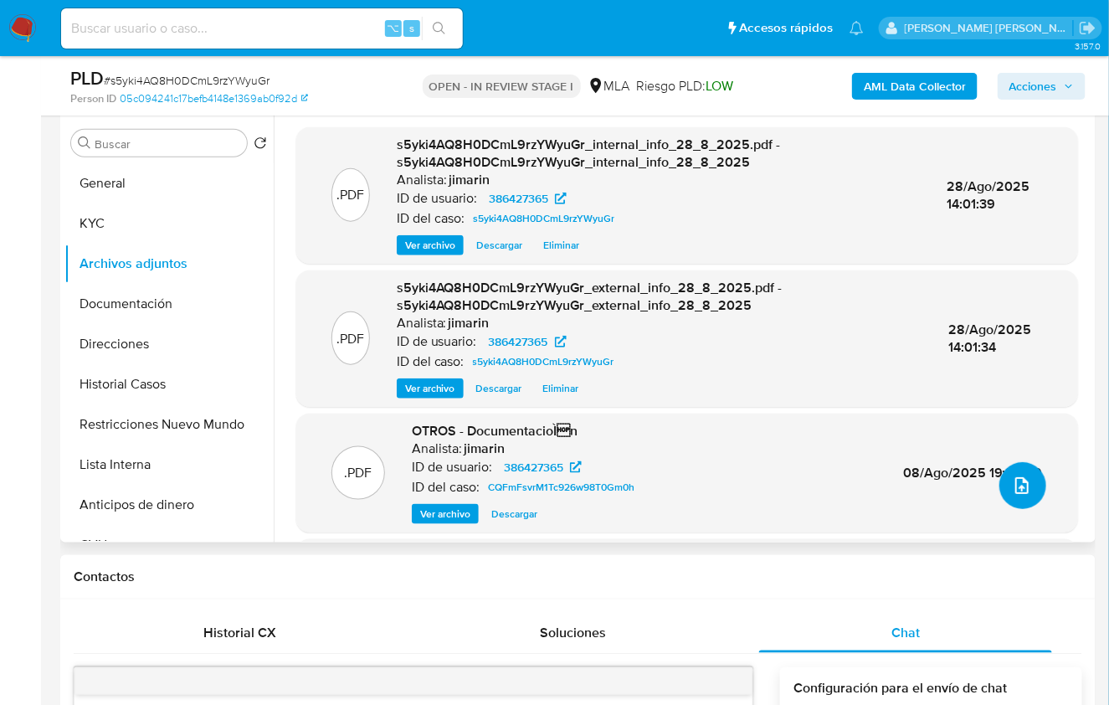
click at [1012, 481] on icon "upload-file" at bounding box center [1022, 486] width 20 height 20
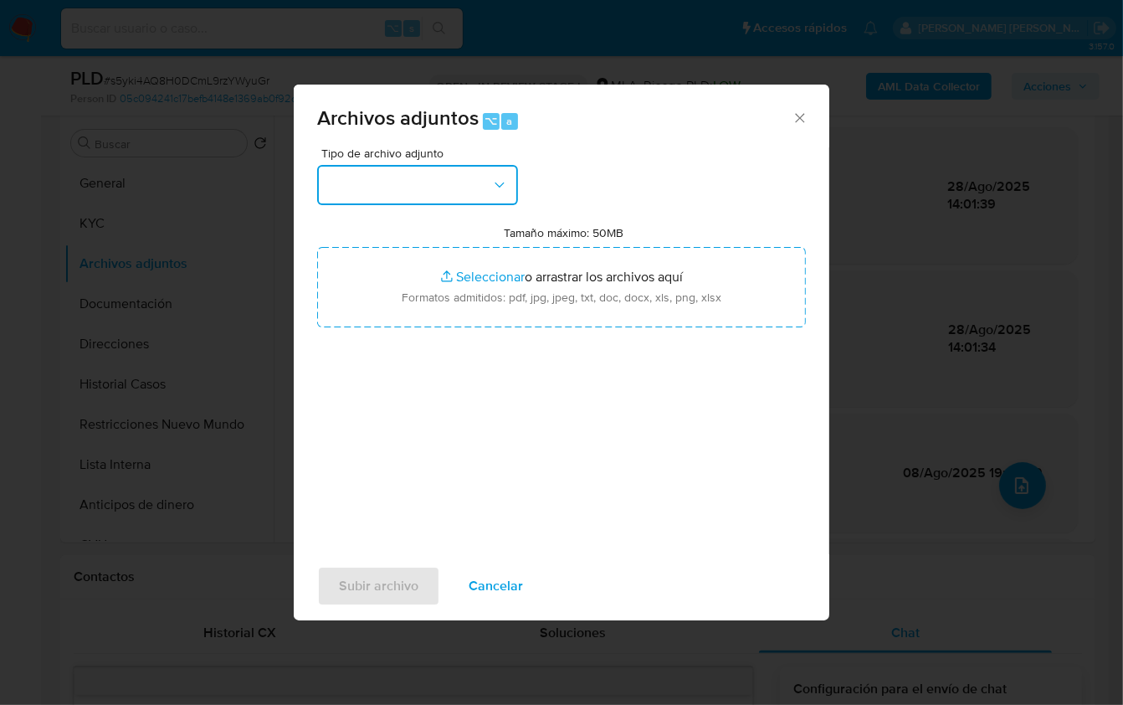
click at [390, 188] on button "button" at bounding box center [417, 185] width 201 height 40
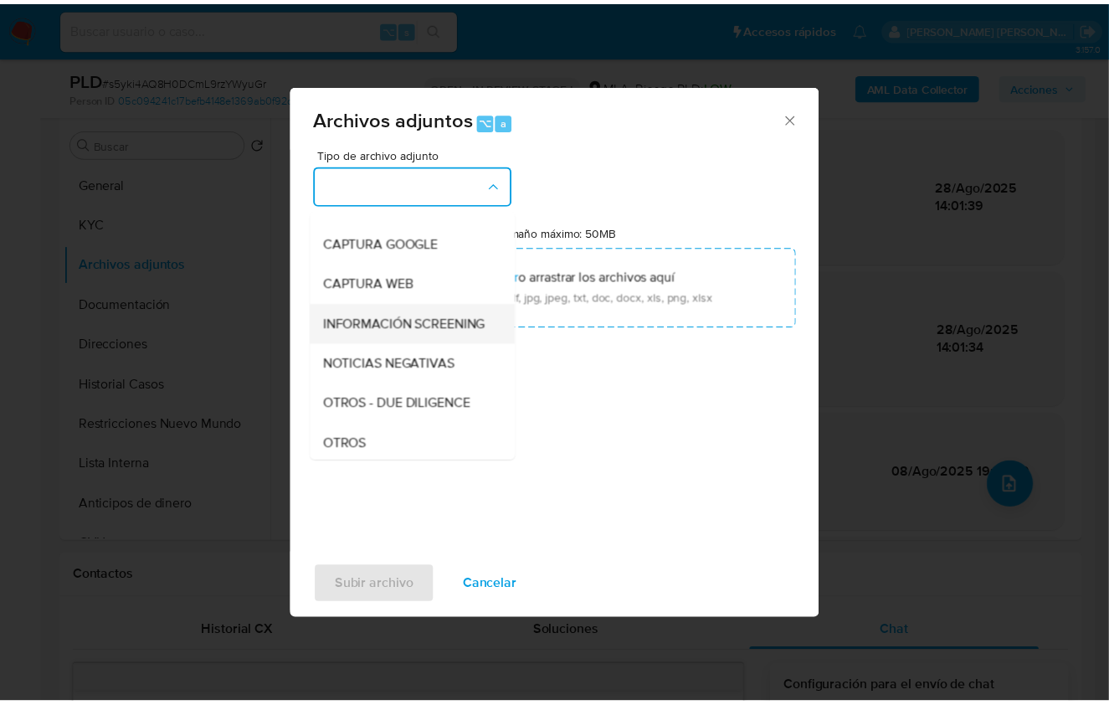
scroll to position [139, 0]
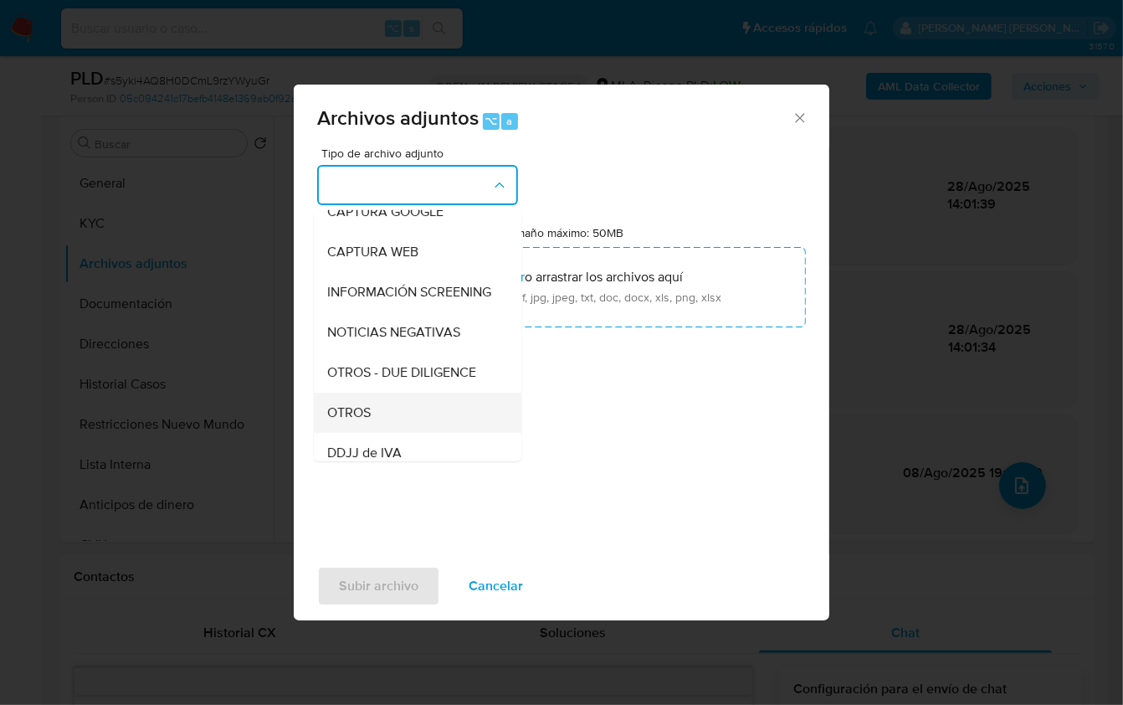
click at [374, 414] on div "OTROS" at bounding box center [412, 412] width 171 height 40
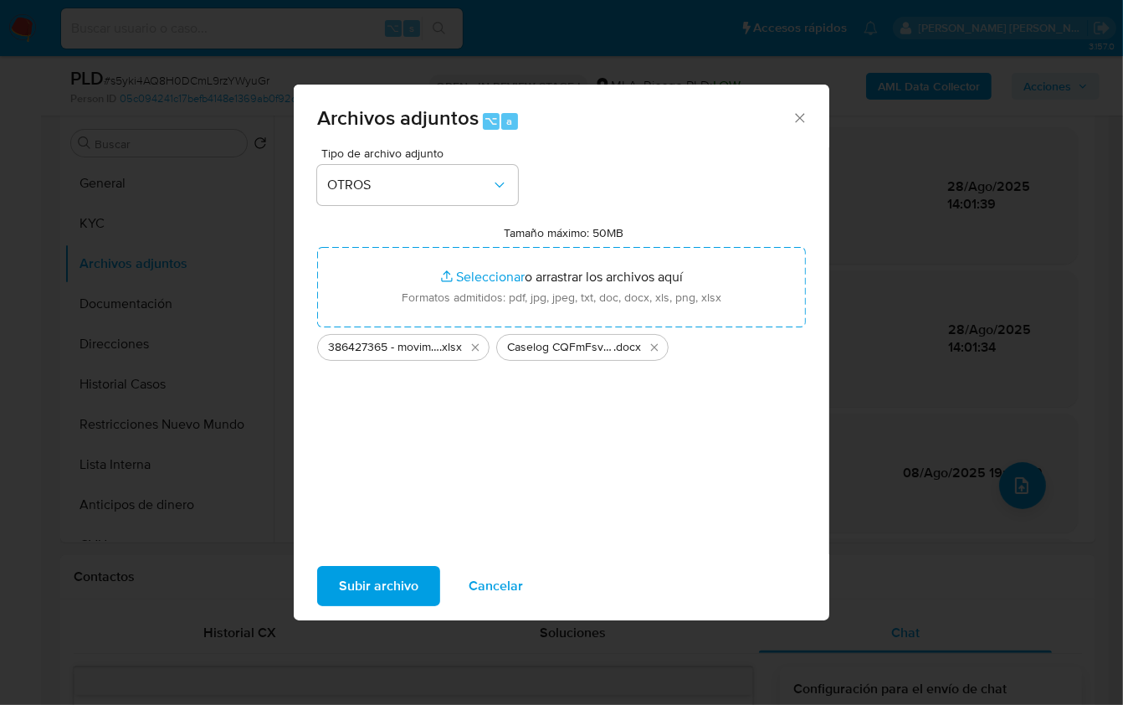
click at [387, 604] on span "Subir archivo" at bounding box center [379, 586] width 80 height 37
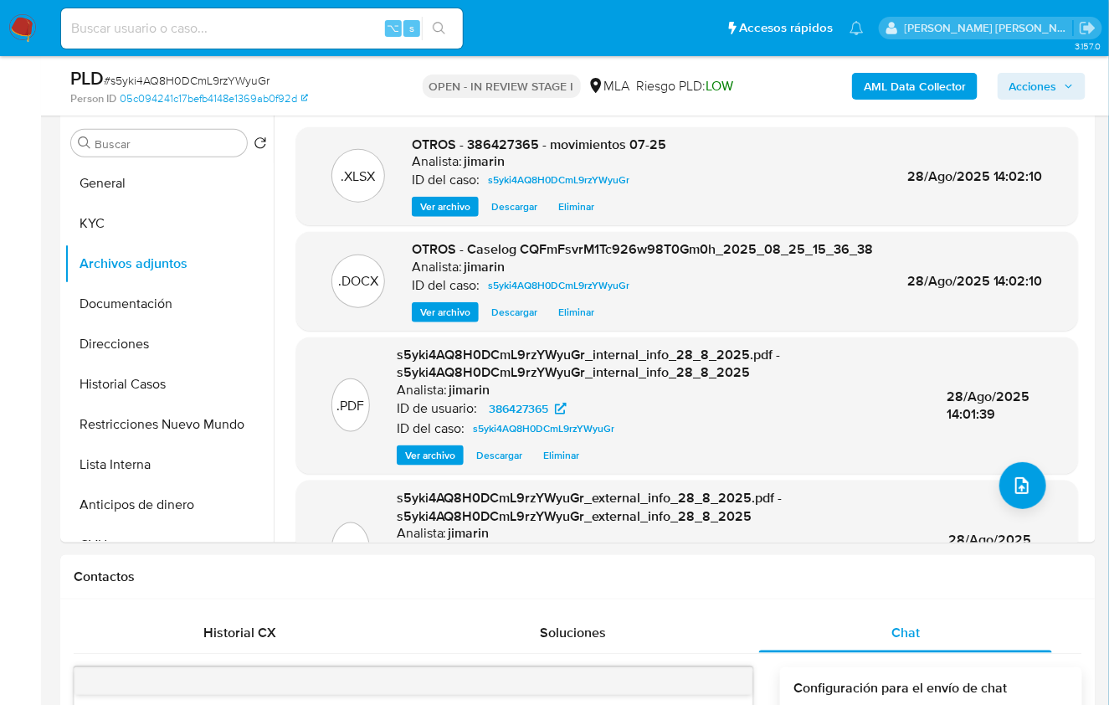
click at [1056, 87] on span "Acciones" at bounding box center [1034, 86] width 48 height 27
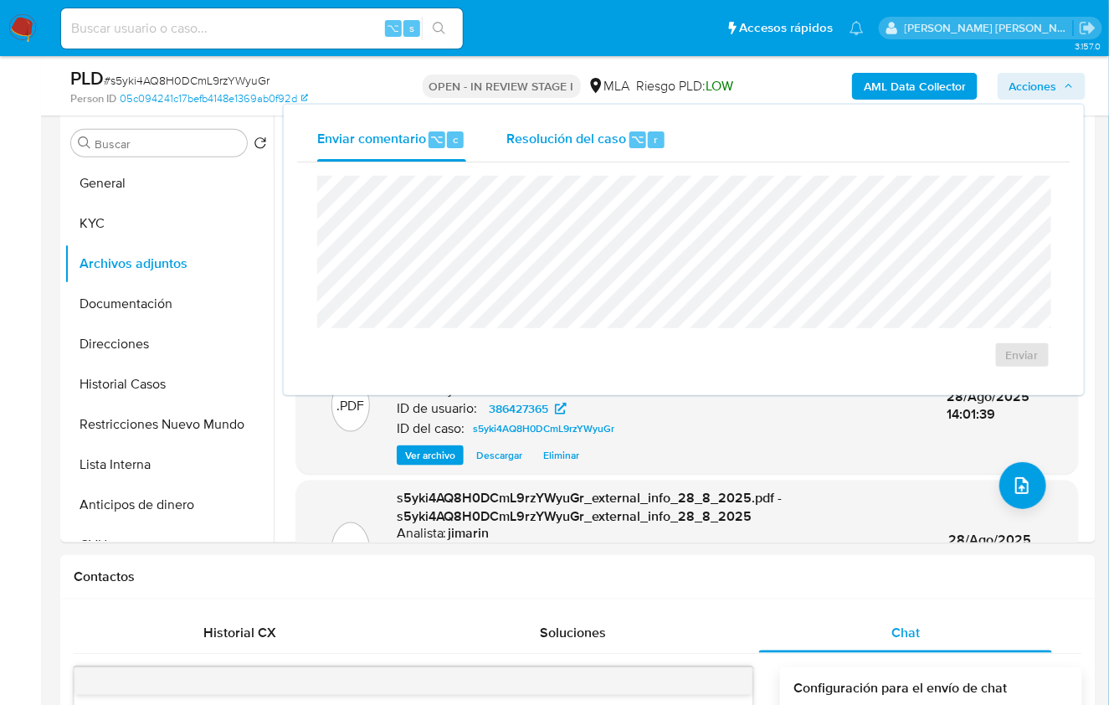
click at [568, 129] on span "Resolución del caso" at bounding box center [566, 138] width 120 height 19
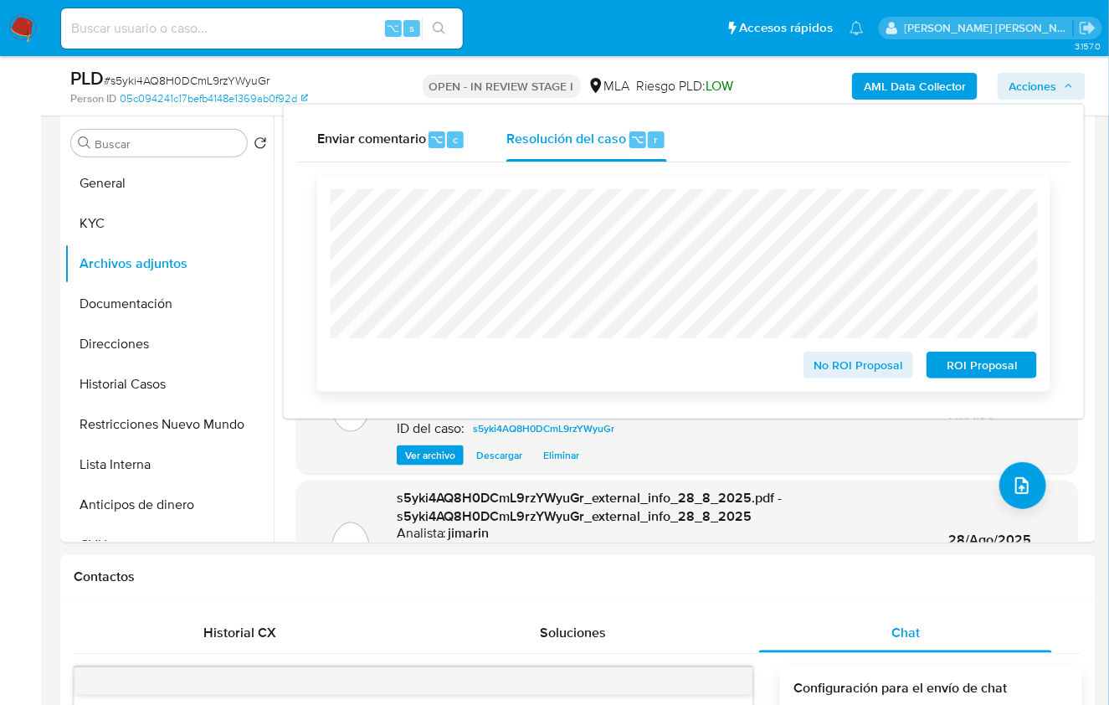
click at [819, 352] on div "No ROI Proposal" at bounding box center [859, 361] width 124 height 33
click at [833, 368] on span "No ROI Proposal" at bounding box center [858, 364] width 87 height 23
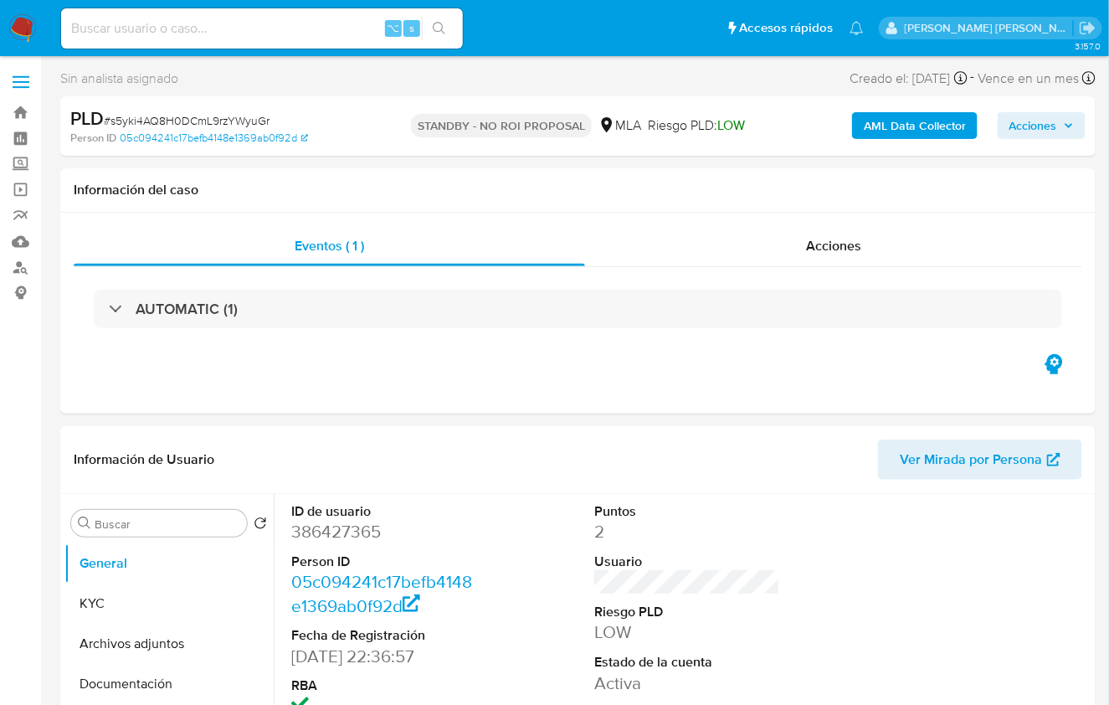
select select "10"
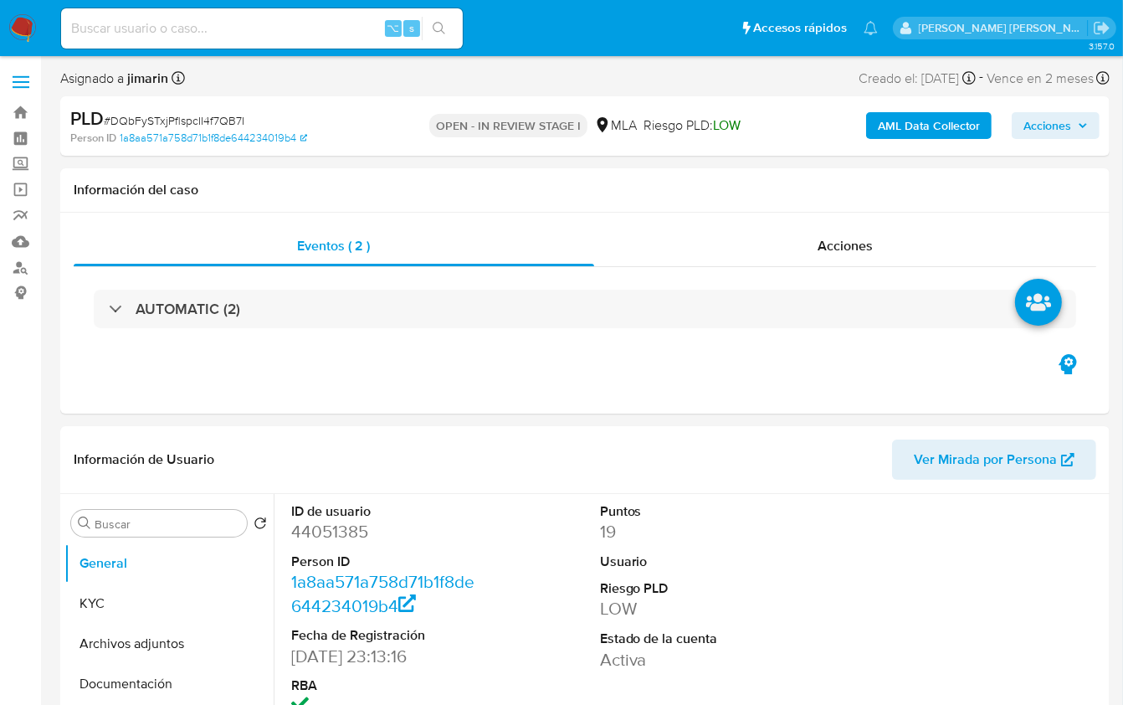
select select "10"
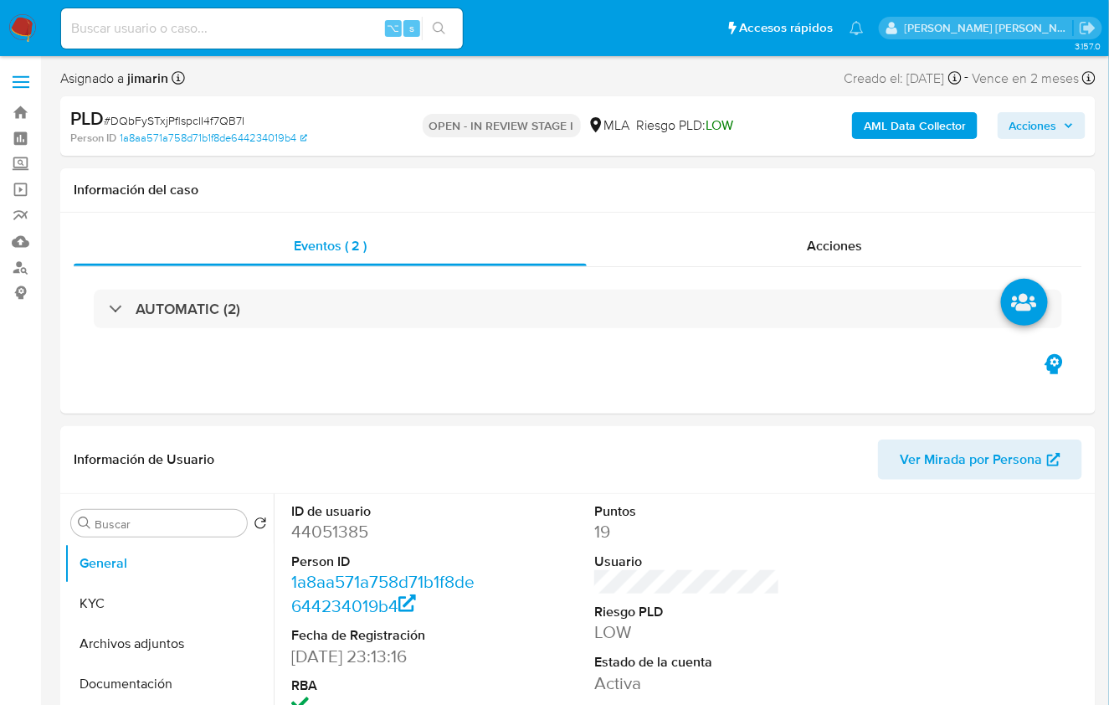
click at [221, 120] on span "# DQbFySTxjPflspcII4f7QB7I" at bounding box center [174, 120] width 141 height 17
copy span "DQbFySTxjPflspcII4f7QB7I"
click at [327, 521] on dd "44051385" at bounding box center [384, 531] width 186 height 23
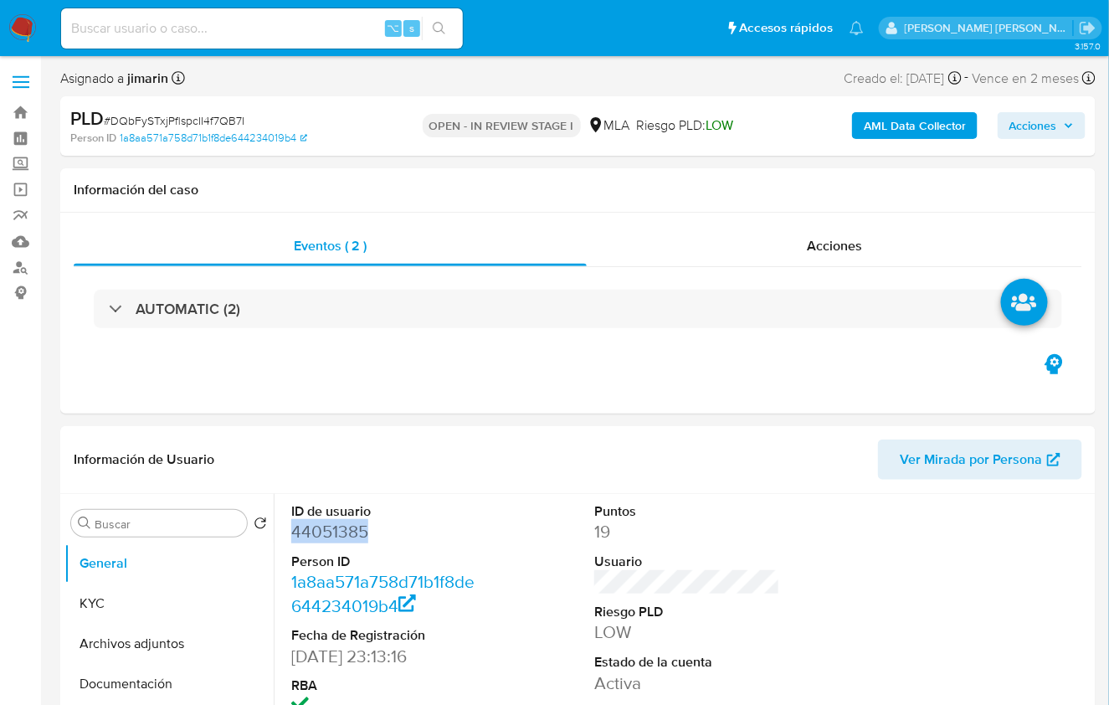
copy dd "44051385"
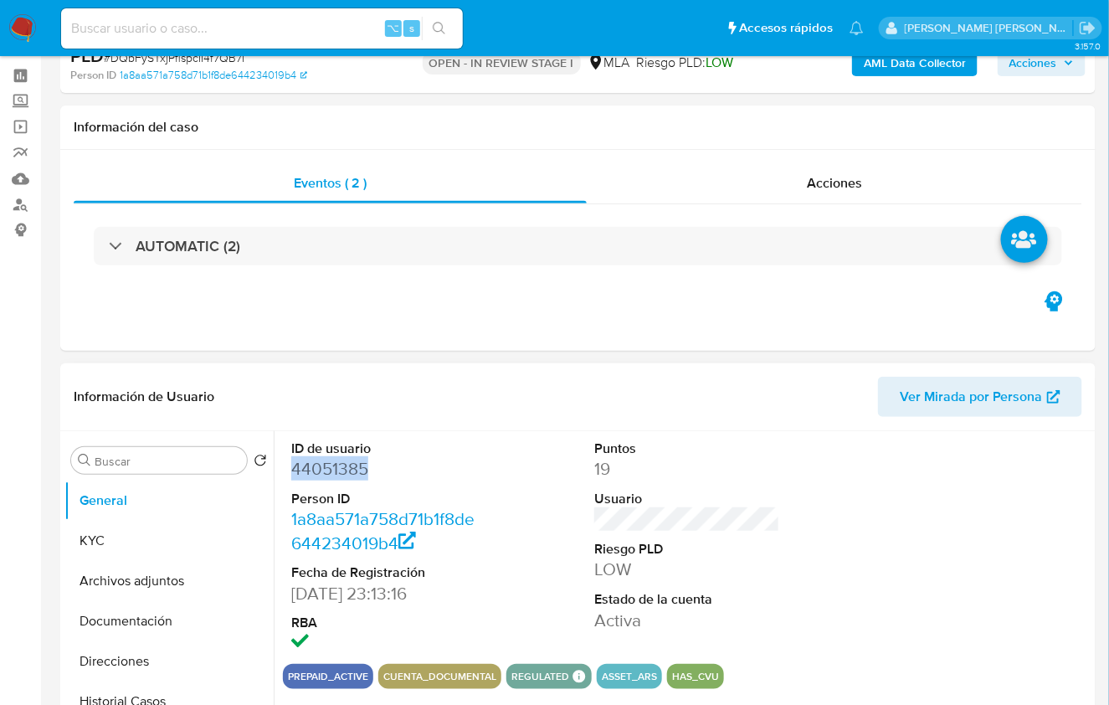
scroll to position [90, 0]
